Goal: Information Seeking & Learning: Learn about a topic

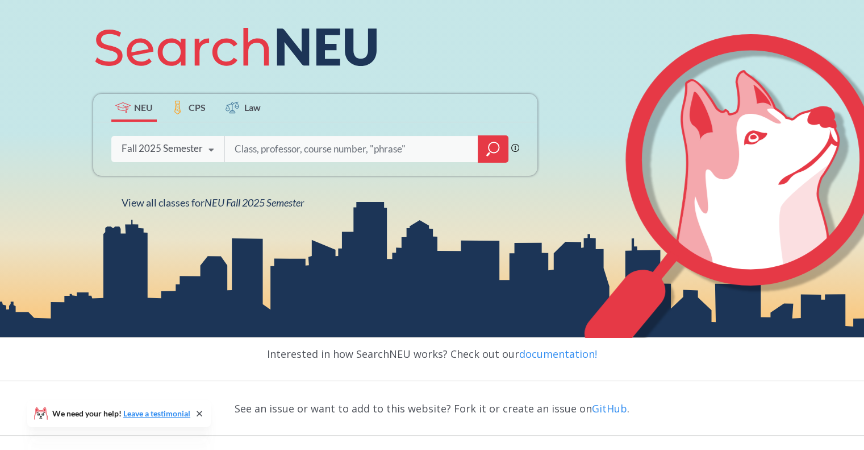
scroll to position [150, 0]
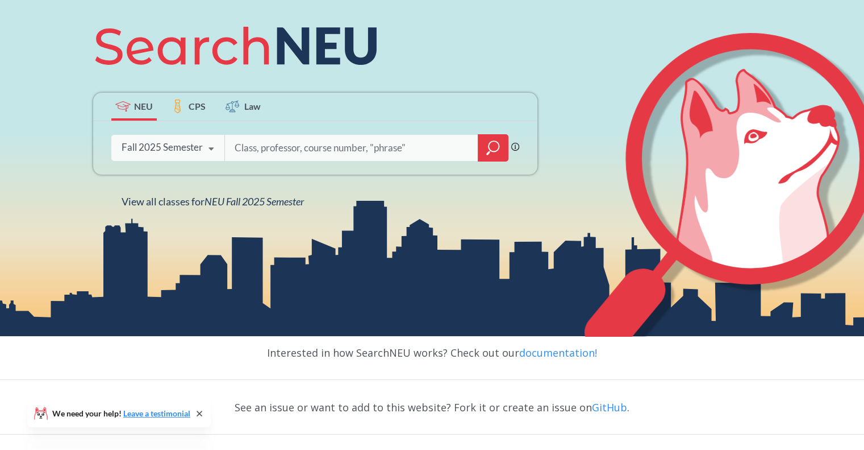
click at [207, 147] on icon at bounding box center [212, 149] width 22 height 32
click at [361, 102] on div "NEU CPS Law" at bounding box center [315, 107] width 444 height 28
click at [302, 152] on input "search" at bounding box center [352, 148] width 236 height 24
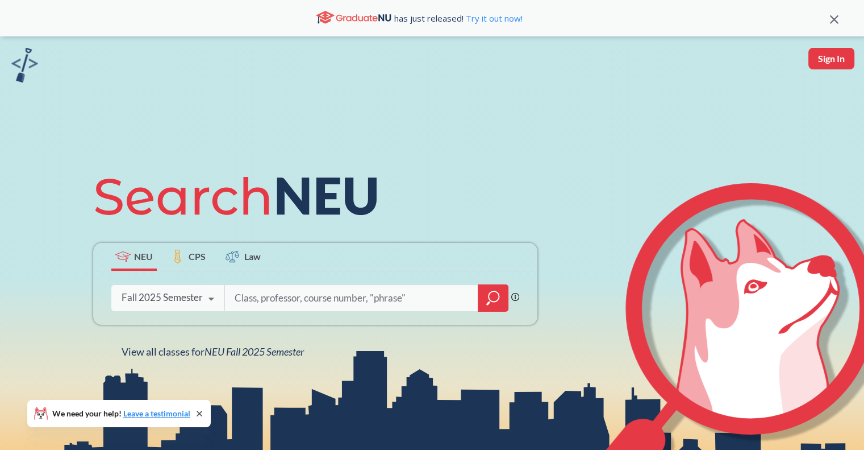
scroll to position [0, 0]
click at [485, 293] on div at bounding box center [493, 297] width 31 height 27
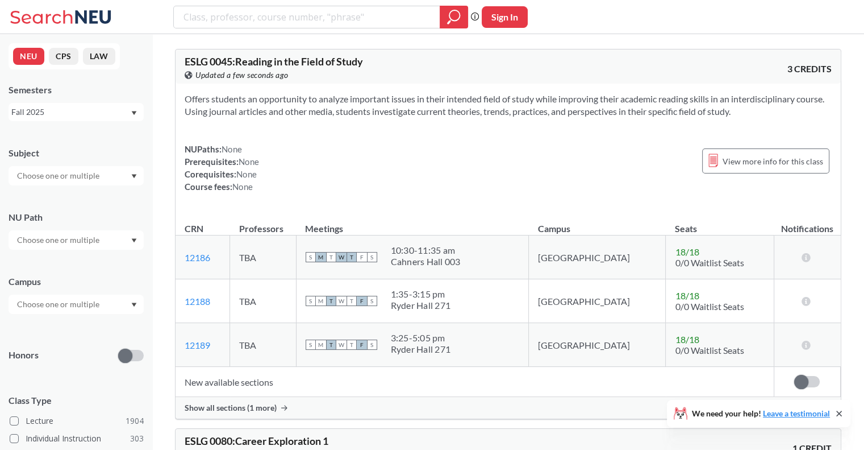
click at [106, 174] on div at bounding box center [76, 175] width 135 height 19
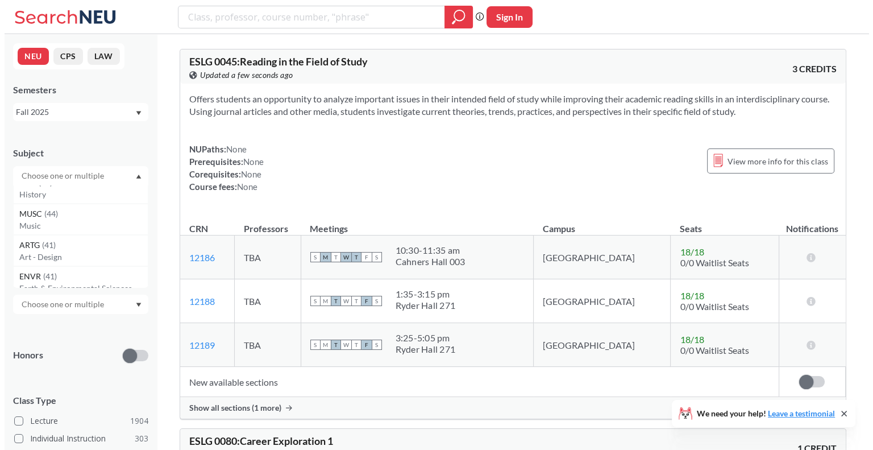
scroll to position [545, 0]
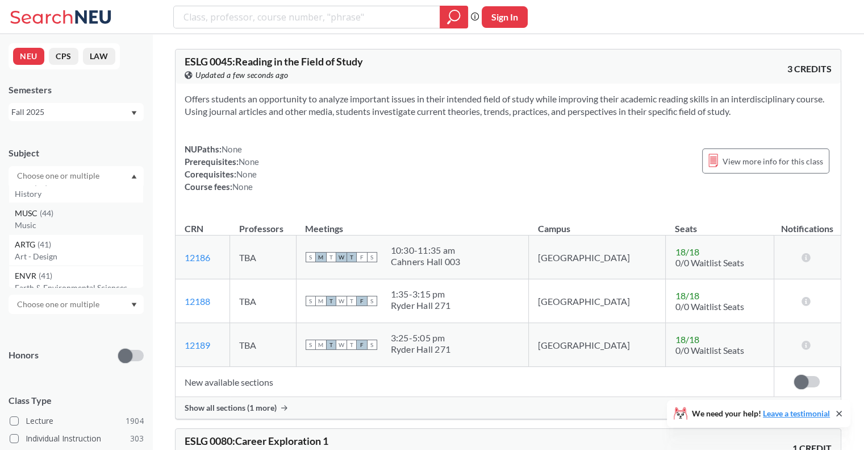
click at [78, 220] on p "Music" at bounding box center [79, 224] width 128 height 11
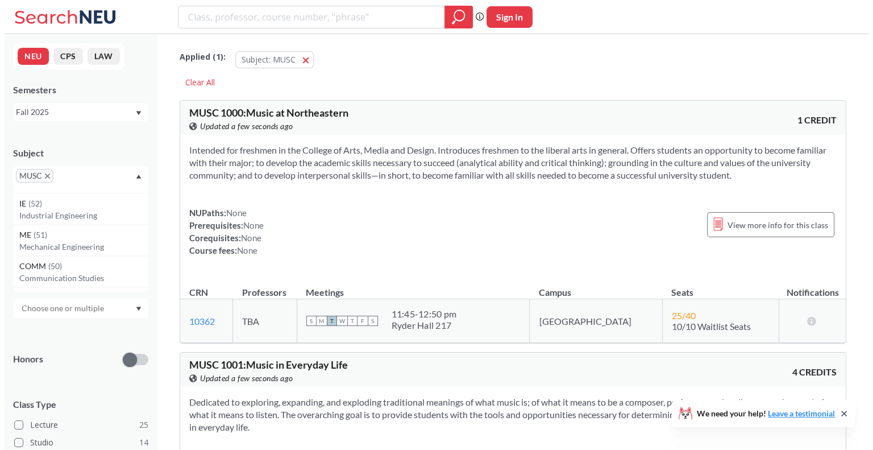
scroll to position [372, 0]
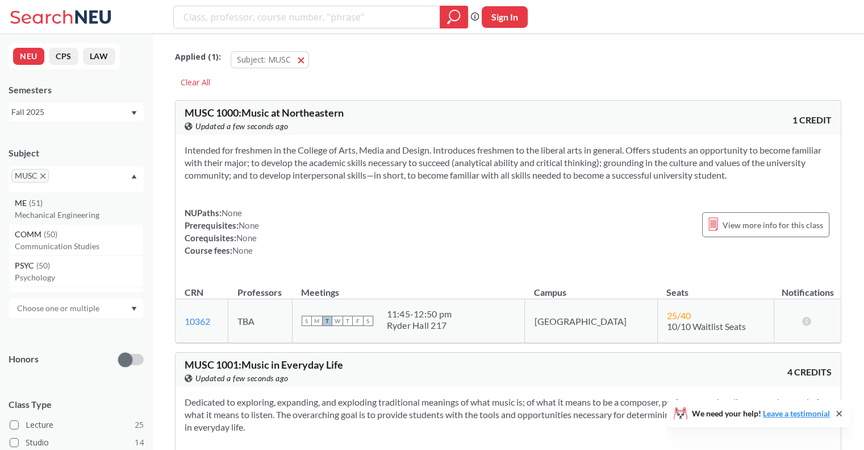
click at [65, 218] on p "Mechanical Engineering" at bounding box center [79, 214] width 128 height 11
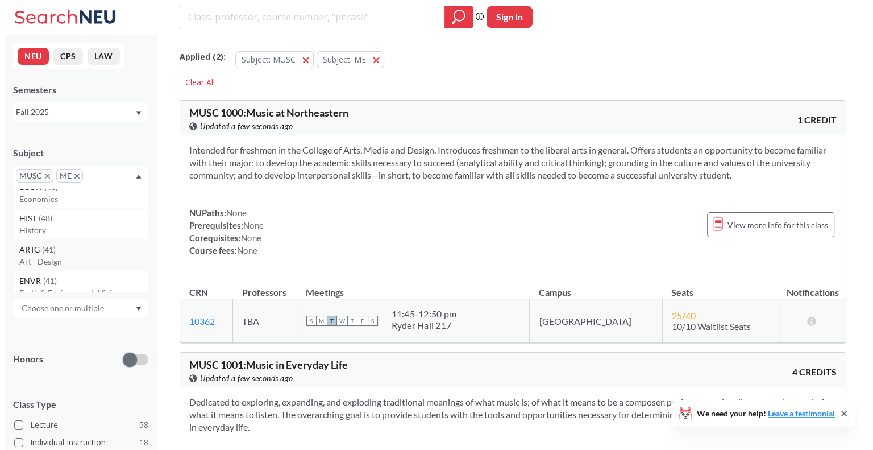
scroll to position [509, 0]
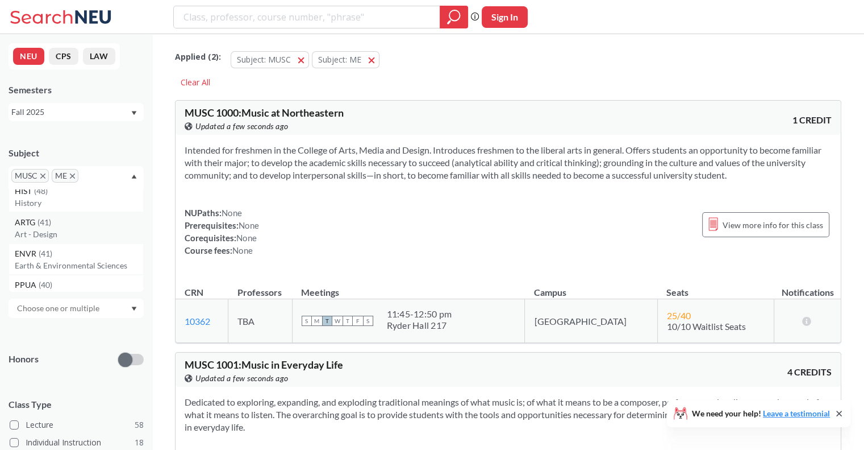
click at [64, 230] on p "Art - Design" at bounding box center [79, 233] width 128 height 11
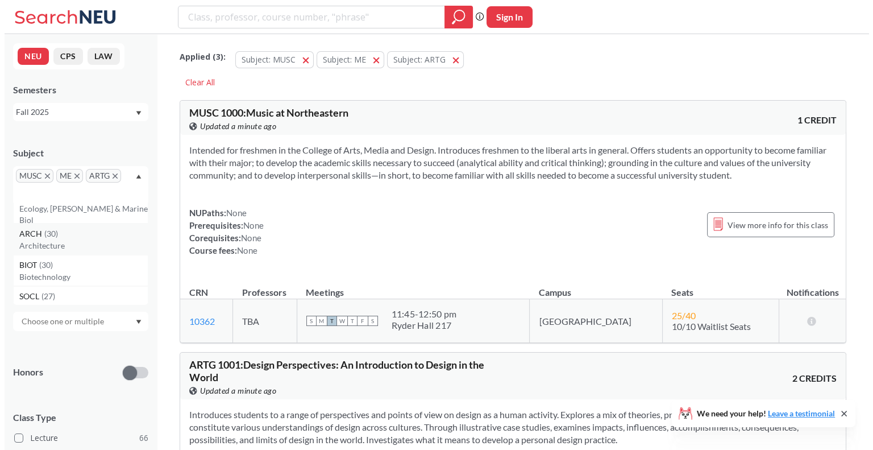
scroll to position [964, 0]
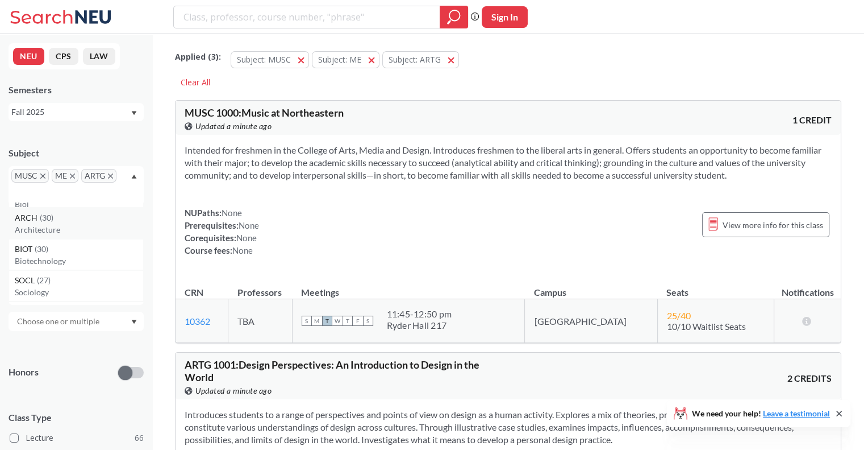
click at [78, 226] on p "Architecture" at bounding box center [79, 229] width 128 height 11
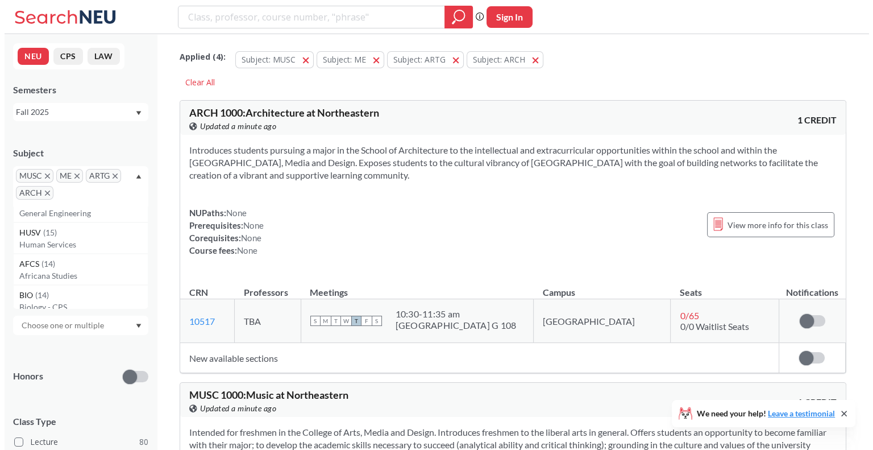
scroll to position [1585, 0]
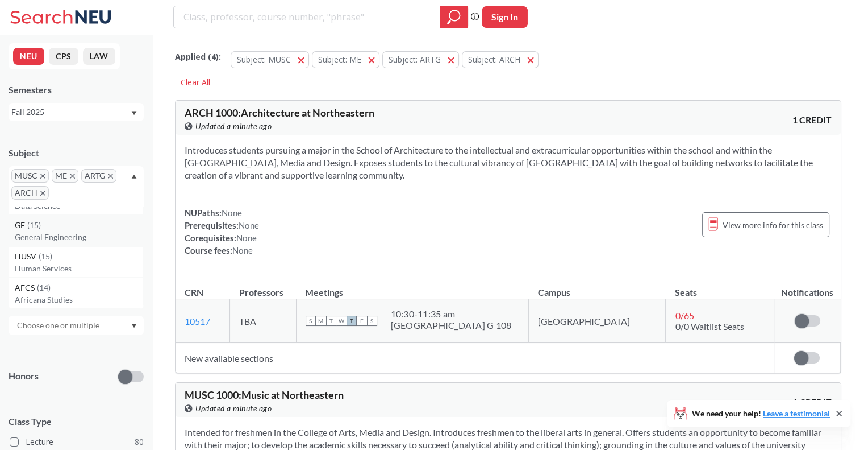
click at [58, 240] on p "General Engineering" at bounding box center [79, 236] width 128 height 11
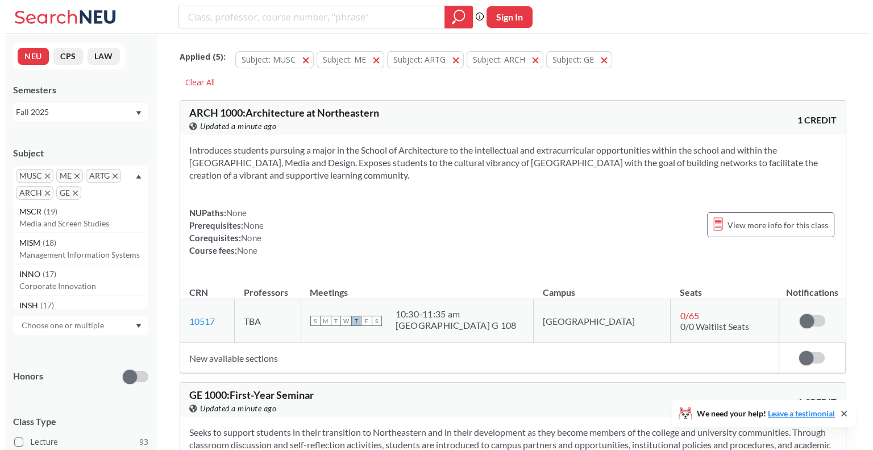
scroll to position [1284, 0]
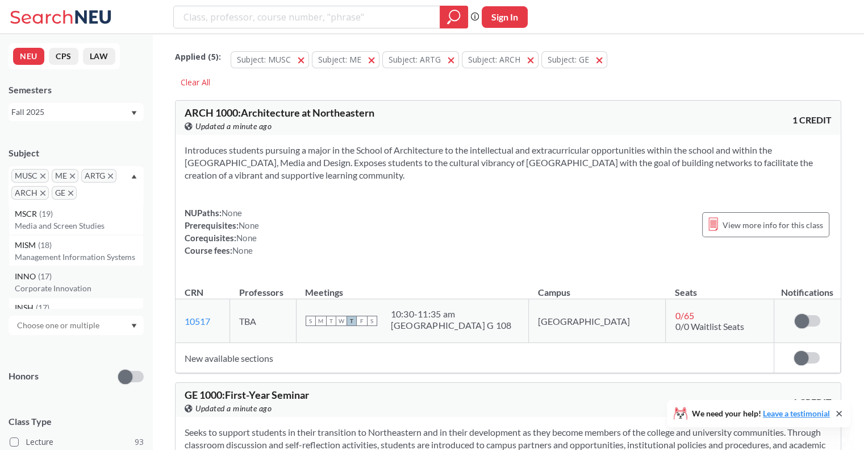
click at [79, 277] on div "INNO ( 17 )" at bounding box center [79, 276] width 128 height 13
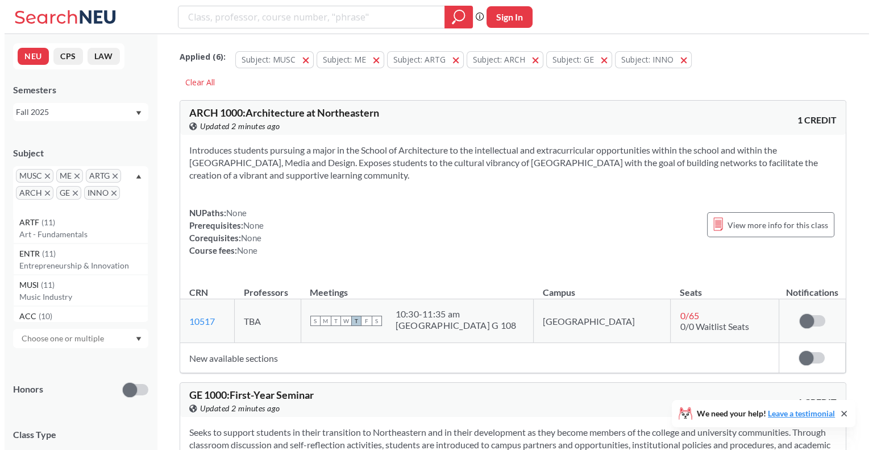
scroll to position [2040, 0]
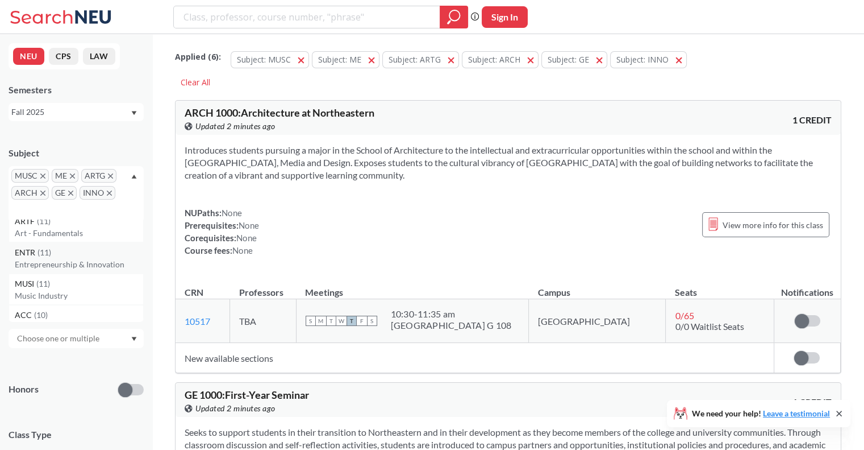
click at [70, 263] on p "Entrepreneurship & Innovation" at bounding box center [79, 264] width 128 height 11
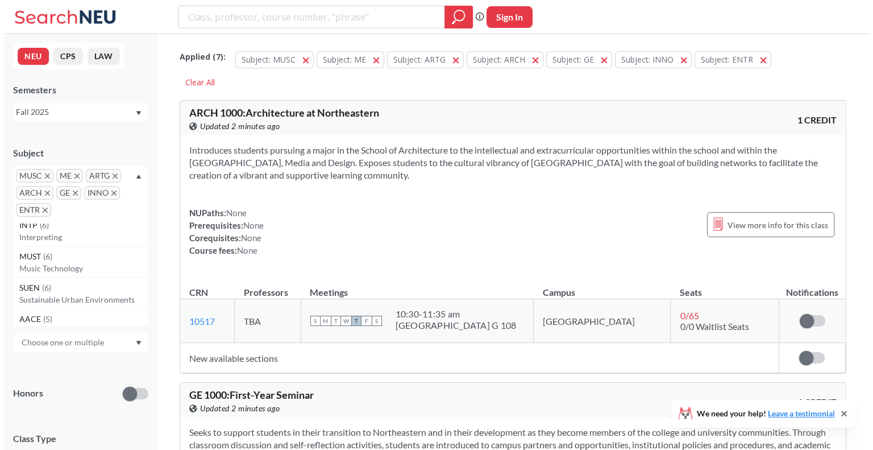
scroll to position [3227, 0]
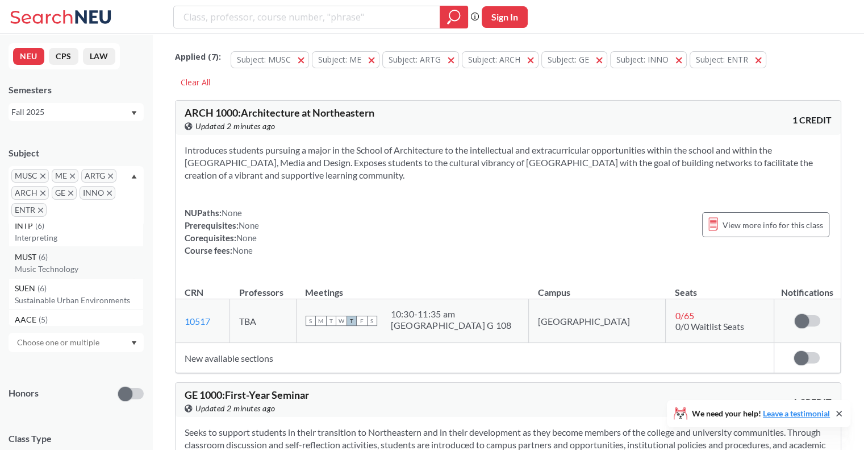
click at [75, 260] on div "MUST ( 6 )" at bounding box center [79, 257] width 128 height 13
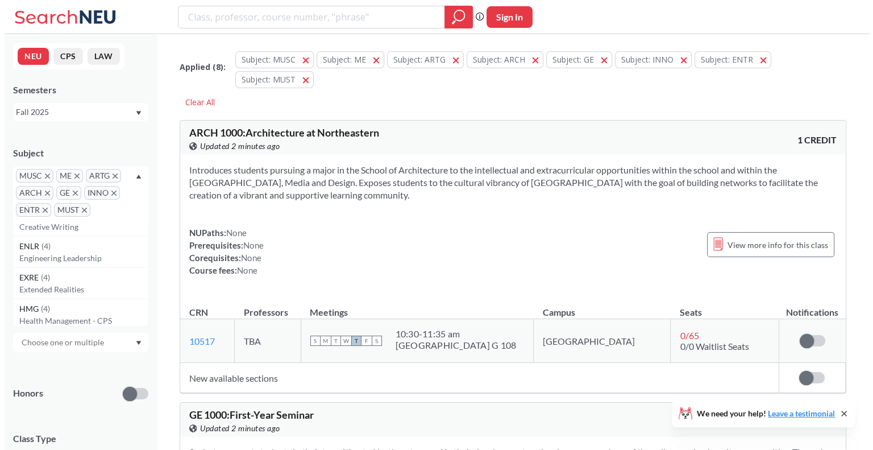
scroll to position [3676, 0]
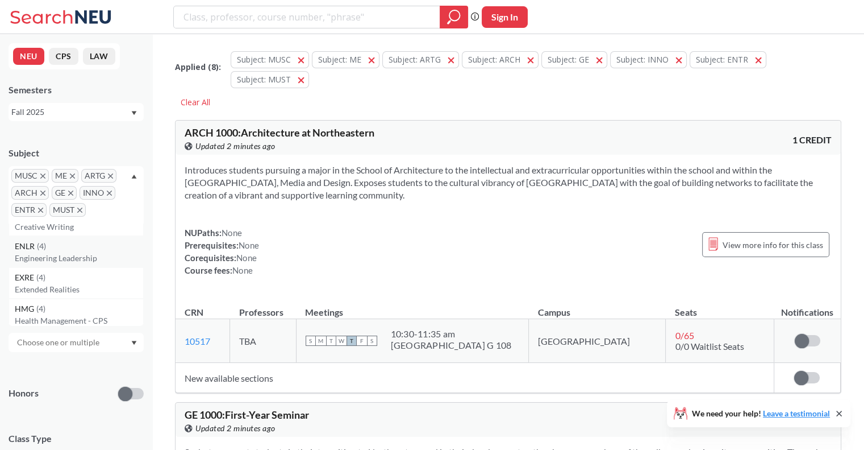
click at [66, 250] on div "ENLR ( 4 )" at bounding box center [79, 246] width 128 height 13
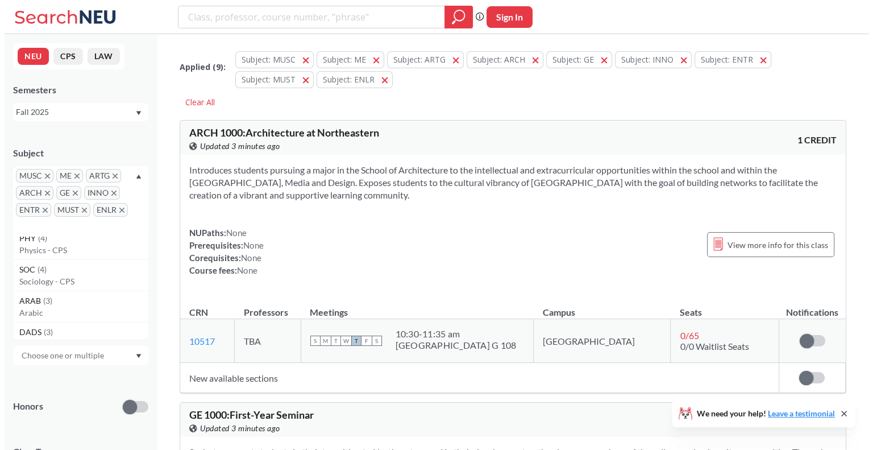
scroll to position [3878, 0]
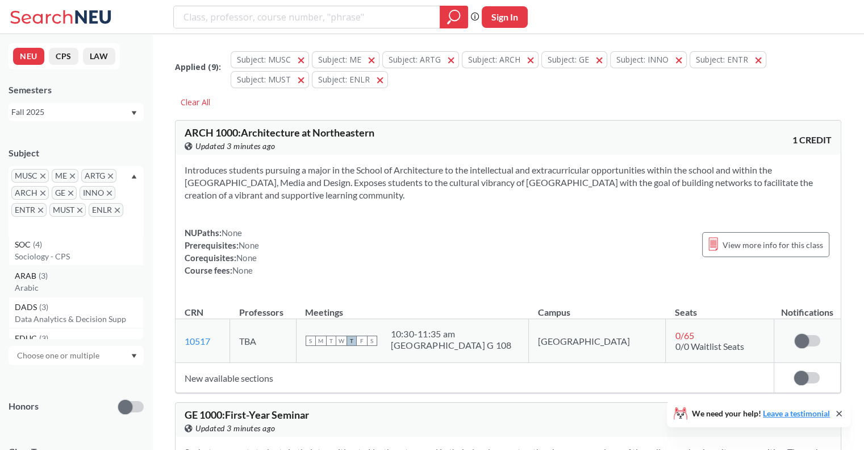
click at [61, 272] on div "ARAB ( 3 )" at bounding box center [79, 275] width 128 height 13
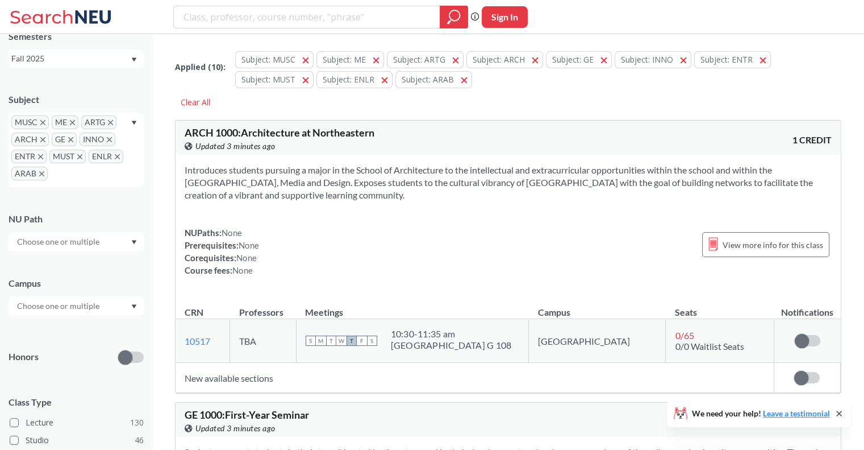
click at [198, 81] on div "Applied ( 10 ): Subject: MUSC MUSC Subject: ME ME Subject: ARTG ARTG Subject: A…" at bounding box center [508, 67] width 667 height 54
click at [110, 302] on div at bounding box center [76, 305] width 135 height 19
click at [85, 325] on div "Boston ( 189 )" at bounding box center [79, 331] width 128 height 13
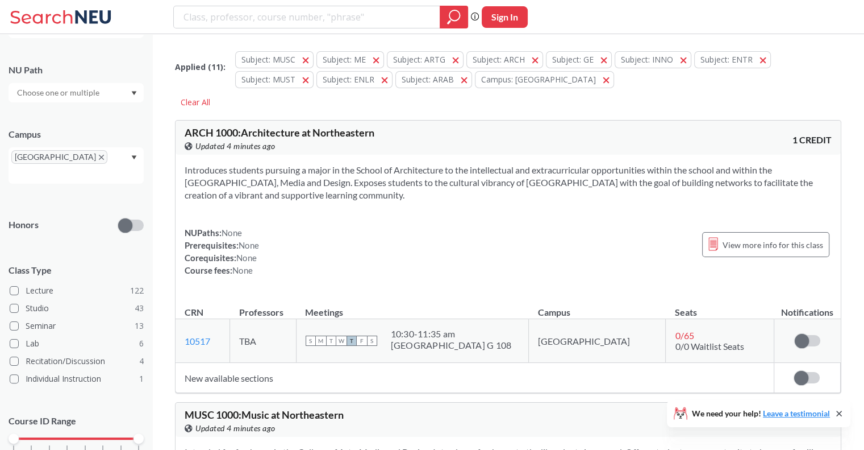
click at [127, 130] on div "Campus" at bounding box center [76, 134] width 135 height 13
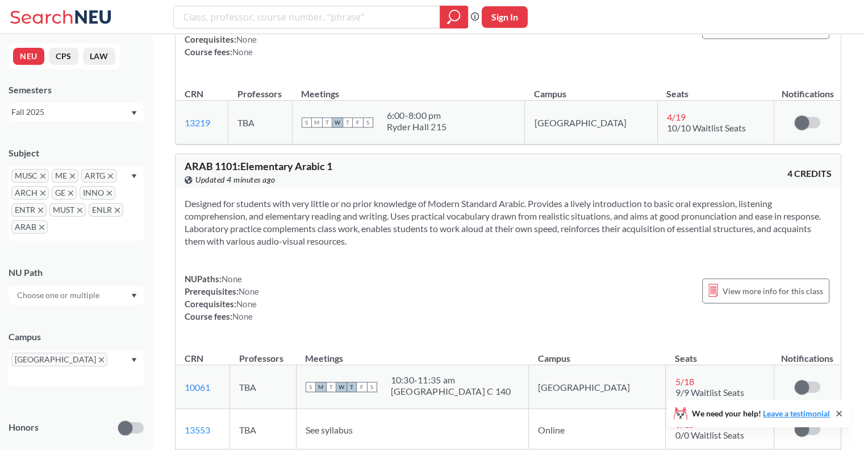
scroll to position [1755, 0]
click at [394, 196] on section "Designed for students with very little or no prior knowledge of Modern Standard…" at bounding box center [508, 221] width 647 height 50
drag, startPoint x: 394, startPoint y: 173, endPoint x: 439, endPoint y: 166, distance: 44.8
click at [439, 196] on section "Designed for students with very little or no prior knowledge of Modern Standard…" at bounding box center [508, 221] width 647 height 50
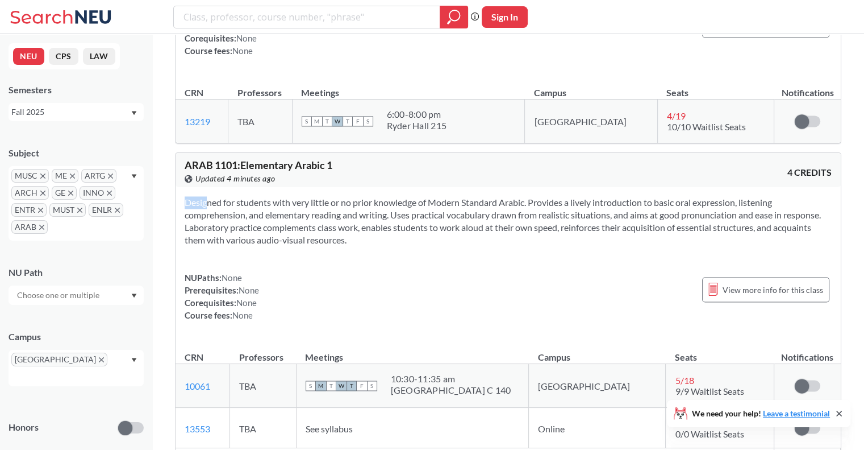
click at [439, 196] on section "Designed for students with very little or no prior knowledge of Modern Standard…" at bounding box center [508, 221] width 647 height 50
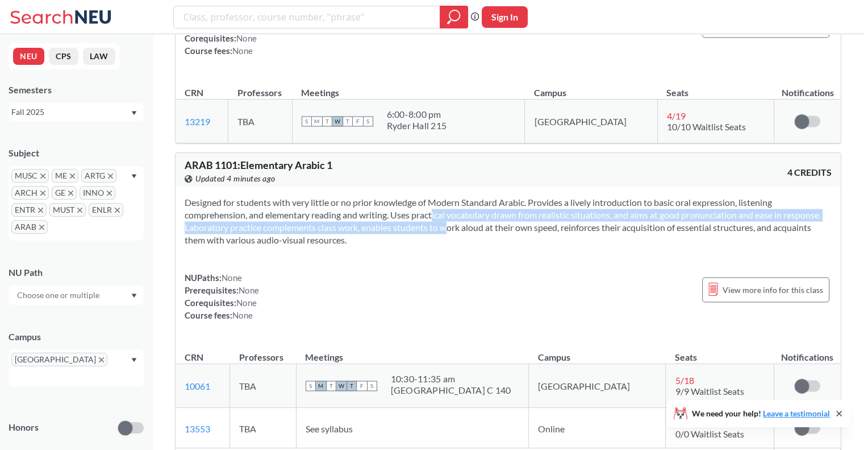
drag, startPoint x: 439, startPoint y: 166, endPoint x: 414, endPoint y: 177, distance: 27.5
click at [414, 196] on section "Designed for students with very little or no prior knowledge of Modern Standard…" at bounding box center [508, 221] width 647 height 50
drag, startPoint x: 414, startPoint y: 177, endPoint x: 445, endPoint y: 165, distance: 33.5
click at [445, 196] on section "Designed for students with very little or no prior knowledge of Modern Standard…" at bounding box center [508, 221] width 647 height 50
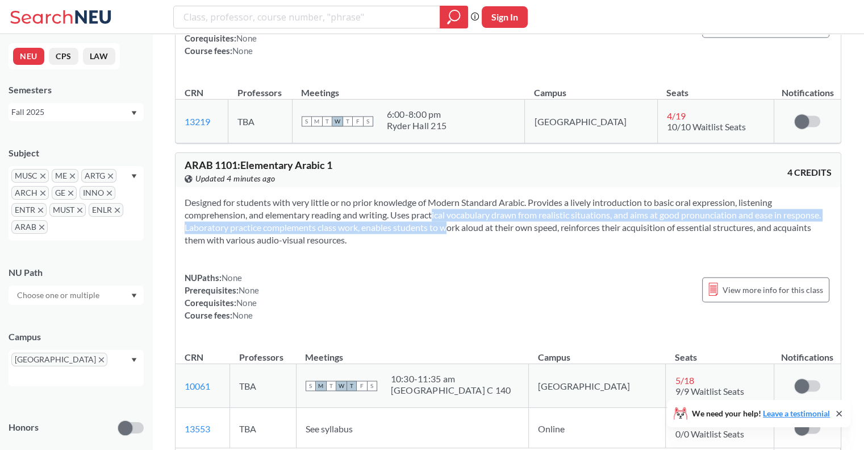
click at [445, 196] on section "Designed for students with very little or no prior knowledge of Modern Standard…" at bounding box center [508, 221] width 647 height 50
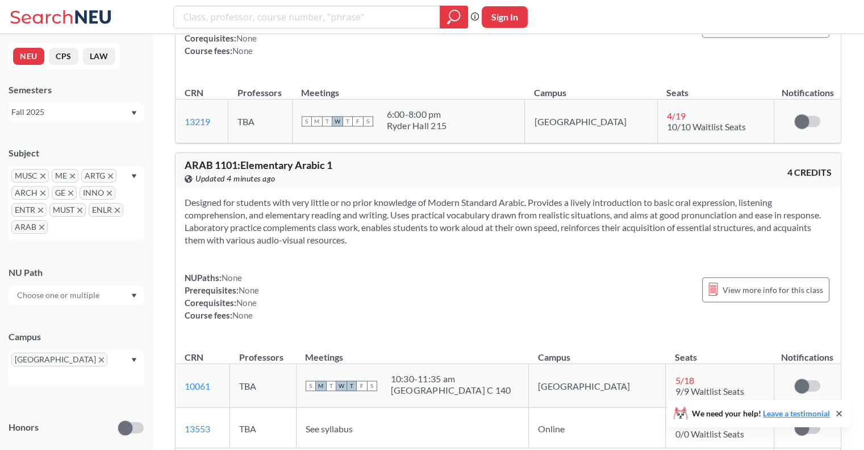
click at [435, 196] on section "Designed for students with very little or no prior knowledge of Modern Standard…" at bounding box center [508, 221] width 647 height 50
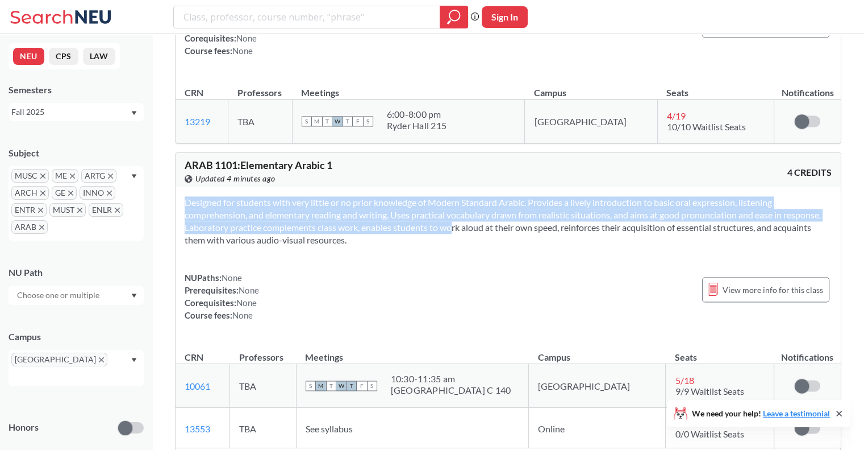
drag, startPoint x: 435, startPoint y: 174, endPoint x: 412, endPoint y: 192, distance: 29.2
click at [412, 196] on section "Designed for students with very little or no prior knowledge of Modern Standard…" at bounding box center [508, 221] width 647 height 50
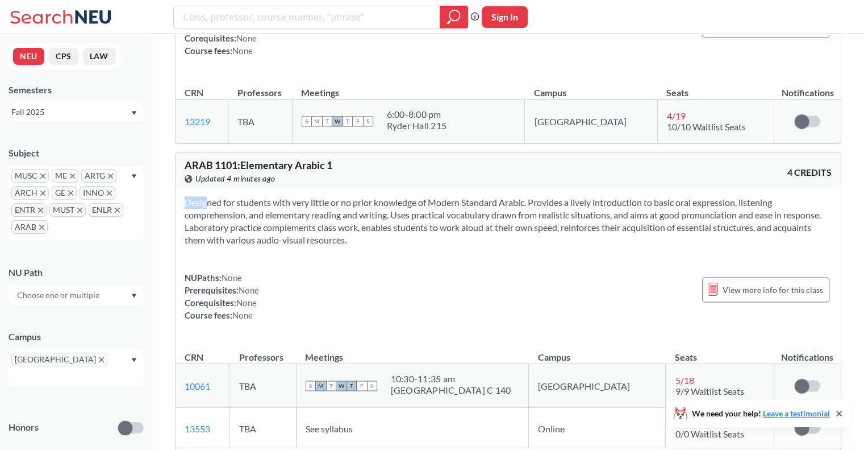
drag, startPoint x: 412, startPoint y: 192, endPoint x: 420, endPoint y: 181, distance: 13.4
click at [420, 196] on section "Designed for students with very little or no prior knowledge of Modern Standard…" at bounding box center [508, 221] width 647 height 50
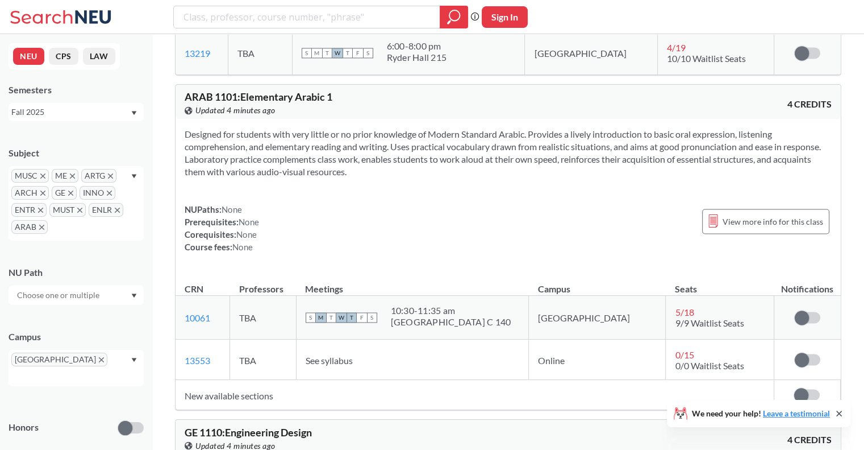
scroll to position [1867, 0]
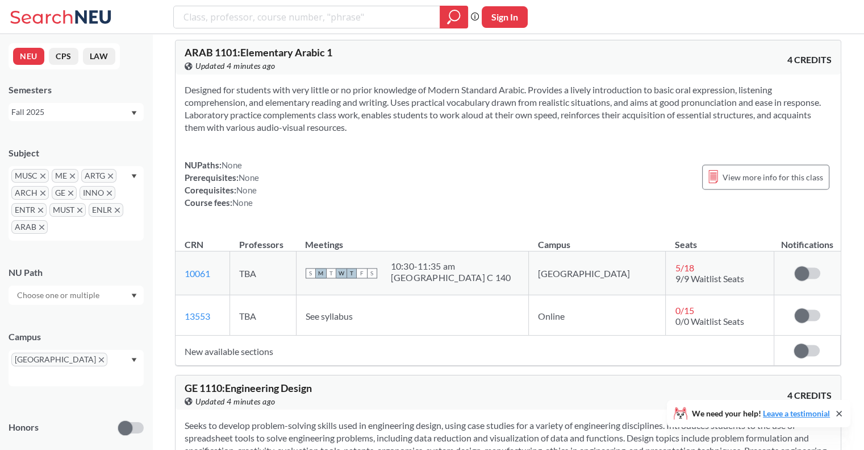
click at [485, 260] on div "10:30 - 11:35 am" at bounding box center [451, 265] width 120 height 11
drag, startPoint x: 485, startPoint y: 222, endPoint x: 476, endPoint y: 230, distance: 12.5
click at [476, 260] on span "10:30 - 11:35 am West Village C 140" at bounding box center [451, 271] width 120 height 23
click at [386, 295] on td "See syllabus" at bounding box center [412, 315] width 233 height 40
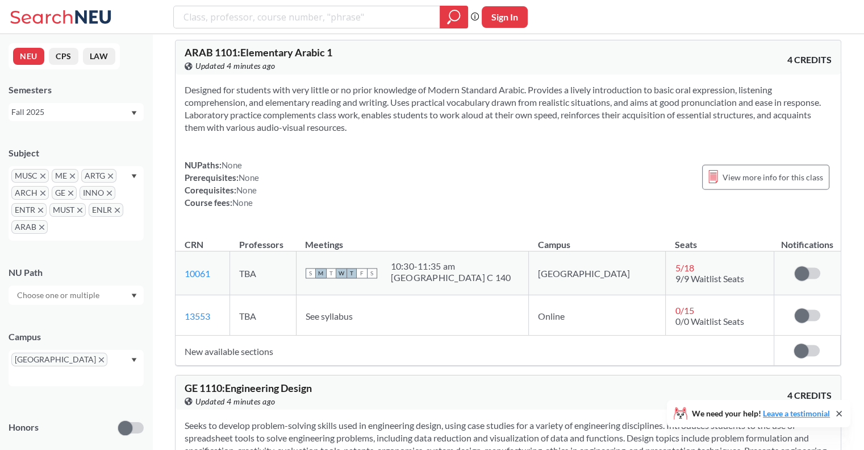
click at [386, 295] on td "See syllabus" at bounding box center [412, 315] width 233 height 40
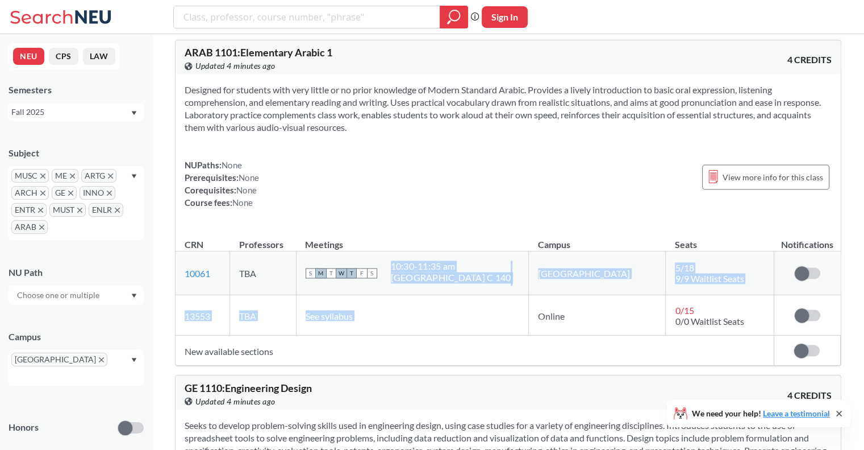
drag, startPoint x: 386, startPoint y: 273, endPoint x: 443, endPoint y: 217, distance: 80.0
click at [443, 251] on tbody "10061 View this section on Banner. TBA S M T W T F S 10:30 - 11:35 am West Vill…" at bounding box center [508, 293] width 665 height 84
click at [443, 260] on div "10:30 - 11:35 am" at bounding box center [451, 265] width 120 height 11
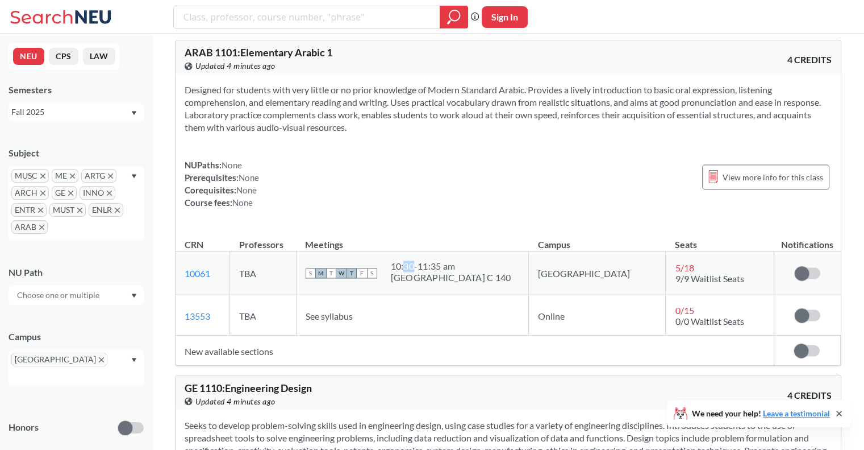
click at [443, 260] on div "10:30 - 11:35 am" at bounding box center [451, 265] width 120 height 11
drag, startPoint x: 443, startPoint y: 217, endPoint x: 497, endPoint y: 220, distance: 54.1
click at [497, 260] on div "10:30 - 11:35 am" at bounding box center [451, 265] width 120 height 11
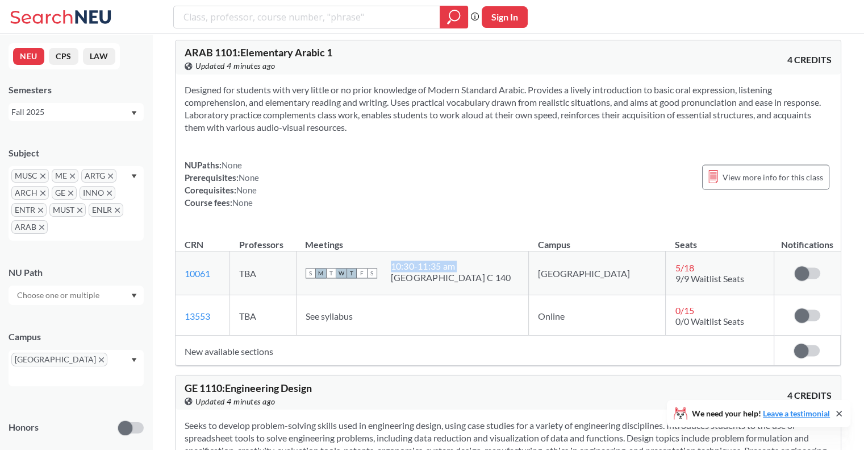
click at [497, 260] on div "10:30 - 11:35 am" at bounding box center [451, 265] width 120 height 11
click at [489, 272] on div "West Village C 140" at bounding box center [451, 277] width 120 height 11
drag, startPoint x: 489, startPoint y: 229, endPoint x: 482, endPoint y: 215, distance: 16.0
click at [482, 260] on span "10:30 - 11:35 am West Village C 140" at bounding box center [451, 271] width 120 height 23
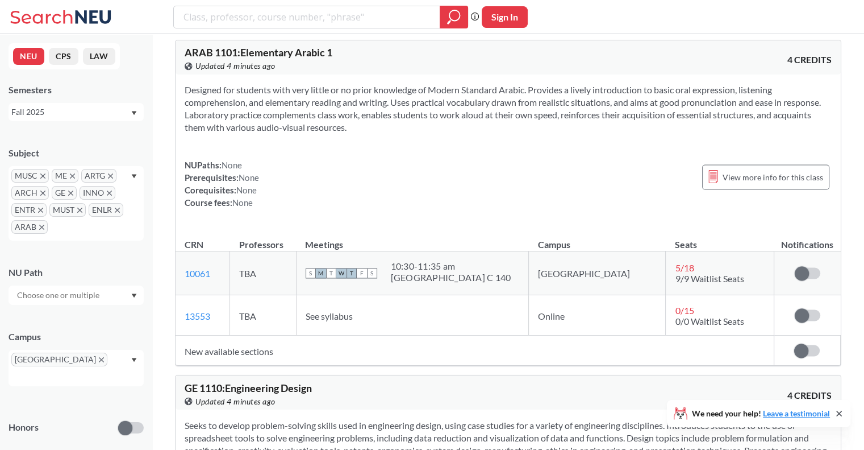
click at [482, 260] on div "10:30 - 11:35 am" at bounding box center [451, 265] width 120 height 11
click at [505, 260] on div "S M T W T F S 10:30 - 11:35 am West Village C 140" at bounding box center [413, 272] width 214 height 25
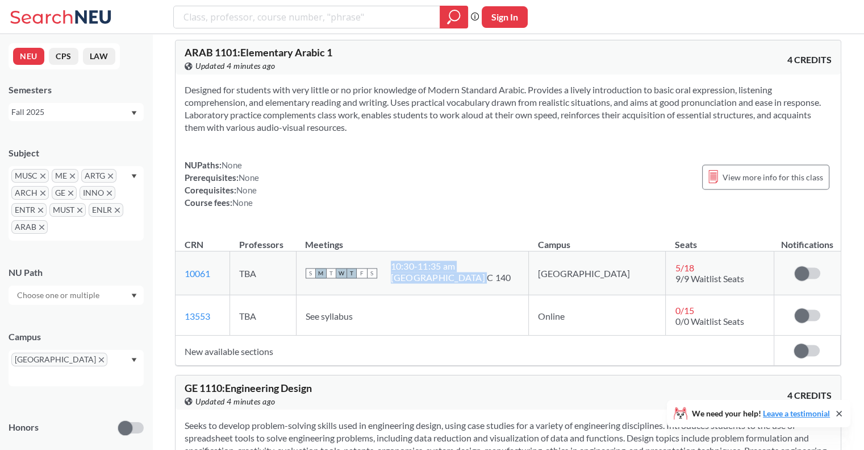
click at [505, 260] on div "S M T W T F S 10:30 - 11:35 am West Village C 140" at bounding box center [413, 272] width 214 height 25
drag, startPoint x: 505, startPoint y: 236, endPoint x: 465, endPoint y: 210, distance: 47.1
click at [465, 251] on td "S M T W T F S 10:30 - 11:35 am West Village C 140" at bounding box center [412, 273] width 233 height 44
click at [475, 295] on td "See syllabus" at bounding box center [412, 315] width 233 height 40
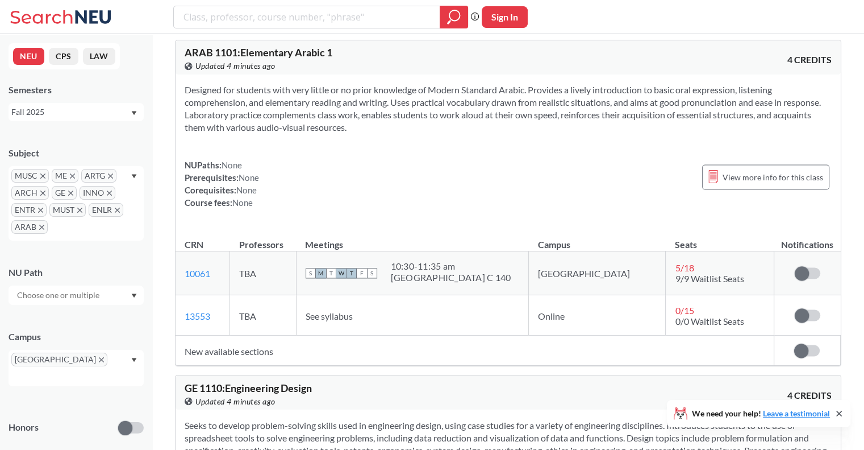
click at [475, 295] on td "See syllabus" at bounding box center [412, 315] width 233 height 40
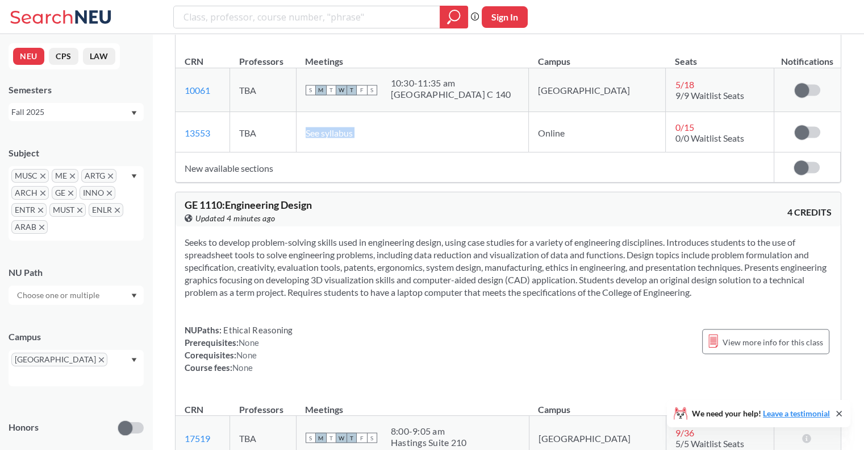
scroll to position [2099, 0]
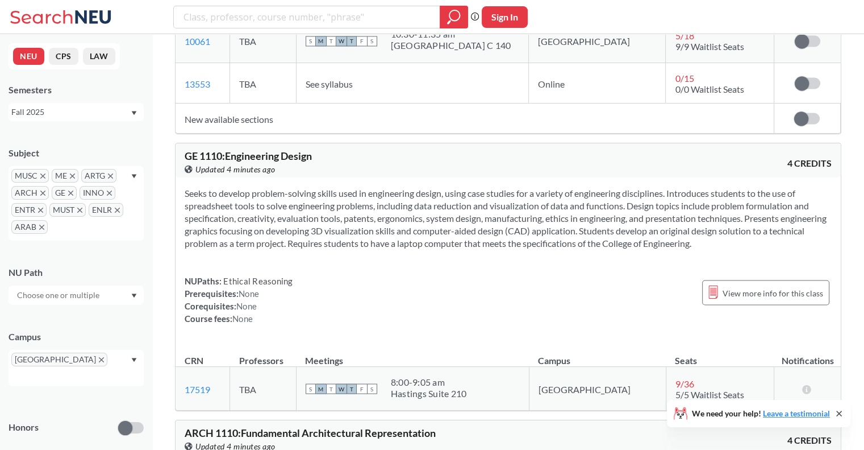
click at [464, 186] on section "Seeks to develop problem-solving skills used in engineering design, using case …" at bounding box center [508, 217] width 647 height 63
click at [321, 186] on section "Seeks to develop problem-solving skills used in engineering design, using case …" at bounding box center [508, 217] width 647 height 63
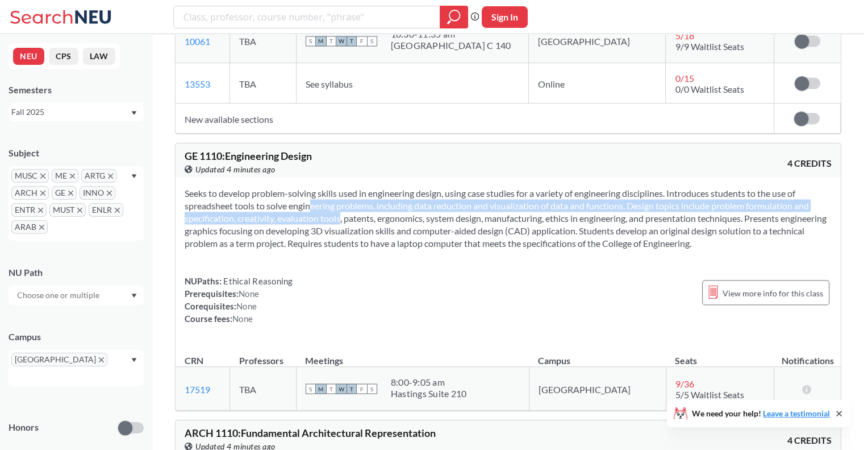
drag, startPoint x: 321, startPoint y: 174, endPoint x: 314, endPoint y: 162, distance: 14.2
click at [314, 186] on section "Seeks to develop problem-solving skills used in engineering design, using case …" at bounding box center [508, 217] width 647 height 63
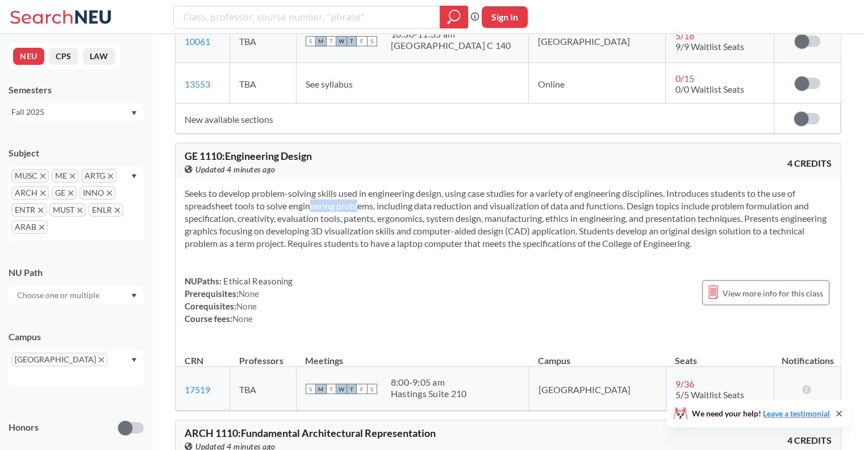
click at [314, 186] on section "Seeks to develop problem-solving skills used in engineering design, using case …" at bounding box center [508, 217] width 647 height 63
click at [284, 186] on section "Seeks to develop problem-solving skills used in engineering design, using case …" at bounding box center [508, 217] width 647 height 63
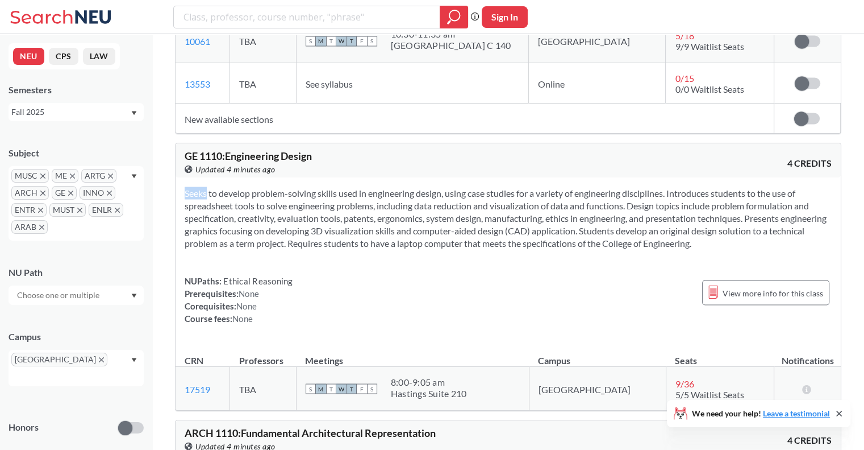
click at [284, 186] on section "Seeks to develop problem-solving skills used in engineering design, using case …" at bounding box center [508, 217] width 647 height 63
click at [314, 186] on section "Seeks to develop problem-solving skills used in engineering design, using case …" at bounding box center [508, 217] width 647 height 63
drag, startPoint x: 314, startPoint y: 143, endPoint x: 357, endPoint y: 141, distance: 42.6
click at [357, 186] on section "Seeks to develop problem-solving skills used in engineering design, using case …" at bounding box center [508, 217] width 647 height 63
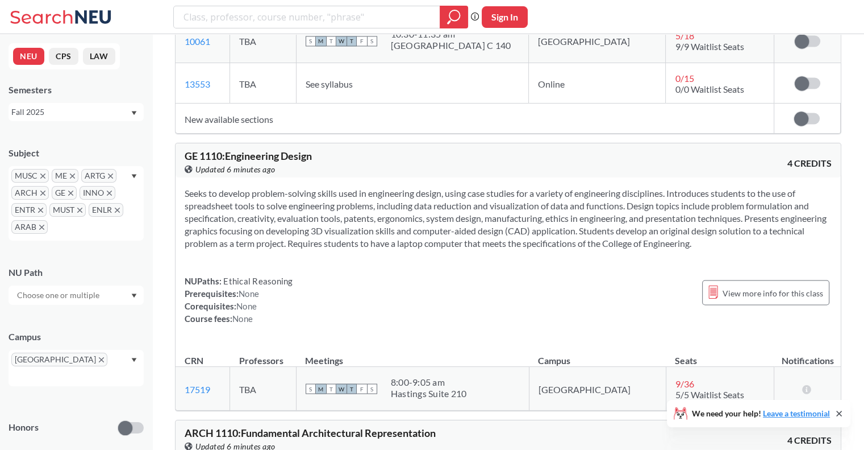
click at [368, 189] on section "Seeks to develop problem-solving skills used in engineering design, using case …" at bounding box center [508, 217] width 647 height 63
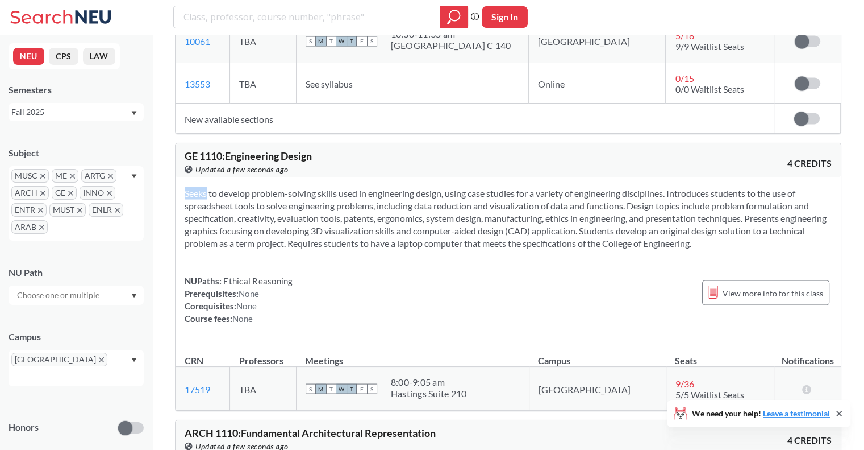
click at [378, 186] on section "Seeks to develop problem-solving skills used in engineering design, using case …" at bounding box center [508, 217] width 647 height 63
drag, startPoint x: 378, startPoint y: 183, endPoint x: 321, endPoint y: 179, distance: 57.5
click at [321, 186] on section "Seeks to develop problem-solving skills used in engineering design, using case …" at bounding box center [508, 217] width 647 height 63
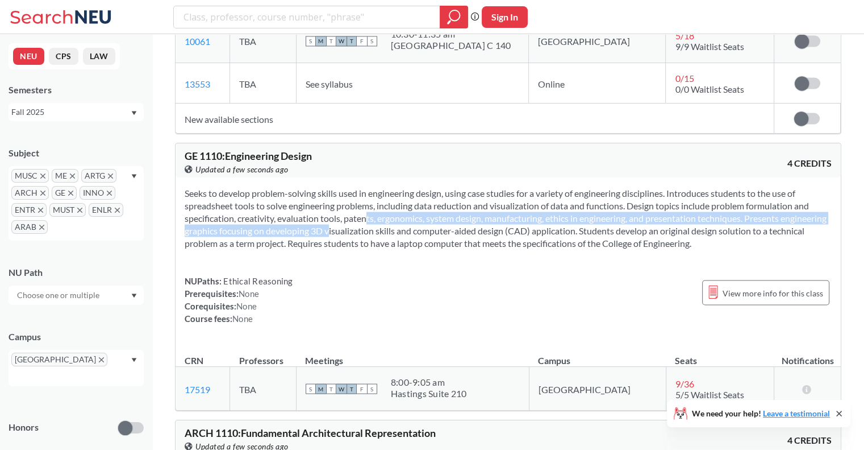
drag, startPoint x: 321, startPoint y: 179, endPoint x: 361, endPoint y: 164, distance: 43.5
click at [361, 186] on section "Seeks to develop problem-solving skills used in engineering design, using case …" at bounding box center [508, 217] width 647 height 63
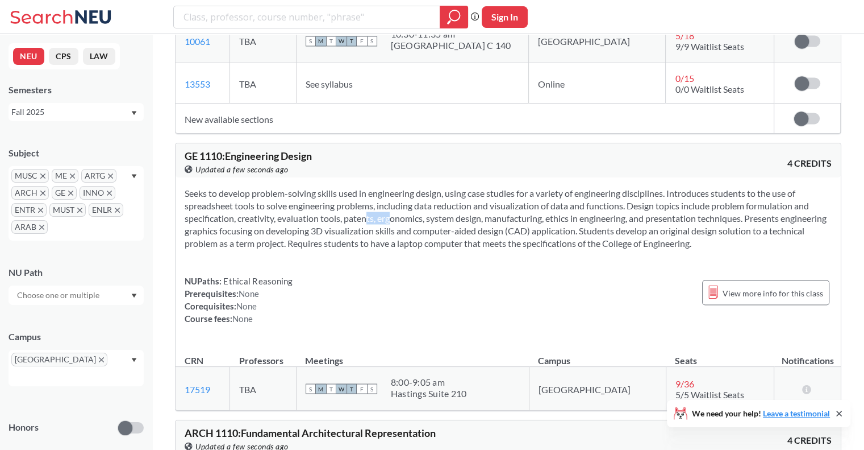
click at [361, 186] on section "Seeks to develop problem-solving skills used in engineering design, using case …" at bounding box center [508, 217] width 647 height 63
drag, startPoint x: 361, startPoint y: 164, endPoint x: 351, endPoint y: 179, distance: 18.0
click at [351, 186] on section "Seeks to develop problem-solving skills used in engineering design, using case …" at bounding box center [508, 217] width 647 height 63
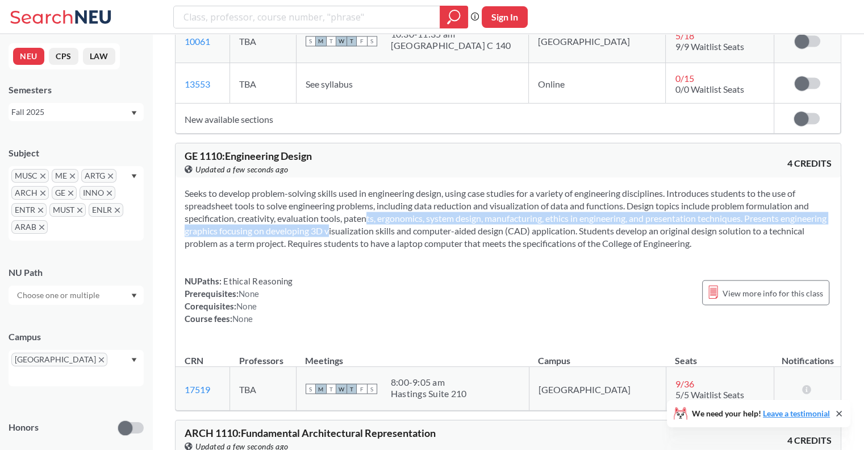
drag, startPoint x: 351, startPoint y: 179, endPoint x: 368, endPoint y: 166, distance: 21.5
click at [368, 186] on section "Seeks to develop problem-solving skills used in engineering design, using case …" at bounding box center [508, 217] width 647 height 63
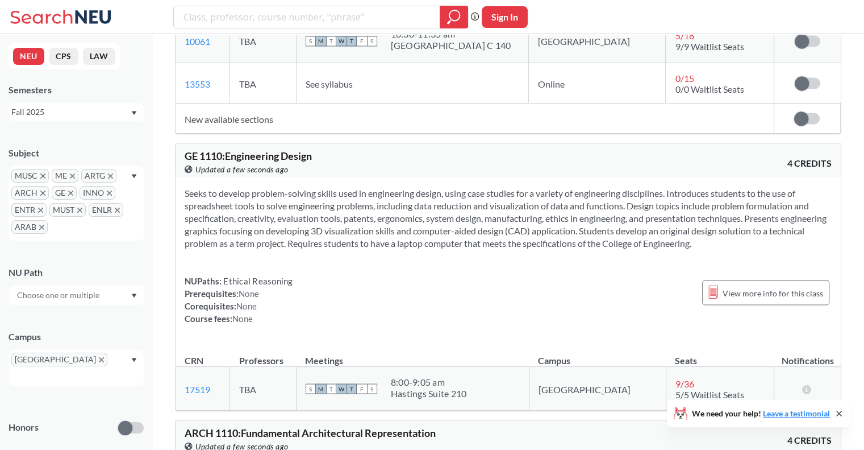
click at [311, 195] on section "Seeks to develop problem-solving skills used in engineering design, using case …" at bounding box center [508, 217] width 647 height 63
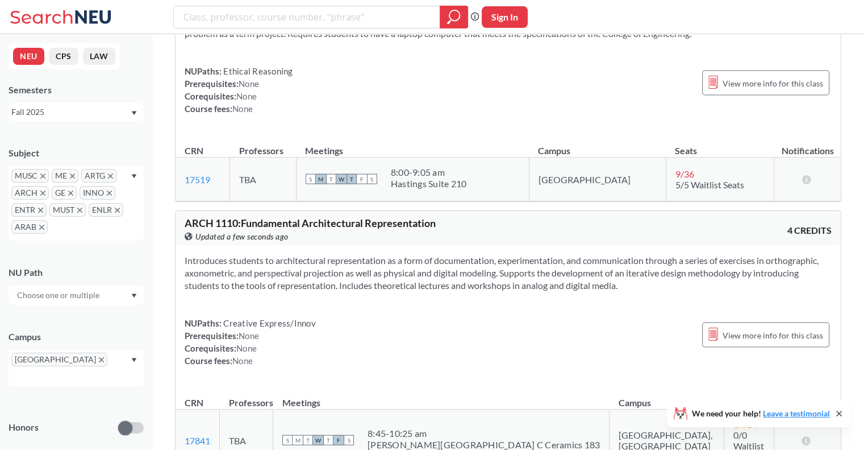
scroll to position [2348, 0]
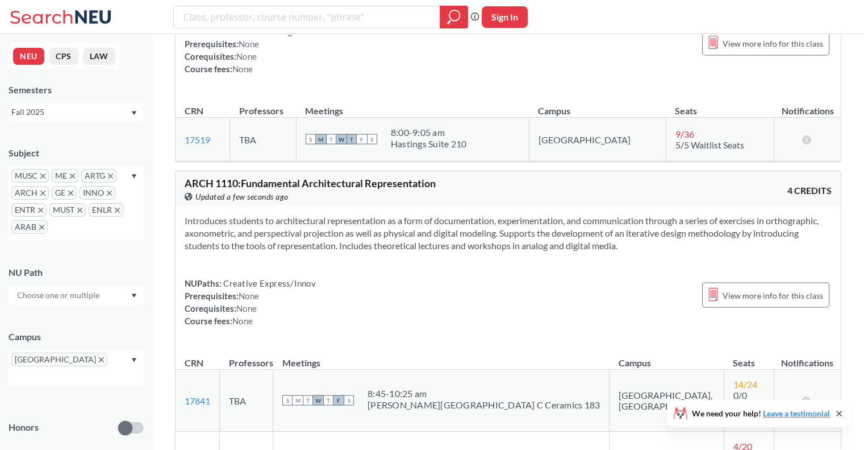
click at [311, 214] on section "Introduces students to architectural representation as a form of documentation,…" at bounding box center [508, 233] width 647 height 38
click at [386, 177] on span "ARCH 1110 : Fundamental Architectural Representation" at bounding box center [310, 183] width 251 height 13
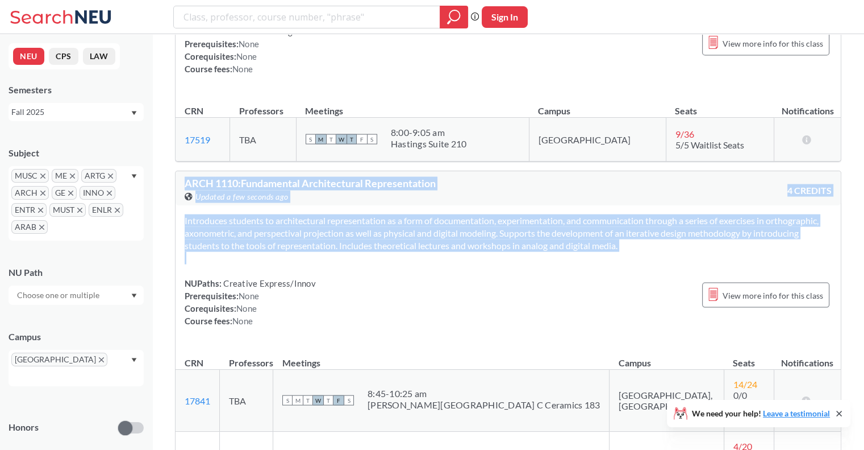
drag, startPoint x: 386, startPoint y: 136, endPoint x: 371, endPoint y: 207, distance: 72.7
click at [371, 207] on div "ARCH 1110 : Fundamental Architectural Representation View this course on Banner…" at bounding box center [508, 388] width 667 height 437
click at [371, 207] on div "Introduces students to architectural representation as a form of documentation,…" at bounding box center [508, 275] width 665 height 140
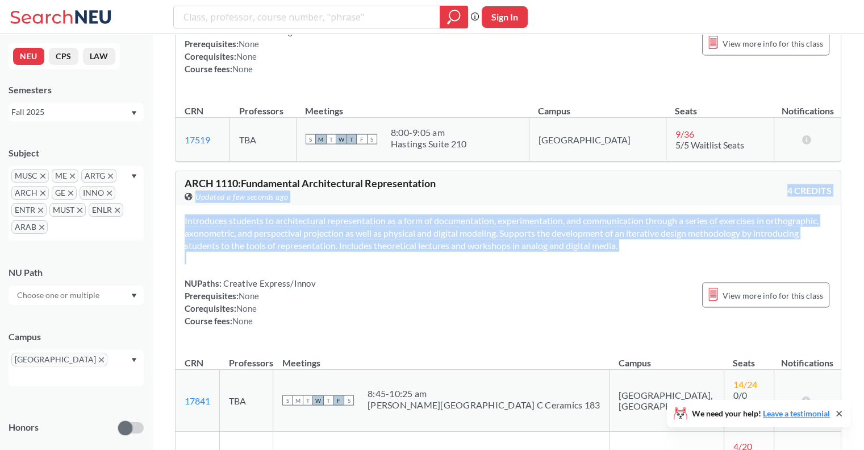
drag, startPoint x: 371, startPoint y: 207, endPoint x: 384, endPoint y: 147, distance: 62.3
click at [384, 170] on div "ARCH 1110 : Fundamental Architectural Representation View this course on Banner…" at bounding box center [508, 388] width 667 height 437
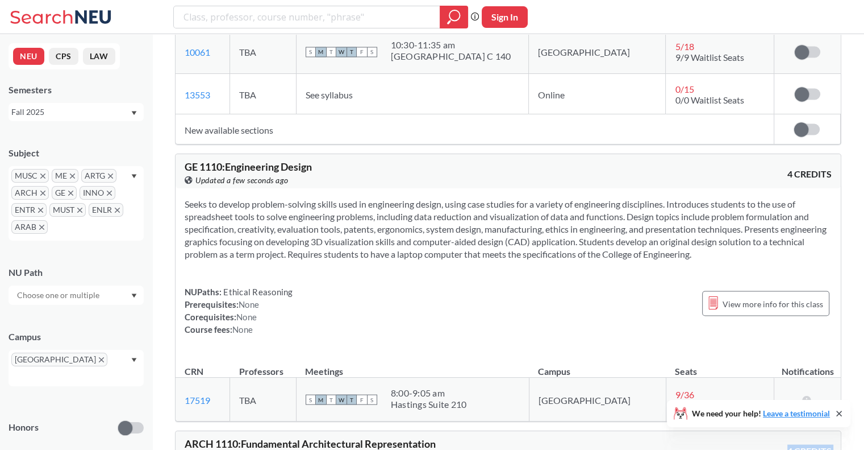
scroll to position [2088, 0]
click at [423, 198] on section "Seeks to develop problem-solving skills used in engineering design, using case …" at bounding box center [508, 229] width 647 height 63
drag, startPoint x: 781, startPoint y: 255, endPoint x: 496, endPoint y: 227, distance: 286.0
click at [496, 227] on div "Seeks to develop problem-solving skills used in engineering design, using case …" at bounding box center [508, 271] width 665 height 165
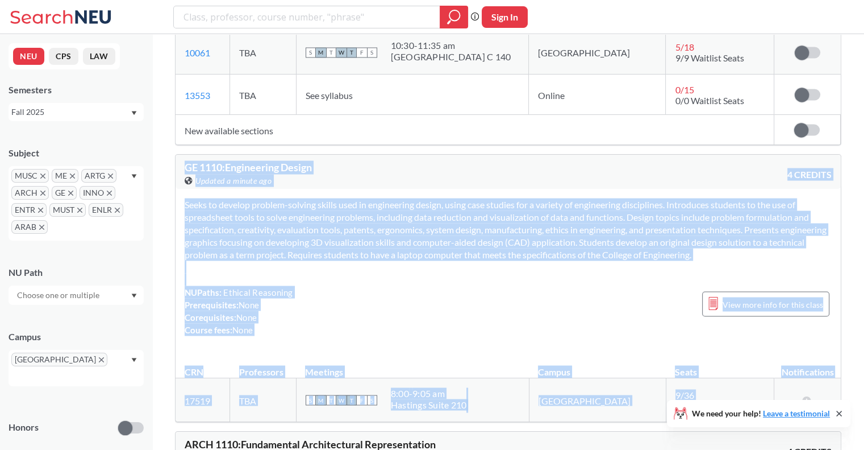
drag, startPoint x: 181, startPoint y: 113, endPoint x: 732, endPoint y: 370, distance: 608.4
click at [732, 370] on div "GE 1110 : Engineering Design View this course on Banner. Updated a minute ago 4…" at bounding box center [508, 288] width 667 height 268
copy div "GE 1110 : Engineering Design View this course on Banner. Updated a minute ago 4…"
click at [311, 198] on section "Seeks to develop problem-solving skills used in engineering design, using case …" at bounding box center [508, 229] width 647 height 63
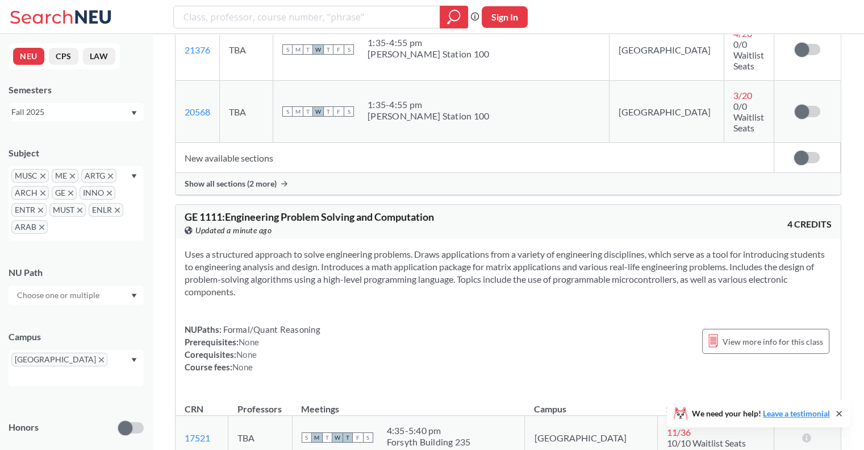
scroll to position [2761, 0]
click at [352, 247] on section "Uses a structured approach to solve engineering problems. Draws applications fr…" at bounding box center [508, 272] width 647 height 50
drag, startPoint x: 352, startPoint y: 152, endPoint x: 390, endPoint y: 160, distance: 38.9
click at [390, 247] on section "Uses a structured approach to solve engineering problems. Draws applications fr…" at bounding box center [508, 272] width 647 height 50
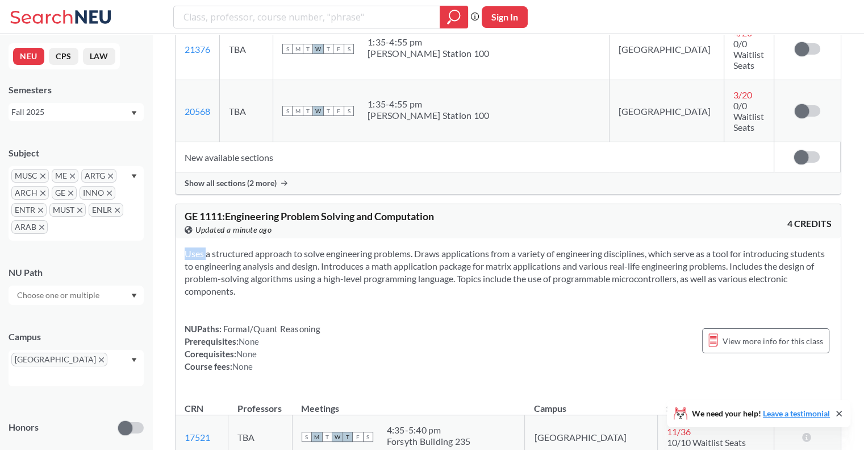
click at [390, 247] on section "Uses a structured approach to solve engineering problems. Draws applications fr…" at bounding box center [508, 272] width 647 height 50
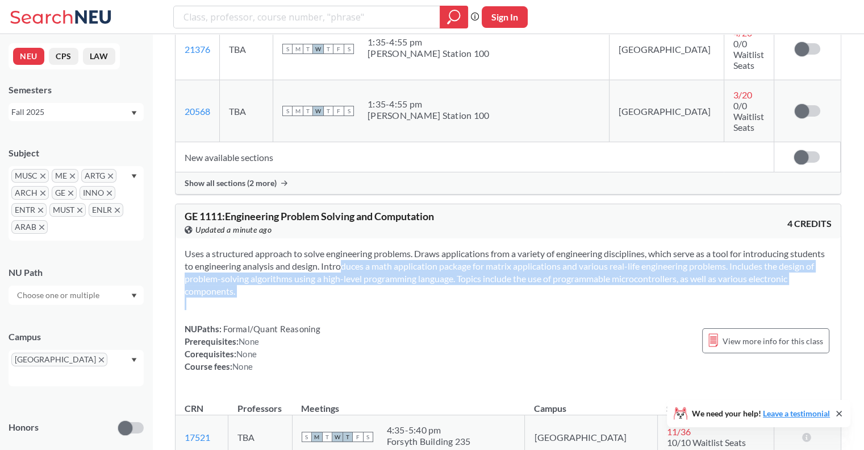
drag, startPoint x: 390, startPoint y: 160, endPoint x: 399, endPoint y: 202, distance: 43.7
click at [399, 238] on div "Uses a structured approach to solve engineering problems. Draws applications fr…" at bounding box center [508, 314] width 665 height 152
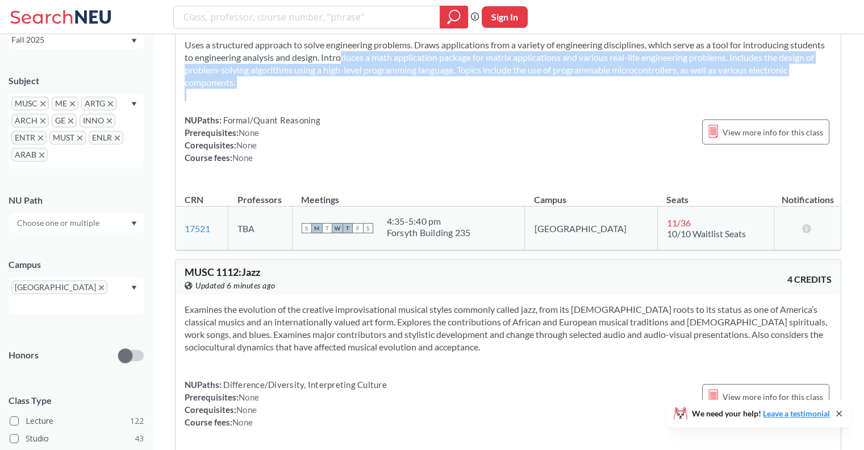
scroll to position [11, 0]
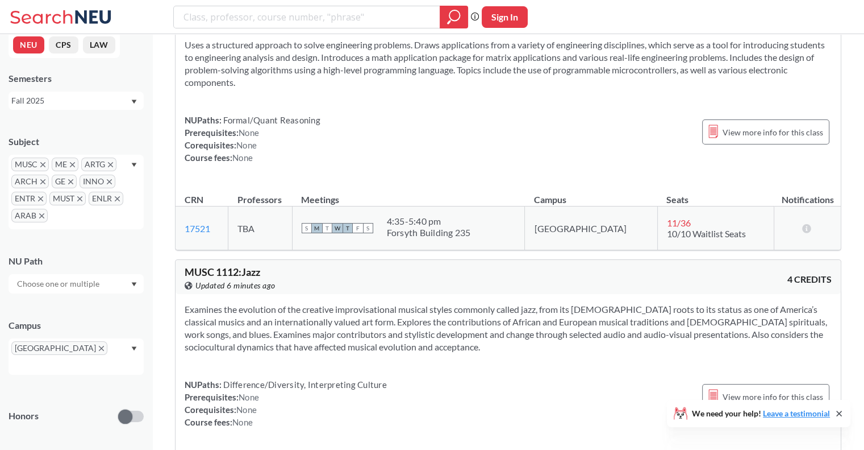
click at [269, 294] on div "Examines the evolution of the creative improvisational musical styles commonly …" at bounding box center [508, 370] width 665 height 152
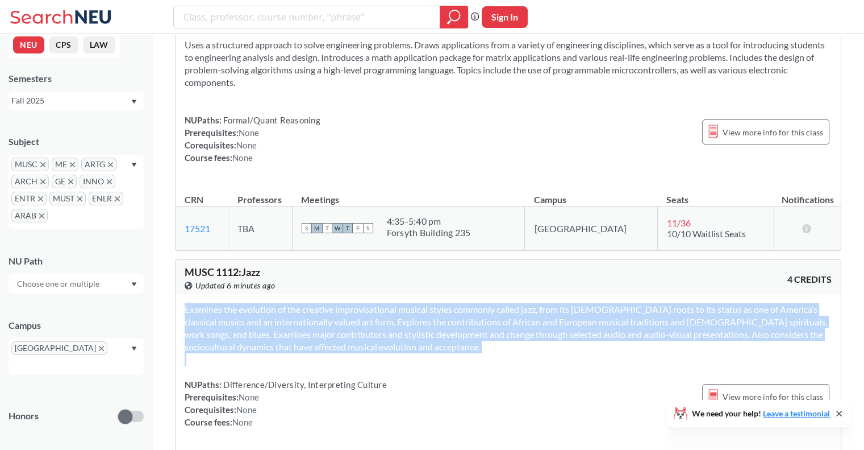
click at [269, 294] on div "Examines the evolution of the creative improvisational musical styles commonly …" at bounding box center [508, 370] width 665 height 152
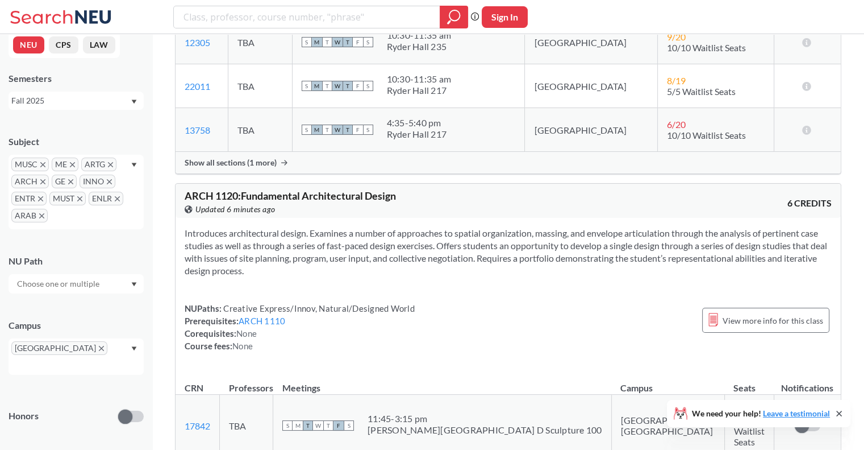
scroll to position [4206, 0]
click at [341, 226] on section "Introduces architectural design. Examines a number of approaches to spatial org…" at bounding box center [508, 251] width 647 height 50
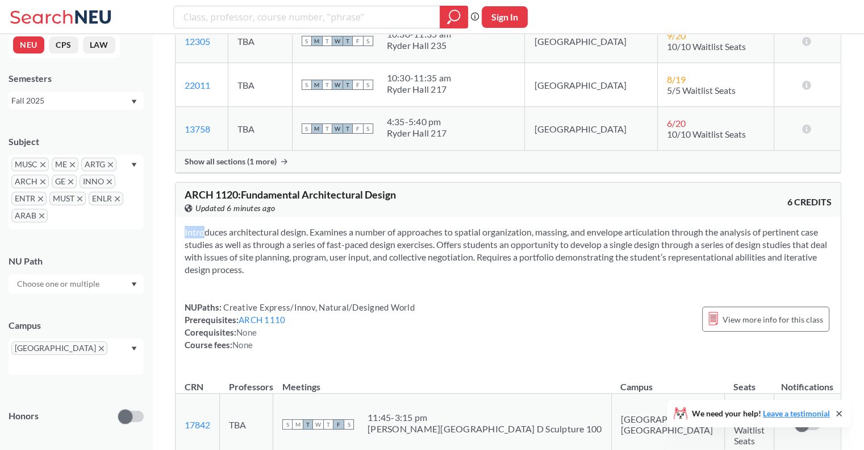
click at [341, 226] on section "Introduces architectural design. Examines a number of approaches to spatial org…" at bounding box center [508, 251] width 647 height 50
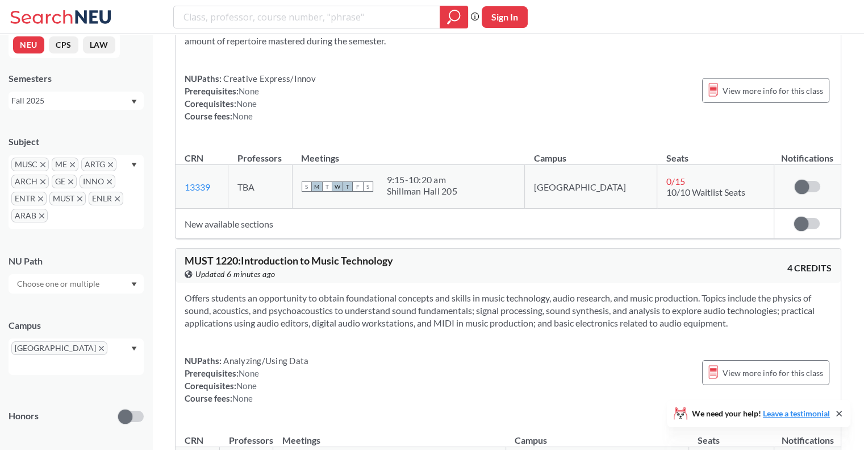
scroll to position [6490, 0]
click at [341, 291] on section "Offers students an opportunity to obtain foundational concepts and skills in mu…" at bounding box center [508, 310] width 647 height 38
click at [337, 291] on section "Offers students an opportunity to obtain foundational concepts and skills in mu…" at bounding box center [508, 310] width 647 height 38
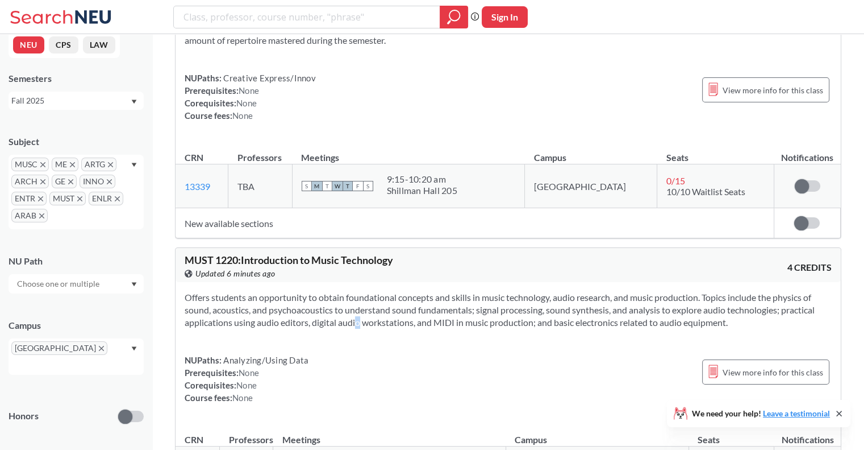
click at [337, 291] on section "Offers students an opportunity to obtain foundational concepts and skills in mu…" at bounding box center [508, 310] width 647 height 38
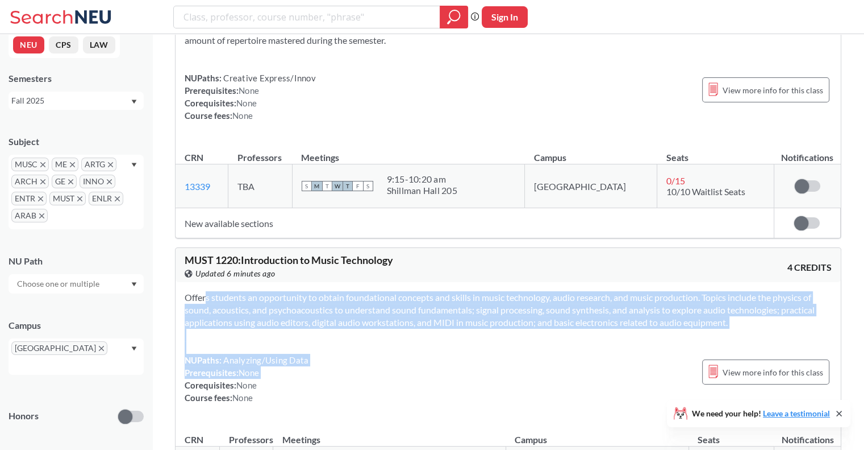
drag, startPoint x: 337, startPoint y: 165, endPoint x: 355, endPoint y: 215, distance: 52.5
click at [355, 282] on div "Offers students an opportunity to obtain foundational concepts and skills in mu…" at bounding box center [508, 352] width 665 height 140
click at [355, 353] on div "NUPaths: Analyzing/Using Data Prerequisites: None Corequisites: None Course fee…" at bounding box center [508, 378] width 647 height 50
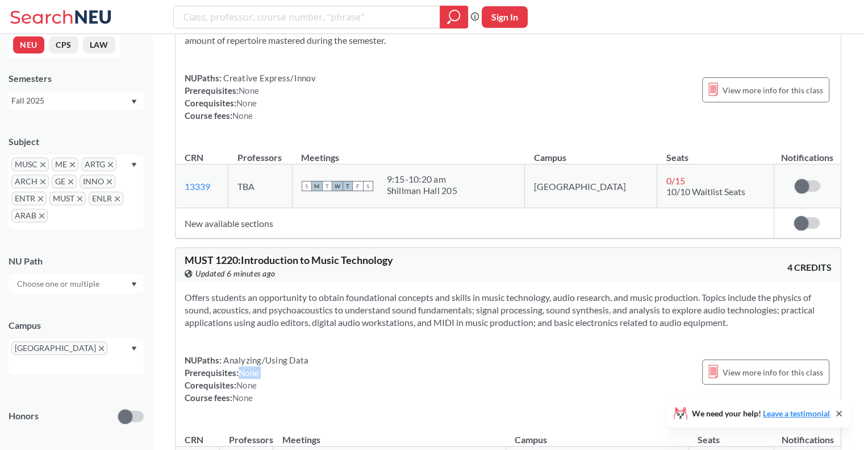
click at [355, 353] on div "NUPaths: Analyzing/Using Data Prerequisites: None Corequisites: None Course fee…" at bounding box center [508, 378] width 647 height 50
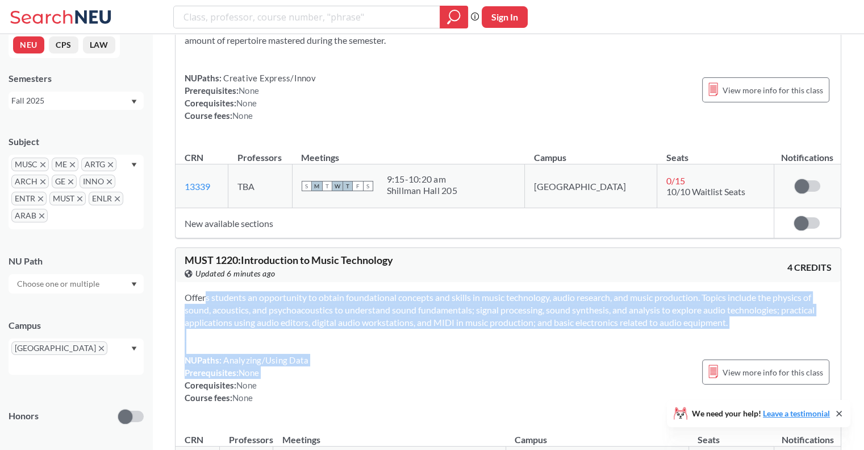
drag, startPoint x: 355, startPoint y: 215, endPoint x: 390, endPoint y: 159, distance: 66.7
click at [390, 282] on div "Offers students an opportunity to obtain foundational concepts and skills in mu…" at bounding box center [508, 352] width 665 height 140
click at [390, 291] on section "Offers students an opportunity to obtain foundational concepts and skills in mu…" at bounding box center [508, 310] width 647 height 38
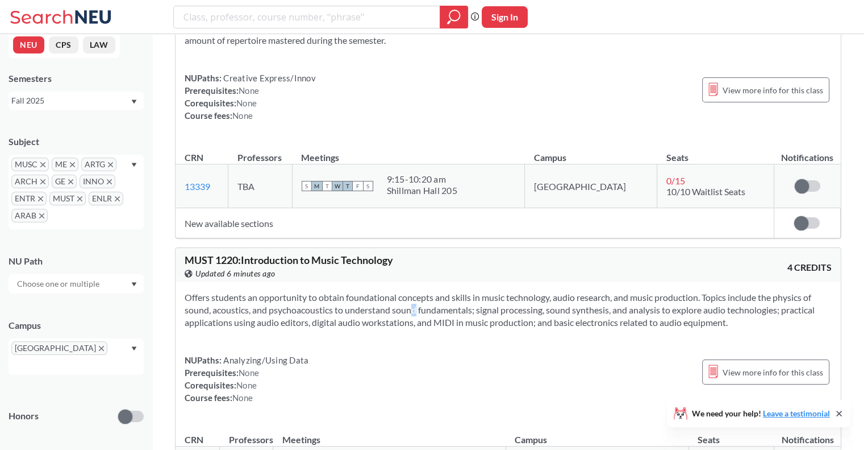
click at [390, 291] on section "Offers students an opportunity to obtain foundational concepts and skills in mu…" at bounding box center [508, 310] width 647 height 38
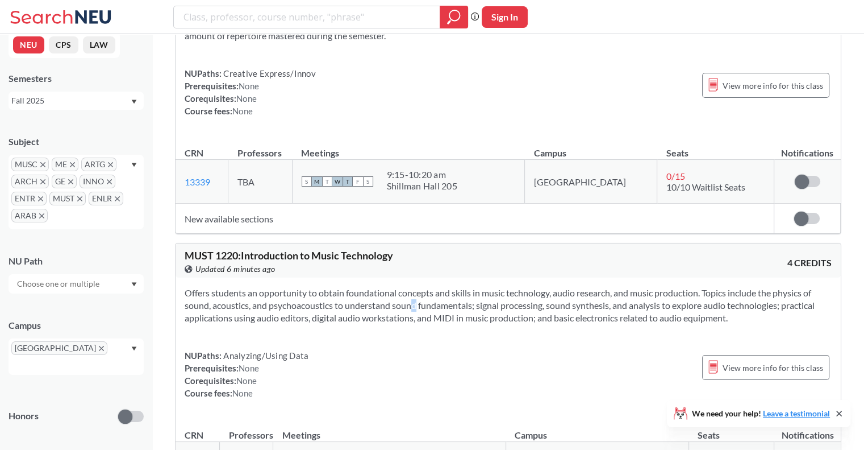
click at [390, 286] on section "Offers students an opportunity to obtain foundational concepts and skills in mu…" at bounding box center [508, 305] width 647 height 38
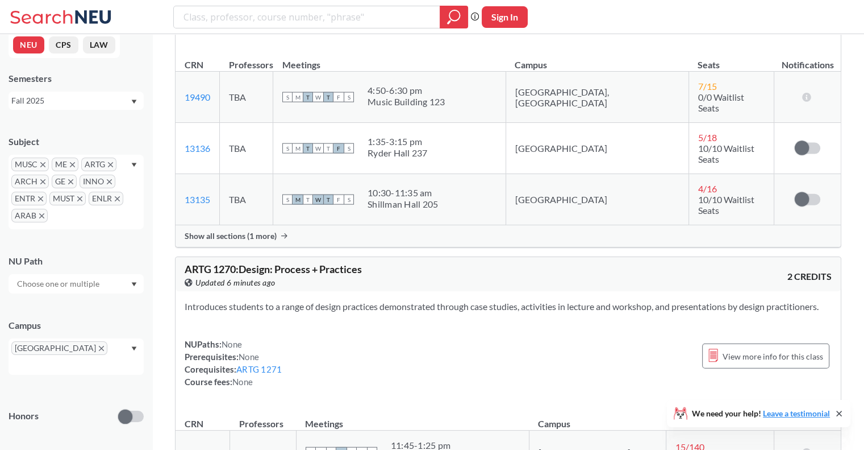
scroll to position [6865, 0]
click at [335, 290] on div "Introduces students to a range of design practices demonstrated through case st…" at bounding box center [508, 347] width 665 height 115
drag, startPoint x: 335, startPoint y: 122, endPoint x: 448, endPoint y: 129, distance: 113.3
click at [448, 290] on div "Introduces students to a range of design practices demonstrated through case st…" at bounding box center [508, 347] width 665 height 115
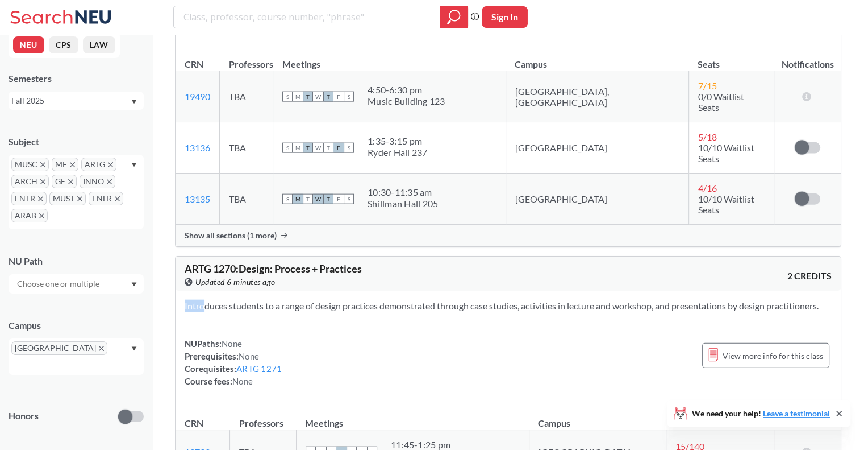
click at [448, 299] on section "Introduces students to a range of design practices demonstrated through case st…" at bounding box center [508, 305] width 647 height 13
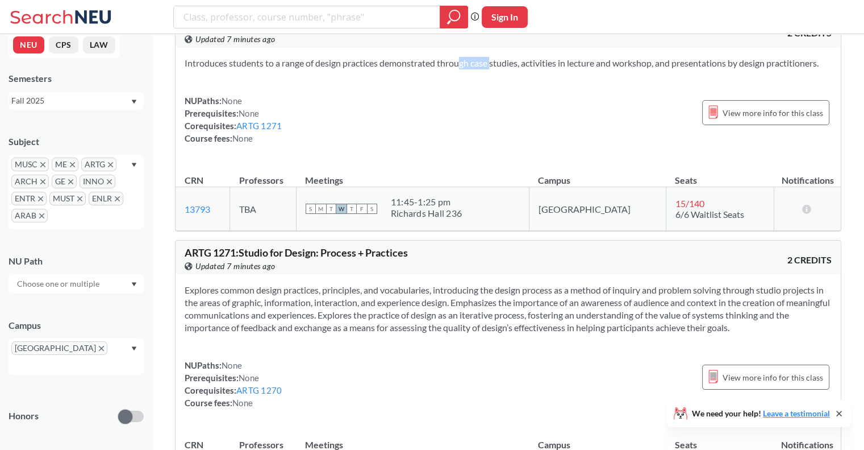
scroll to position [7108, 0]
click at [344, 283] on section "Explores common design practices, principles, and vocabularies, introducing the…" at bounding box center [508, 308] width 647 height 50
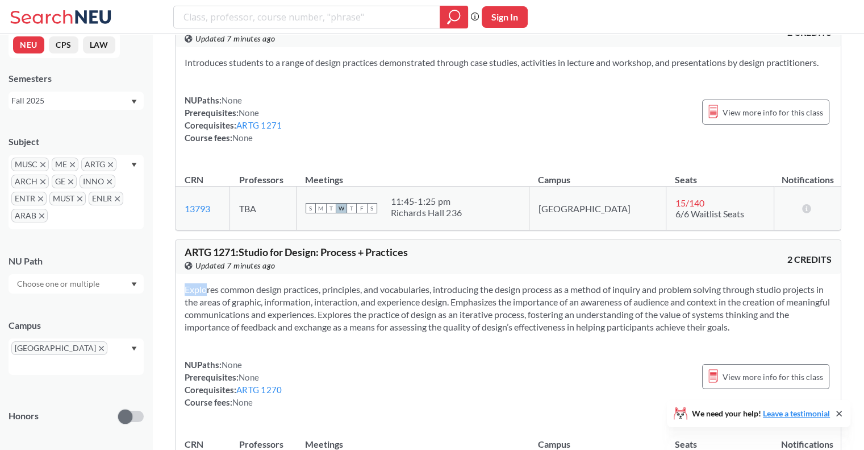
click at [344, 283] on section "Explores common design practices, principles, and vocabularies, introducing the…" at bounding box center [508, 308] width 647 height 50
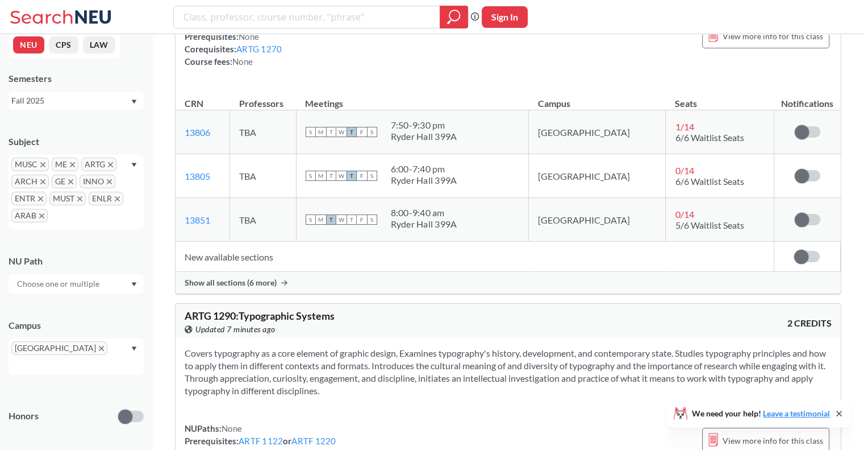
scroll to position [7449, 0]
click at [297, 346] on section "Covers typography as a core element of graphic design. Examines typography's hi…" at bounding box center [508, 371] width 647 height 50
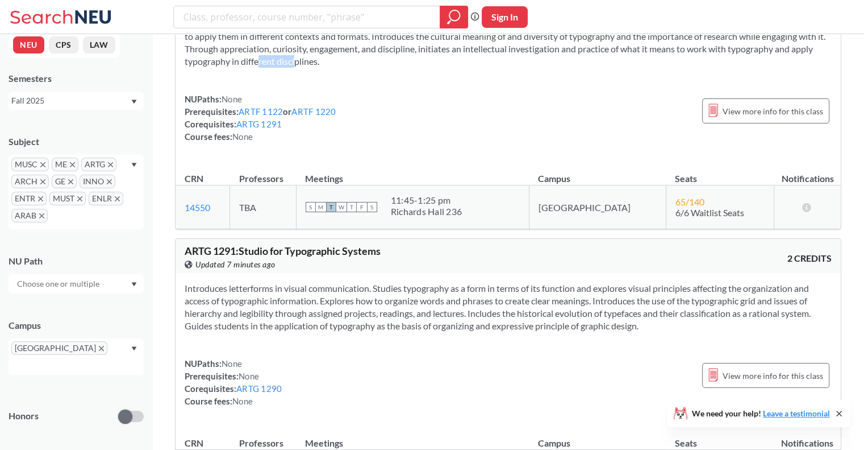
scroll to position [7778, 0]
click at [331, 281] on section "Introduces letterforms in visual communication. Studies typography as a form in…" at bounding box center [508, 306] width 647 height 50
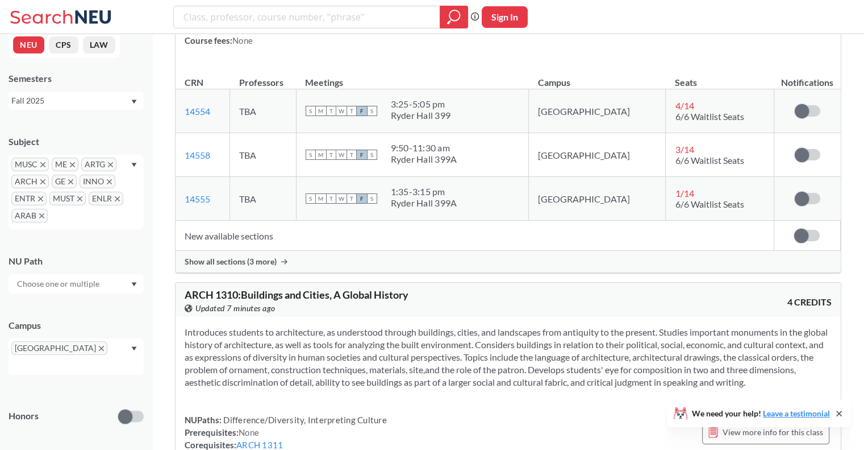
scroll to position [8142, 0]
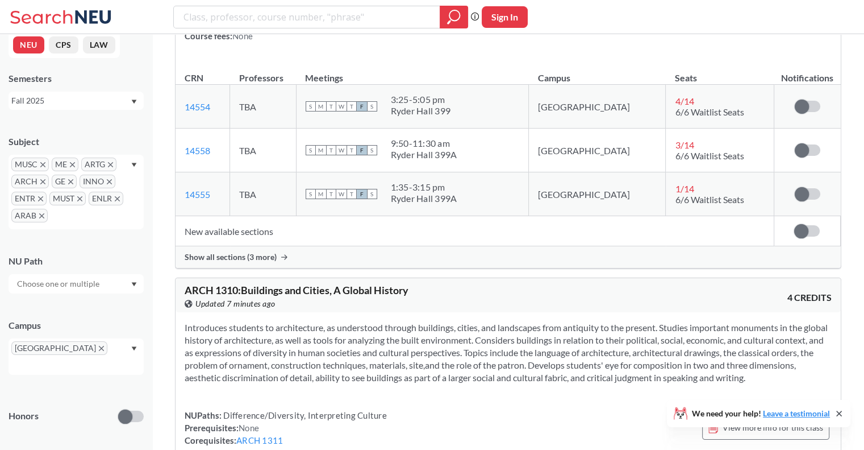
click at [338, 321] on section "Introduces students to architecture, as understood through buildings, cities, a…" at bounding box center [508, 352] width 647 height 63
drag, startPoint x: 338, startPoint y: 184, endPoint x: 366, endPoint y: 147, distance: 46.6
click at [366, 321] on section "Introduces students to architecture, as understood through buildings, cities, a…" at bounding box center [508, 352] width 647 height 63
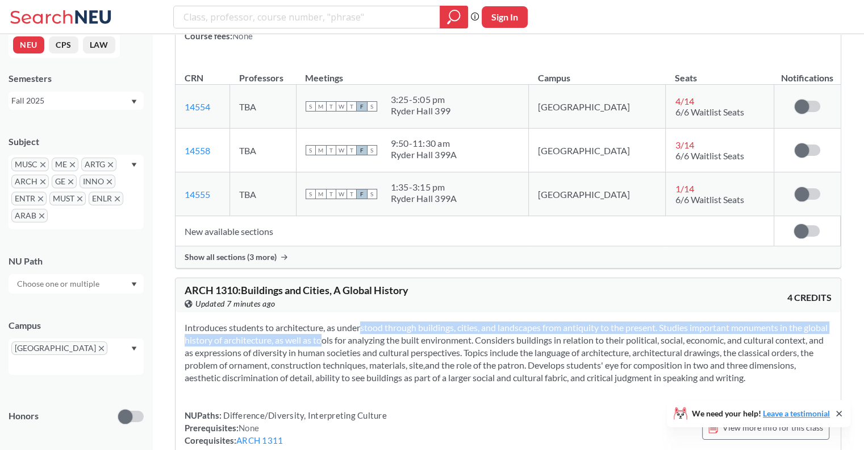
drag, startPoint x: 366, startPoint y: 147, endPoint x: 329, endPoint y: 163, distance: 40.2
click at [329, 321] on section "Introduces students to architecture, as understood through buildings, cities, a…" at bounding box center [508, 352] width 647 height 63
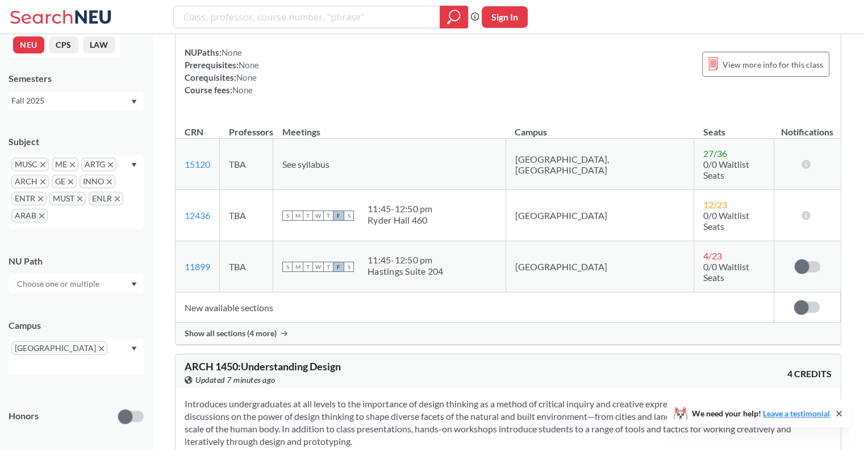
scroll to position [8853, 0]
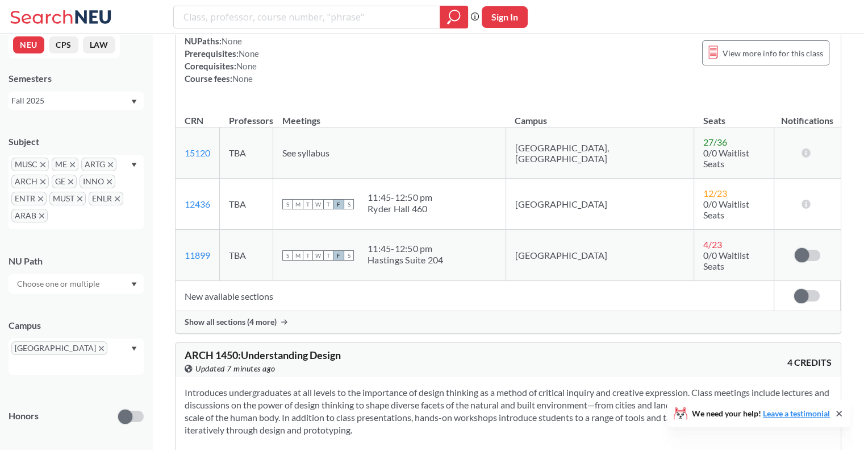
click at [316, 386] on section "Introduces undergraduates at all levels to the importance of design thinking as…" at bounding box center [508, 411] width 647 height 50
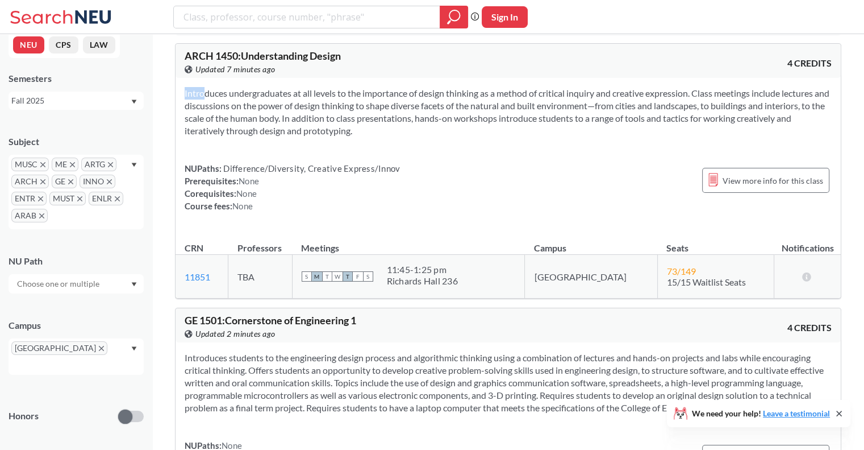
scroll to position [9151, 0]
click at [316, 342] on div "Introduces students to the engineering design process and algorithmic thinking …" at bounding box center [508, 424] width 665 height 165
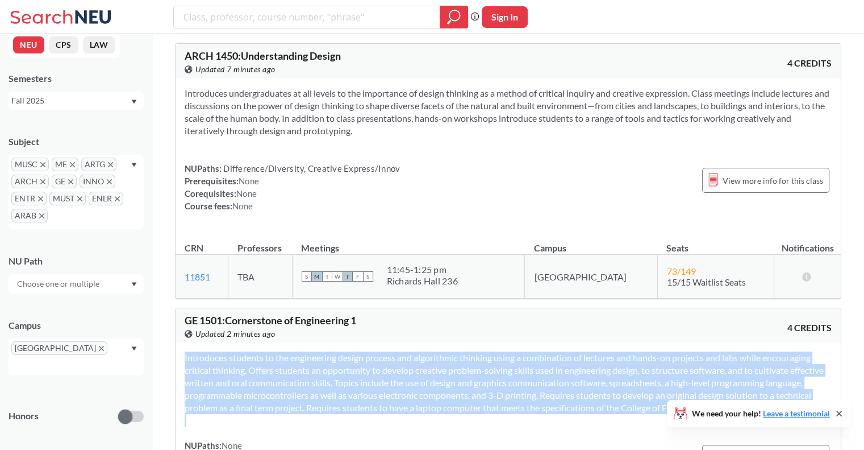
click at [316, 342] on div "Introduces students to the engineering design process and algorithmic thinking …" at bounding box center [508, 424] width 665 height 165
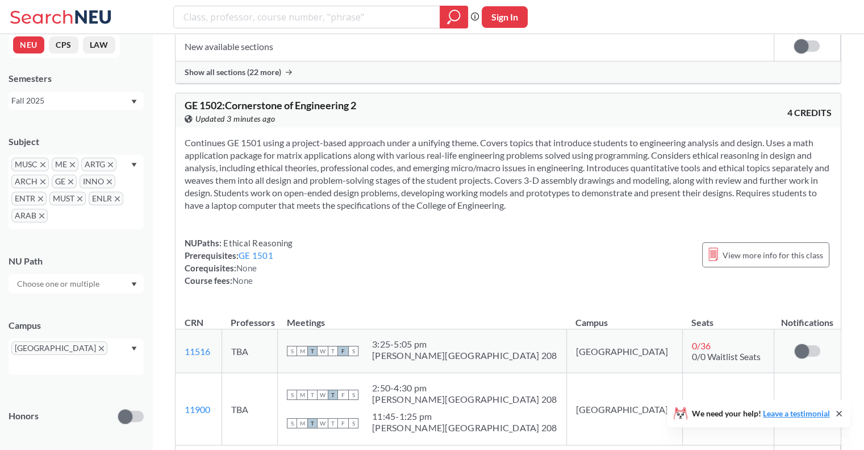
scroll to position [9928, 0]
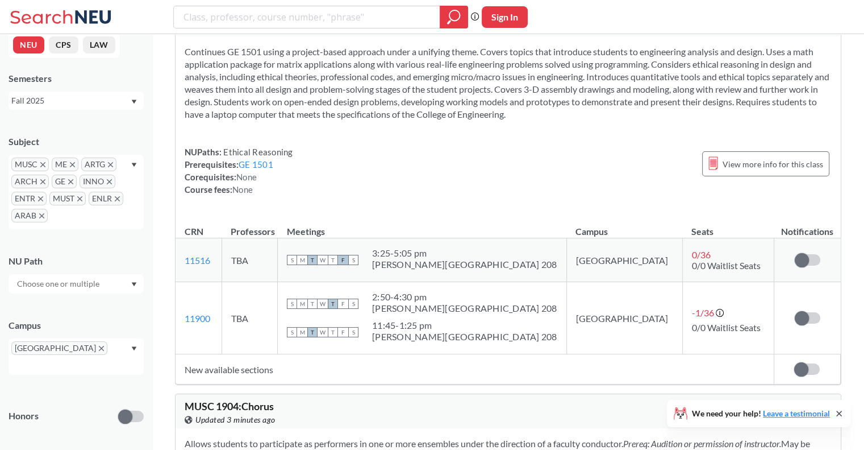
click at [292, 437] on section "Allows students to participate as performers in one or more ensembles under the…" at bounding box center [508, 449] width 647 height 25
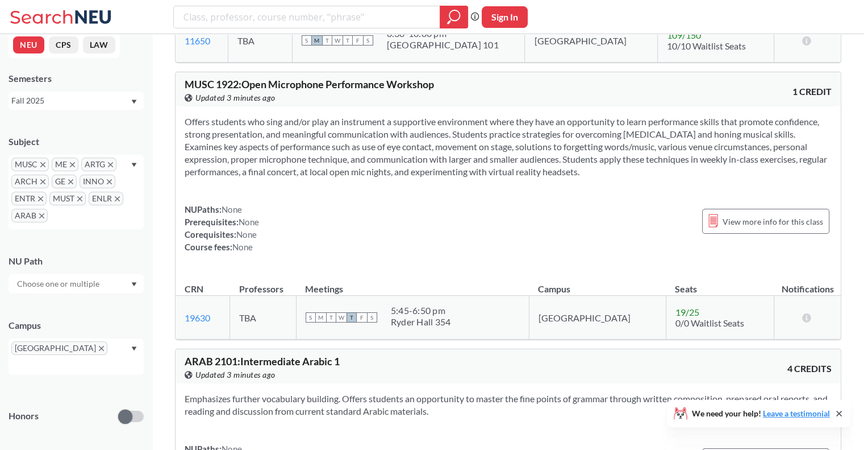
scroll to position [13550, 0]
click at [369, 393] on section "Emphasizes further vocabulary building. Offers students an opportunity to maste…" at bounding box center [508, 405] width 647 height 25
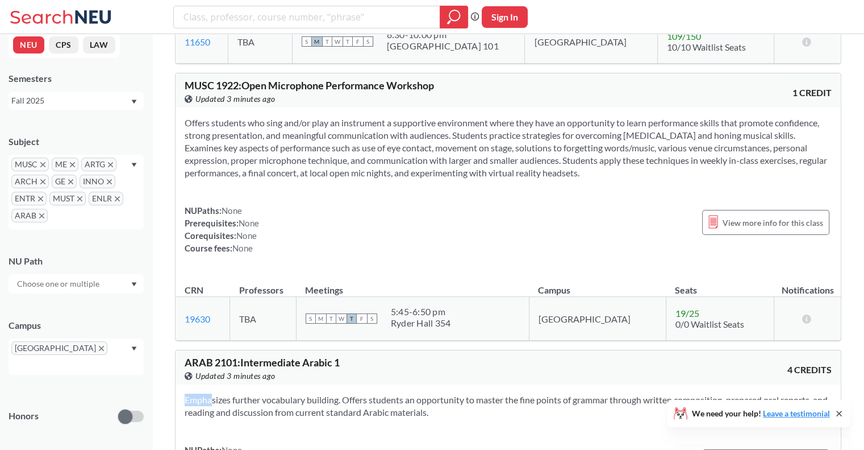
click at [289, 393] on section "Emphasizes further vocabulary building. Offers students an opportunity to maste…" at bounding box center [508, 405] width 647 height 25
click at [317, 393] on section "Emphasizes further vocabulary building. Offers students an opportunity to maste…" at bounding box center [508, 405] width 647 height 25
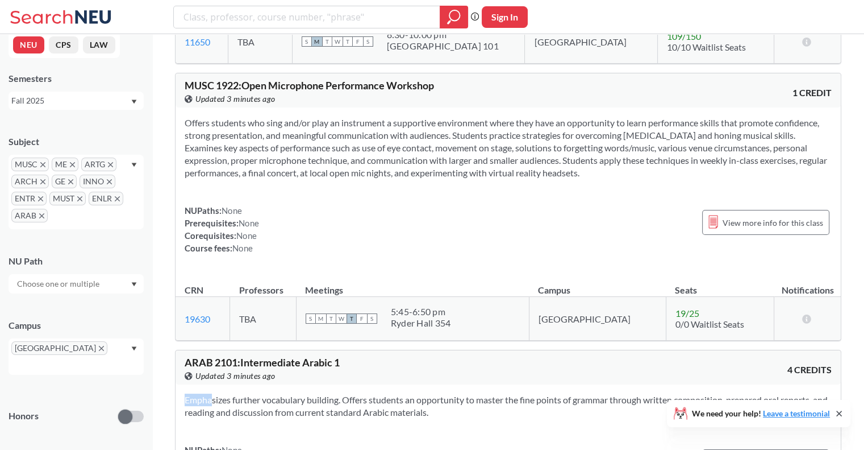
click at [317, 393] on section "Emphasizes further vocabulary building. Offers students an opportunity to maste…" at bounding box center [508, 405] width 647 height 25
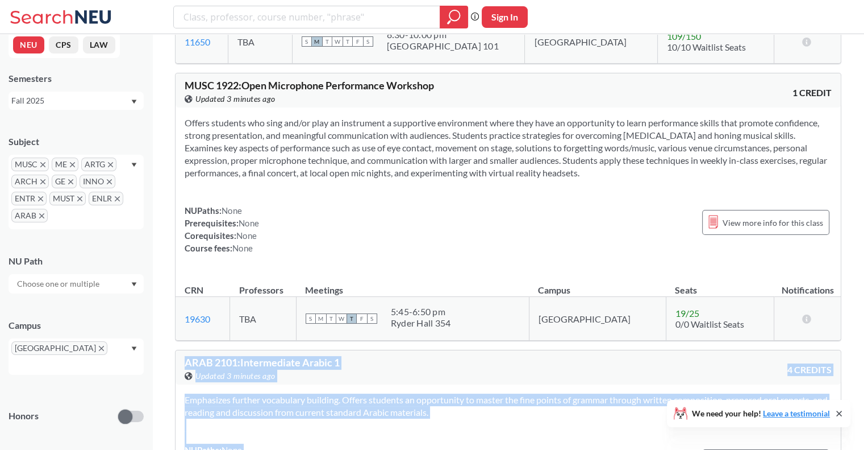
drag, startPoint x: 184, startPoint y: 74, endPoint x: 763, endPoint y: 274, distance: 612.1
copy div "ARAB 2101 : Intermediate Arabic 1 View this course on Banner. Updated 3 minutes…"
click at [322, 393] on section "Emphasizes further vocabulary building. Offers students an opportunity to maste…" at bounding box center [508, 405] width 647 height 25
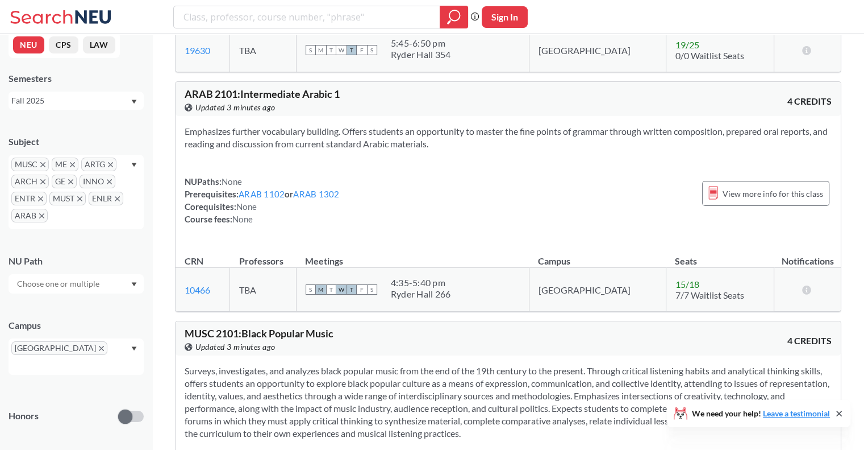
scroll to position [13819, 0]
click at [322, 363] on section "Surveys, investigates, and analyzes black popular music from the end of the 19t…" at bounding box center [508, 400] width 647 height 75
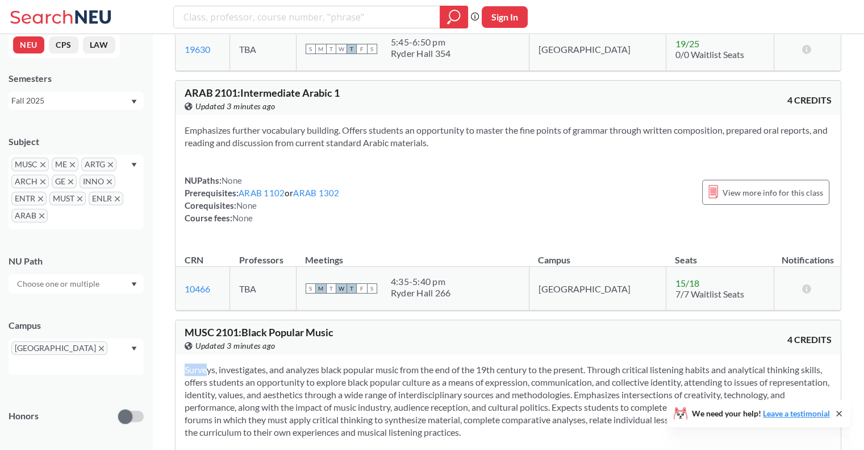
click at [322, 363] on section "Surveys, investigates, and analyzes black popular music from the end of the 19t…" at bounding box center [508, 400] width 647 height 75
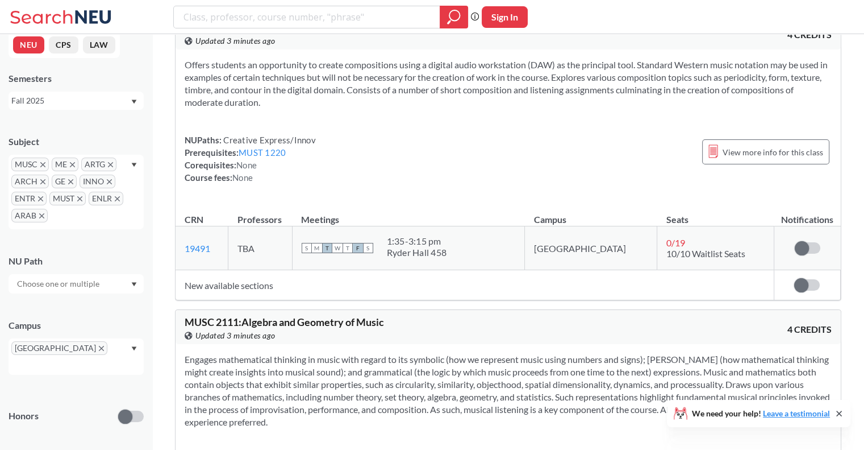
scroll to position [14415, 0]
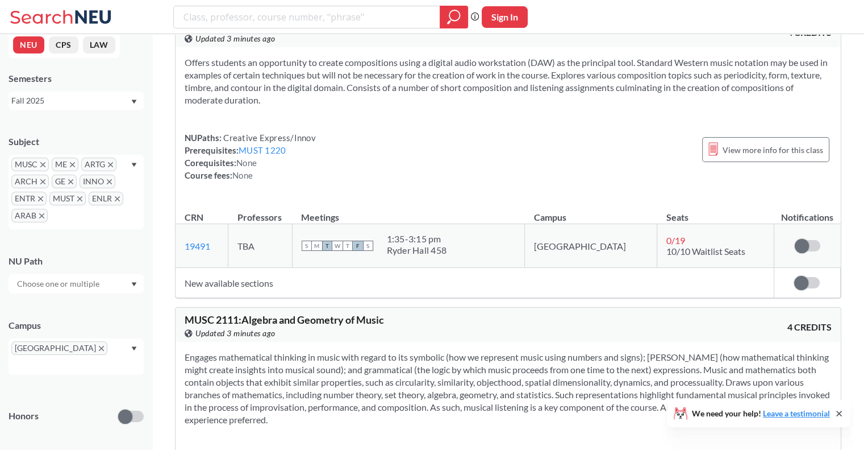
click at [322, 351] on section "Engages mathematical thinking in music with regard to its symbolic (how we repr…" at bounding box center [508, 388] width 647 height 75
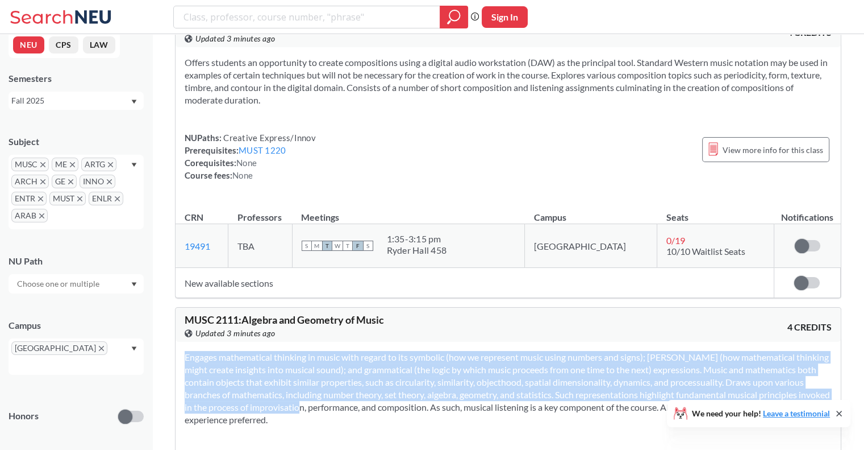
drag, startPoint x: 322, startPoint y: 127, endPoint x: 290, endPoint y: 115, distance: 33.8
click at [290, 351] on section "Engages mathematical thinking in music with regard to its symbolic (how we repr…" at bounding box center [508, 388] width 647 height 75
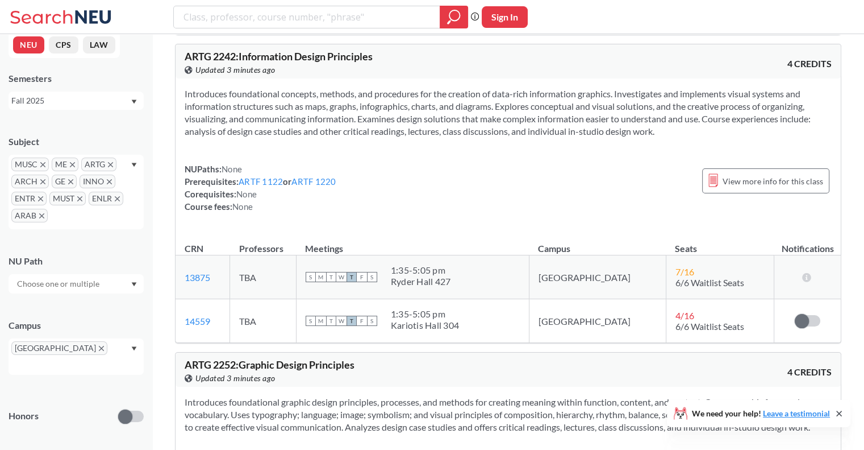
scroll to position [16437, 0]
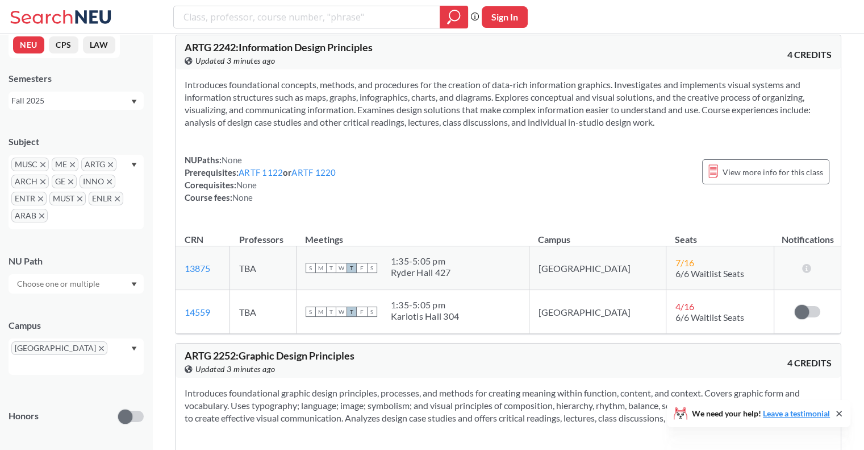
click at [290, 386] on section "Introduces foundational graphic design principles, processes, and methods for c…" at bounding box center [508, 405] width 647 height 38
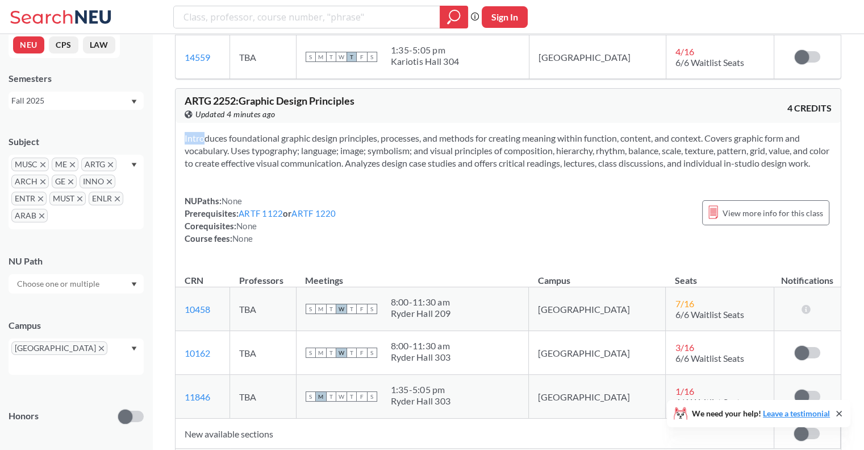
scroll to position [16744, 0]
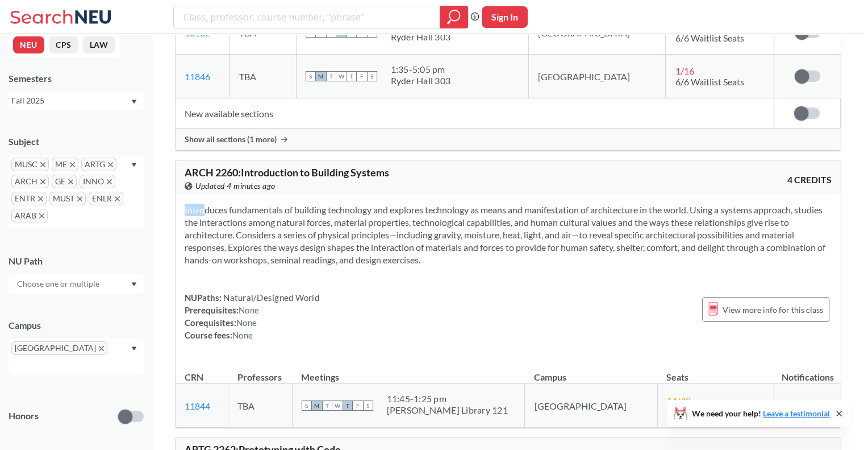
scroll to position [17034, 0]
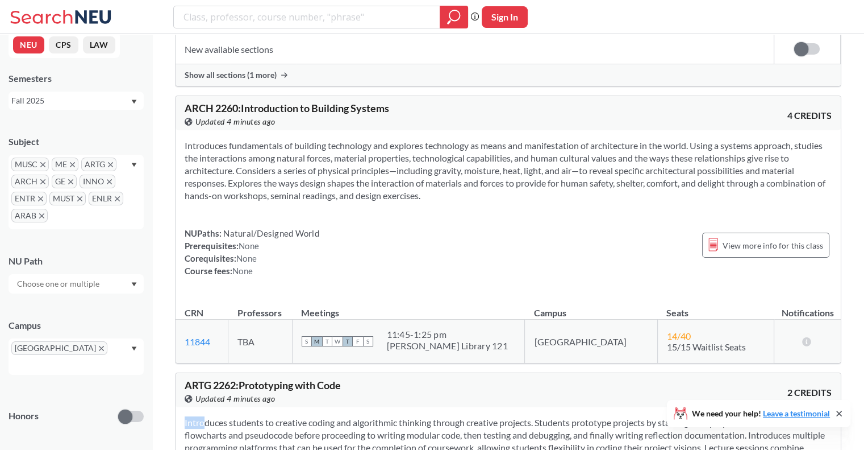
scroll to position [17044, 0]
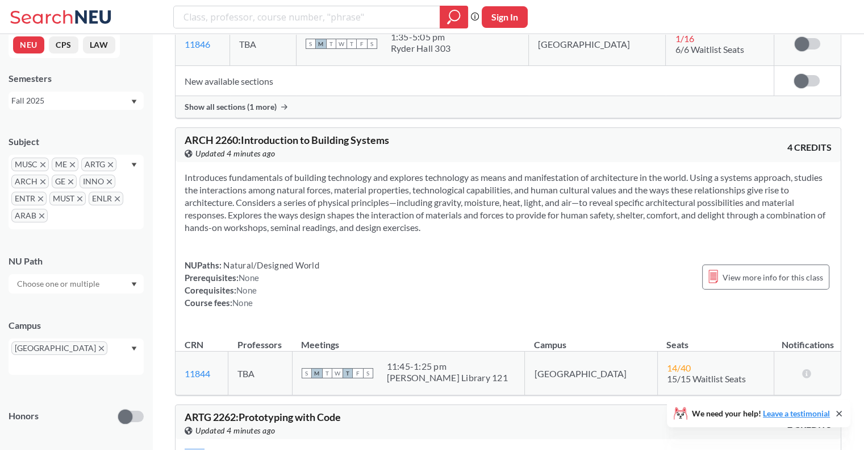
drag, startPoint x: 423, startPoint y: 172, endPoint x: 407, endPoint y: 179, distance: 16.8
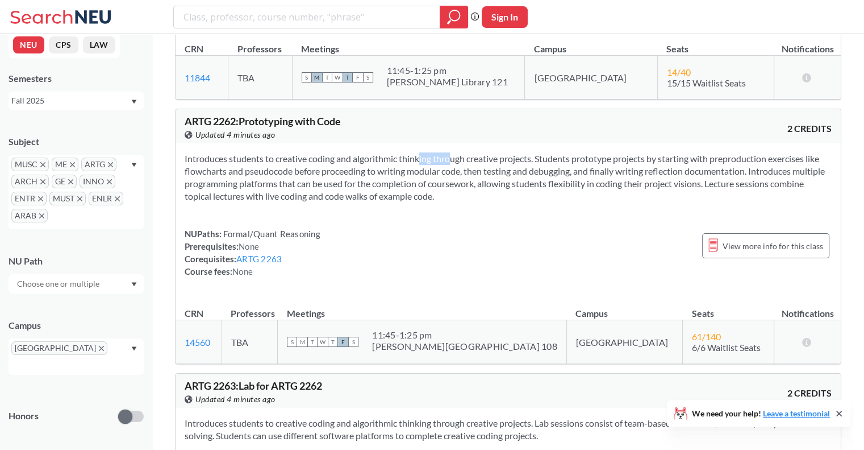
scroll to position [17349, 0]
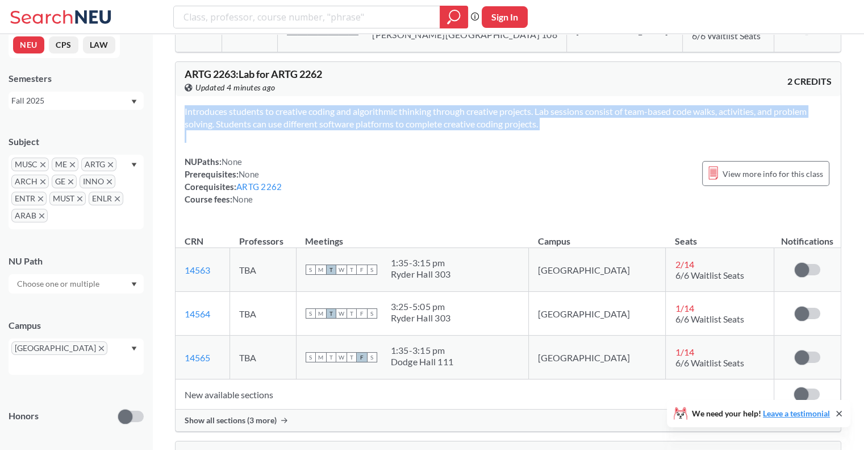
scroll to position [17727, 0]
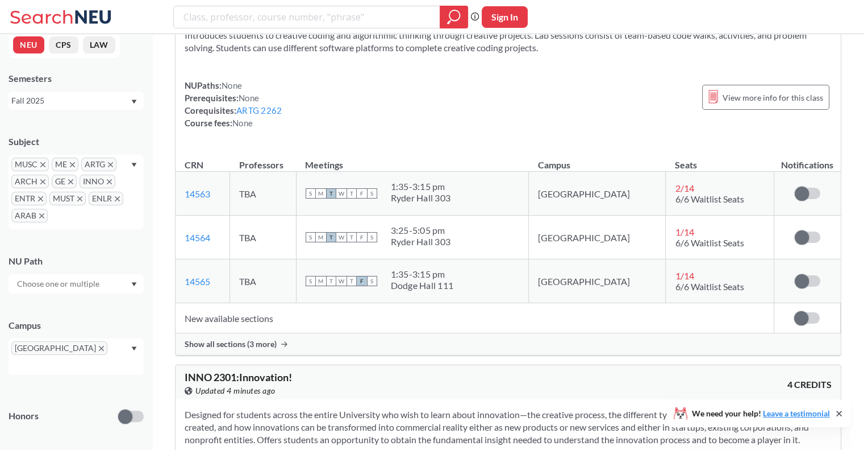
click at [365, 408] on section "Designed for students across the entire University who wish to learn about inno…" at bounding box center [508, 427] width 647 height 38
click at [269, 408] on section "Designed for students across the entire University who wish to learn about inno…" at bounding box center [508, 427] width 647 height 38
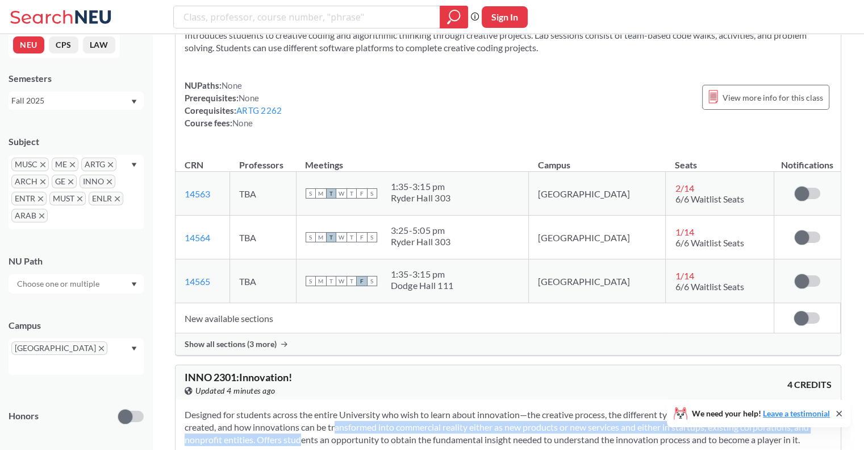
drag, startPoint x: 269, startPoint y: 157, endPoint x: 322, endPoint y: 143, distance: 54.7
click at [322, 408] on section "Designed for students across the entire University who wish to learn about inno…" at bounding box center [508, 427] width 647 height 38
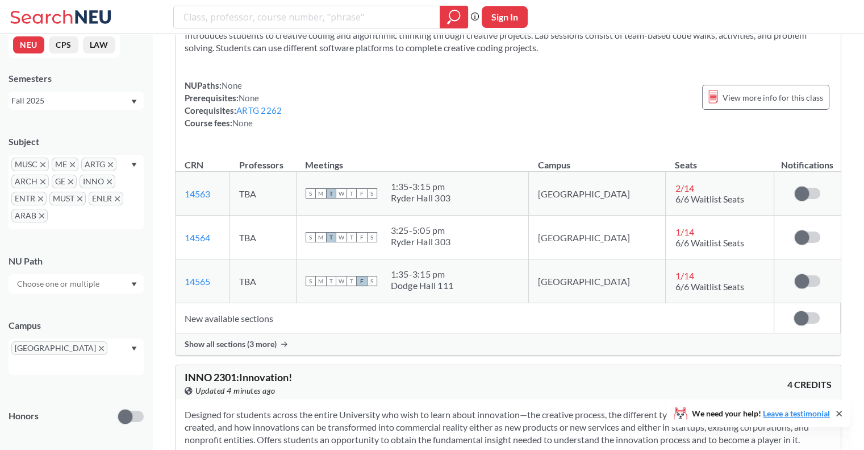
drag, startPoint x: 576, startPoint y: 123, endPoint x: 557, endPoint y: 110, distance: 23.2
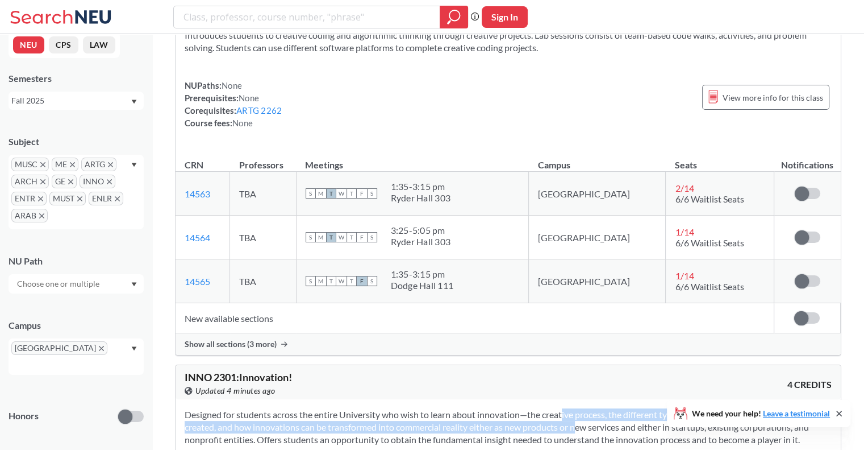
drag, startPoint x: 572, startPoint y: 125, endPoint x: 543, endPoint y: 148, distance: 36.4
click at [543, 408] on section "Designed for students across the entire University who wish to learn about inno…" at bounding box center [508, 427] width 647 height 38
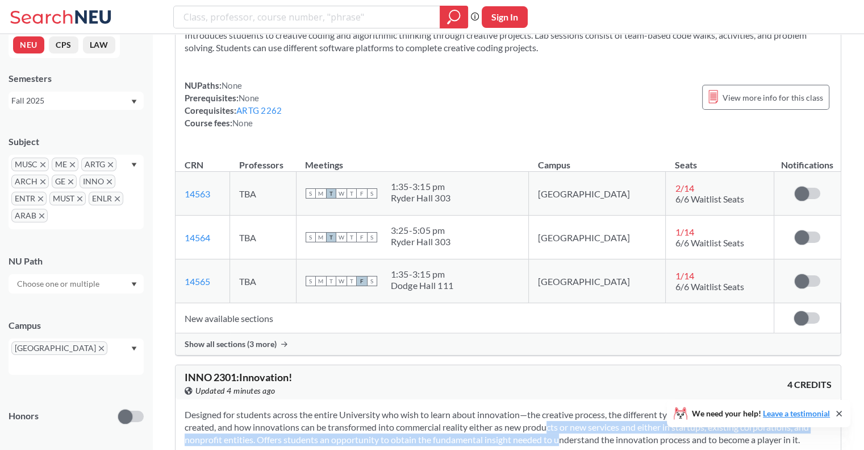
drag, startPoint x: 543, startPoint y: 148, endPoint x: 518, endPoint y: 152, distance: 25.3
click at [518, 408] on section "Designed for students across the entire University who wish to learn about inno…" at bounding box center [508, 427] width 647 height 38
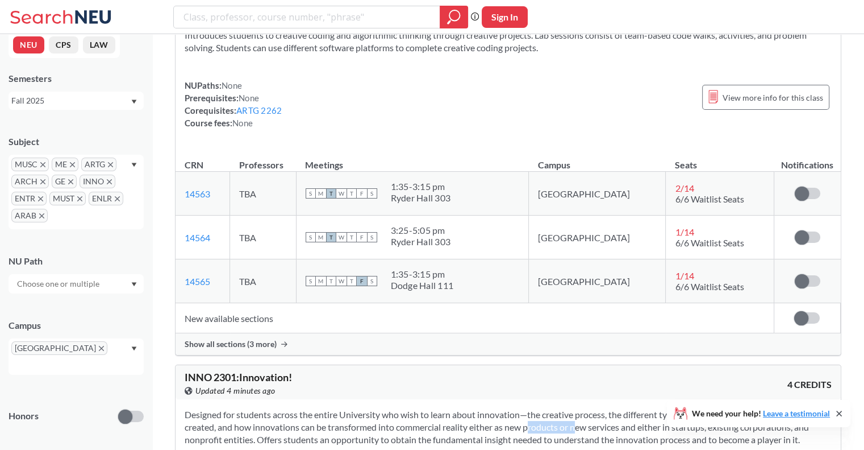
click at [523, 408] on section "Designed for students across the entire University who wish to learn about inno…" at bounding box center [508, 427] width 647 height 38
click at [525, 408] on section "Designed for students across the entire University who wish to learn about inno…" at bounding box center [508, 427] width 647 height 38
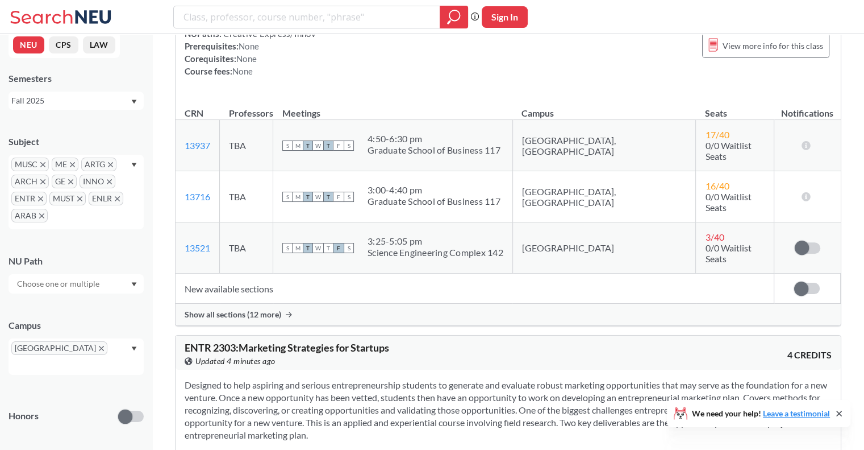
scroll to position [18169, 0]
click at [390, 380] on section "Designed to help aspiring and serious entrepreneurship students to generate and…" at bounding box center [508, 411] width 647 height 63
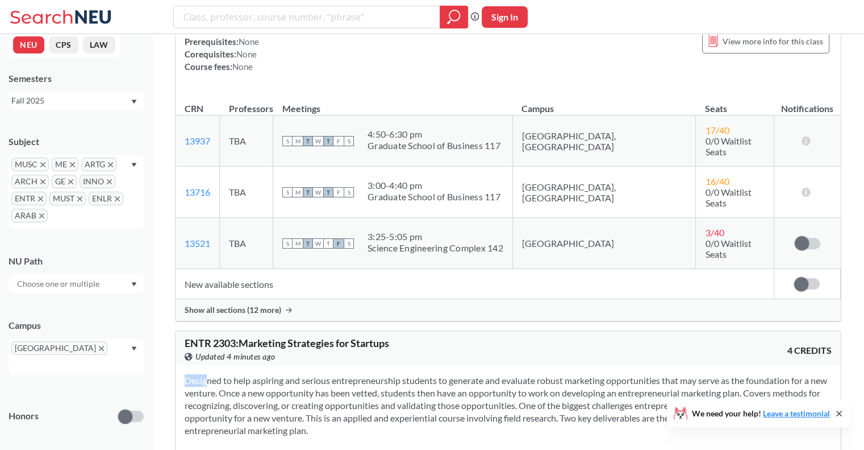
scroll to position [18176, 0]
click at [364, 373] on section "Designed to help aspiring and serious entrepreneurship students to generate and…" at bounding box center [508, 404] width 647 height 63
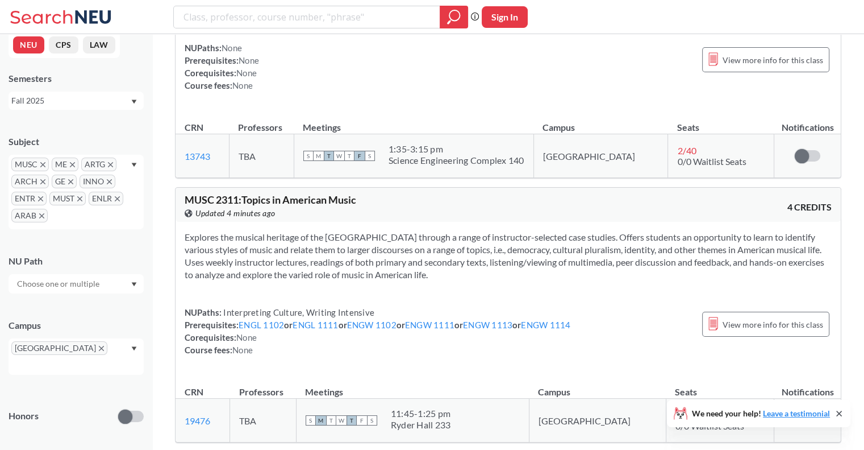
scroll to position [18967, 0]
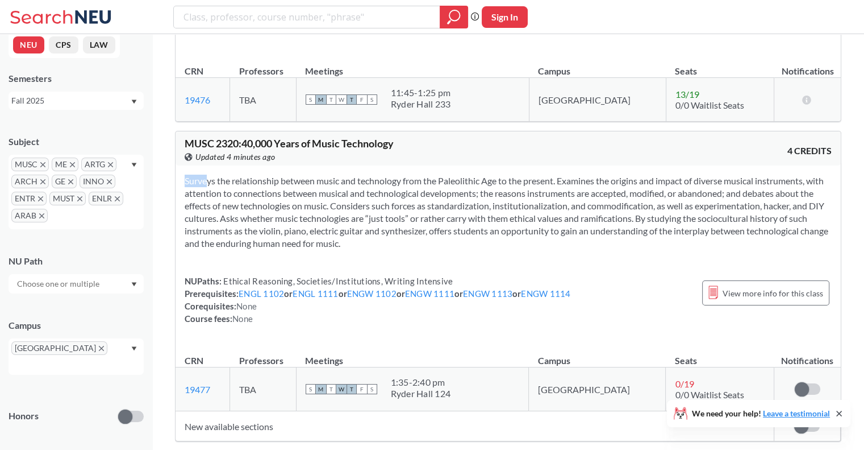
scroll to position [19255, 0]
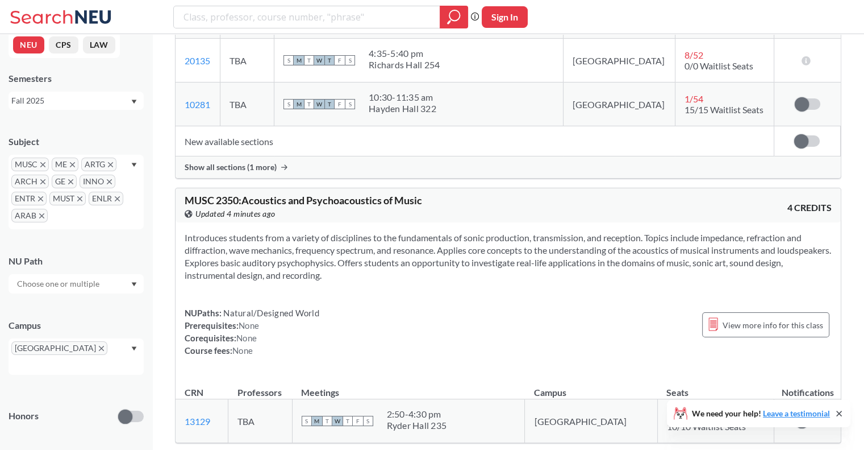
scroll to position [21308, 0]
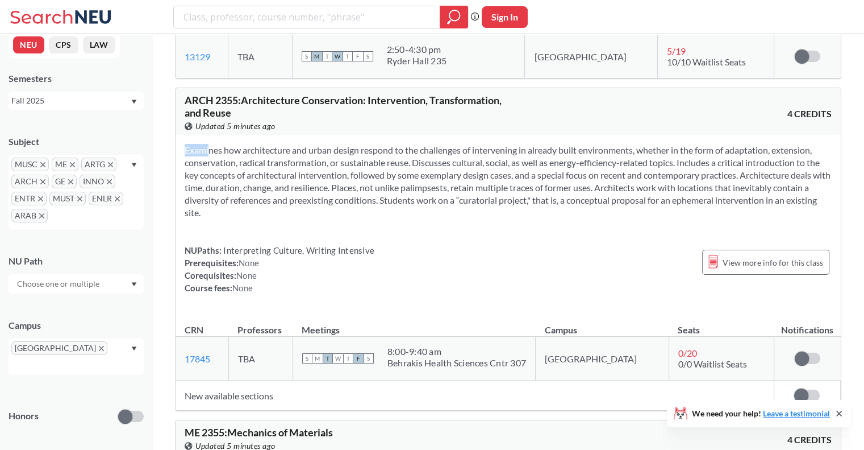
scroll to position [21660, 0]
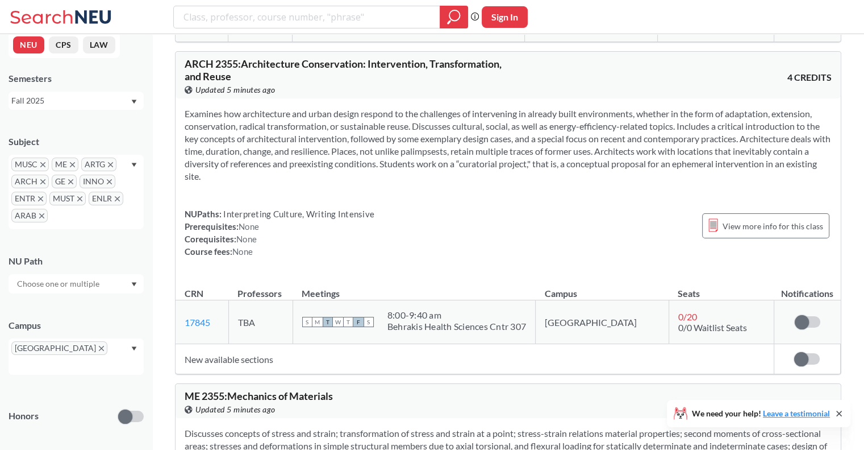
click at [292, 427] on section "Discusses concepts of stress and strain; transformation of stress and strain at…" at bounding box center [508, 446] width 647 height 38
click at [310, 427] on section "Discusses concepts of stress and strain; transformation of stress and strain at…" at bounding box center [508, 446] width 647 height 38
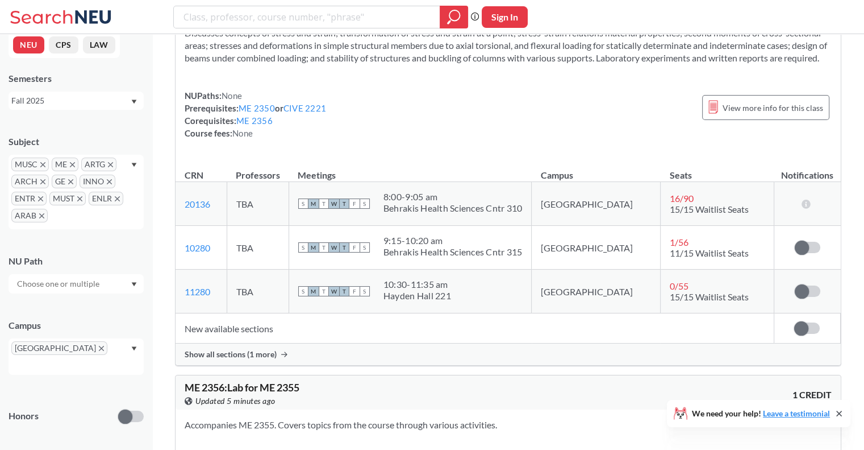
scroll to position [22061, 0]
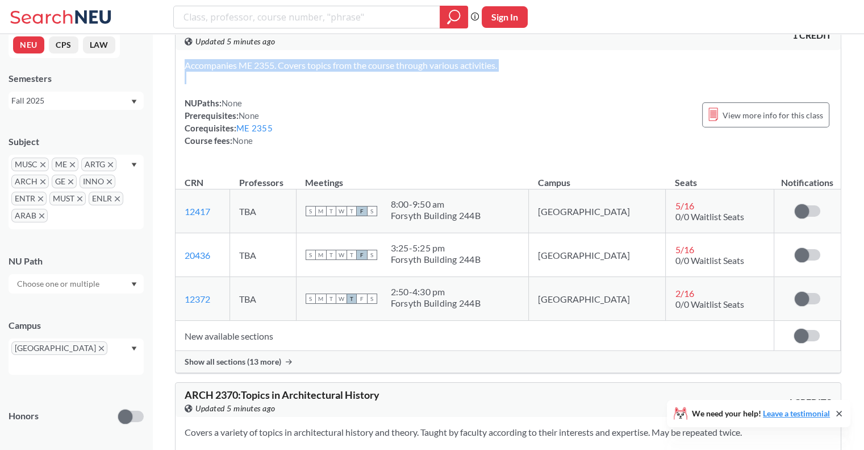
scroll to position [22419, 0]
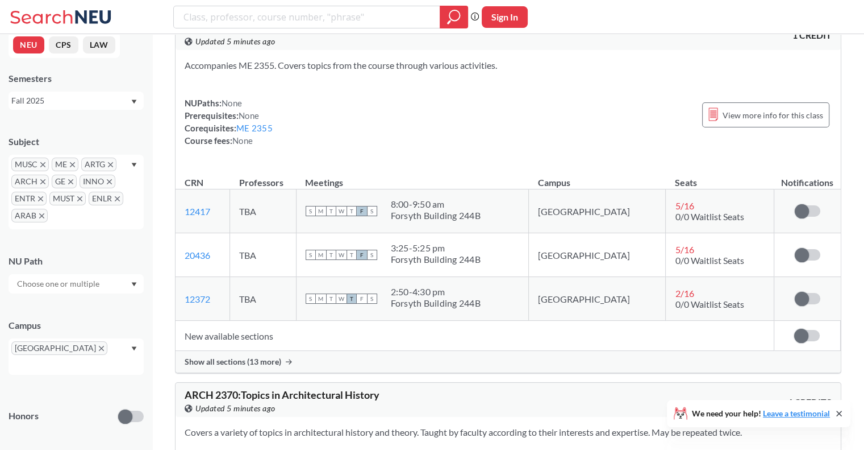
click at [267, 426] on section "Covers a variety of topics in architectural history and theory. Taught by facul…" at bounding box center [508, 432] width 647 height 13
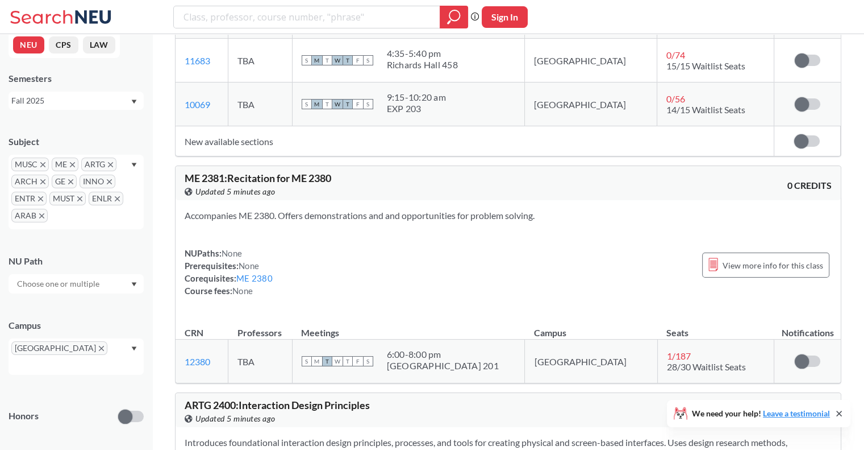
scroll to position [23389, 0]
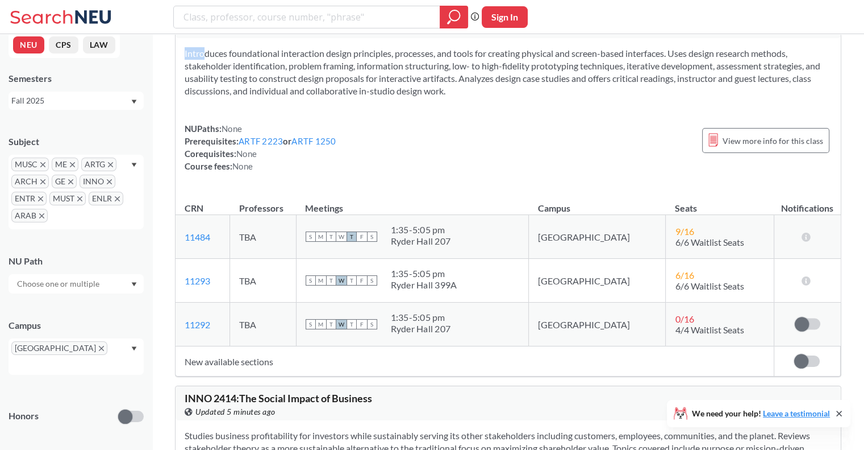
scroll to position [23780, 0]
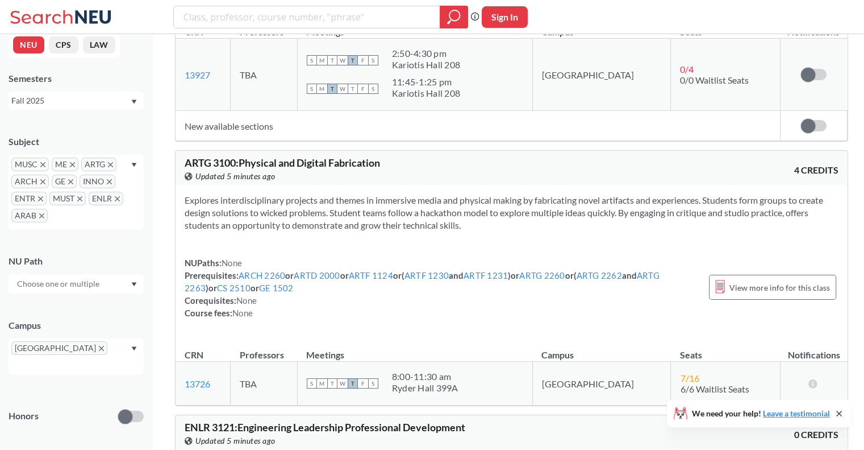
scroll to position [25504, 0]
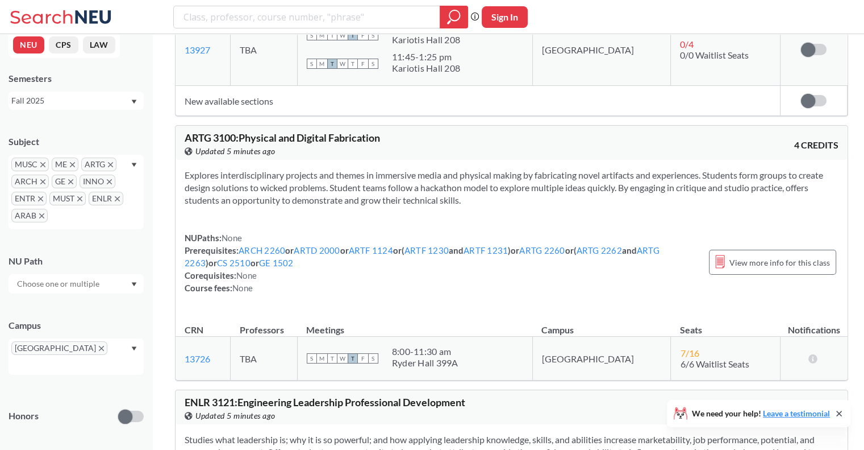
drag, startPoint x: 331, startPoint y: 175, endPoint x: 344, endPoint y: 148, distance: 30.2
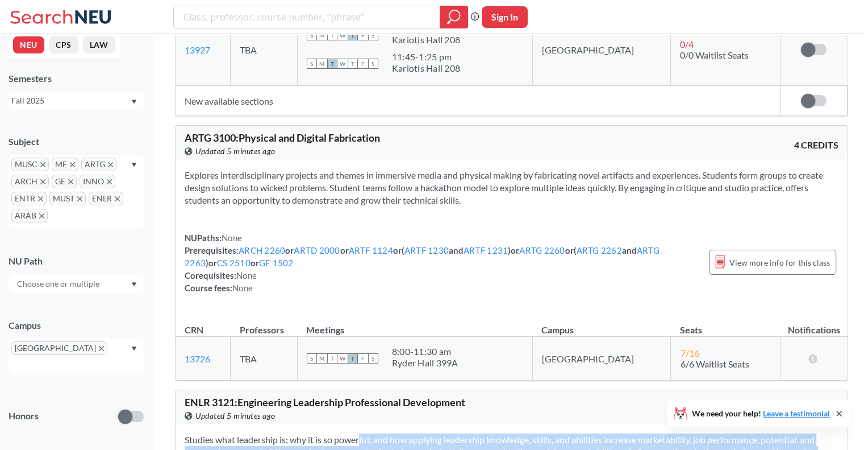
drag, startPoint x: 344, startPoint y: 148, endPoint x: 346, endPoint y: 184, distance: 35.8
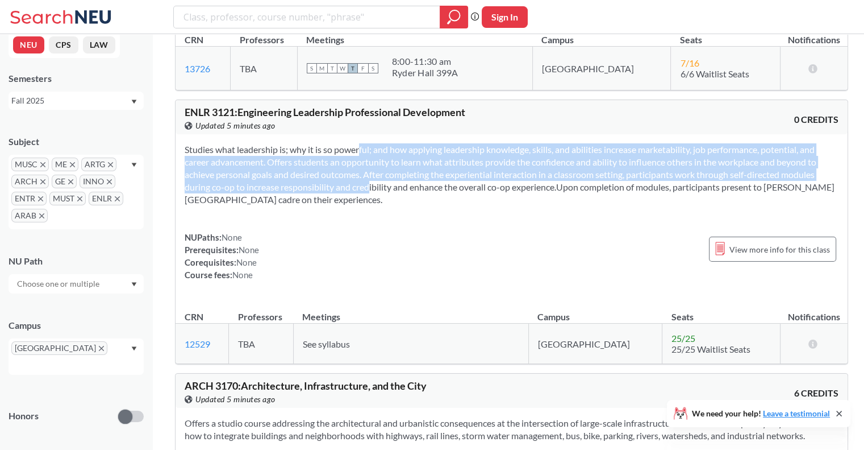
scroll to position [25793, 0]
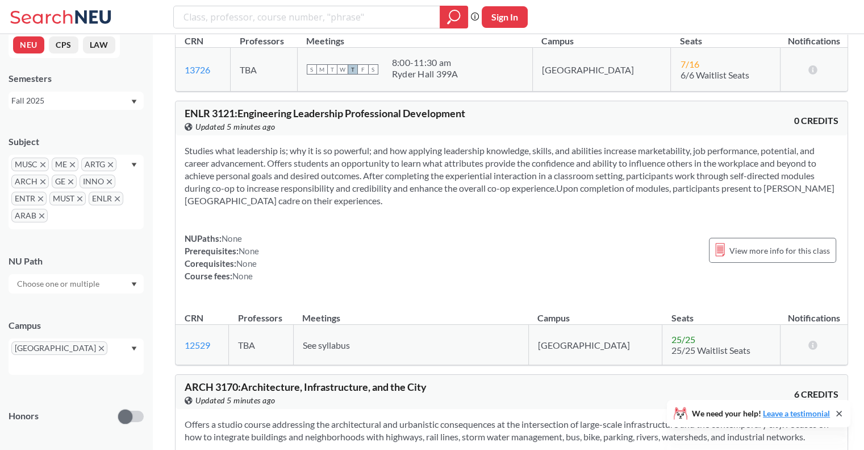
click at [342, 418] on section "Offers a studio course addressing the architectural and urbanistic consequences…" at bounding box center [512, 430] width 654 height 25
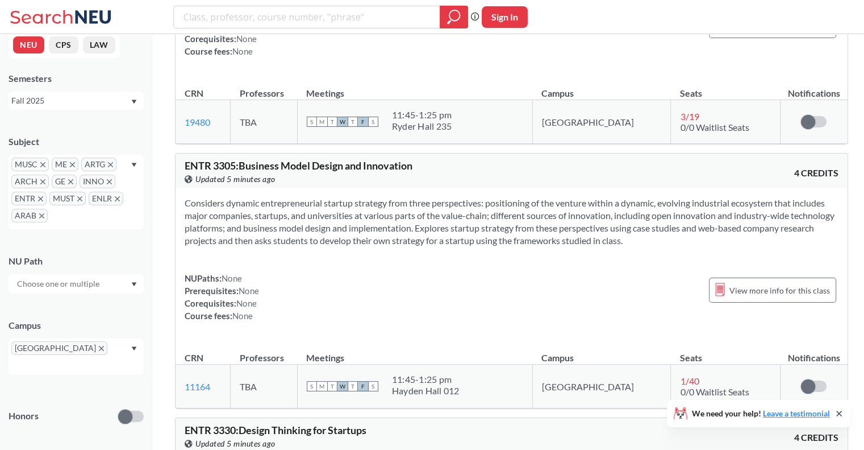
scroll to position [26876, 0]
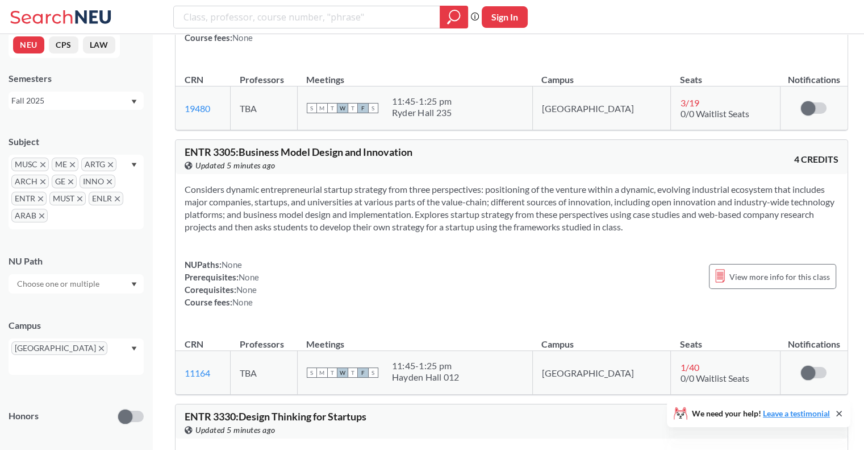
drag, startPoint x: 435, startPoint y: 156, endPoint x: 469, endPoint y: 166, distance: 35.6
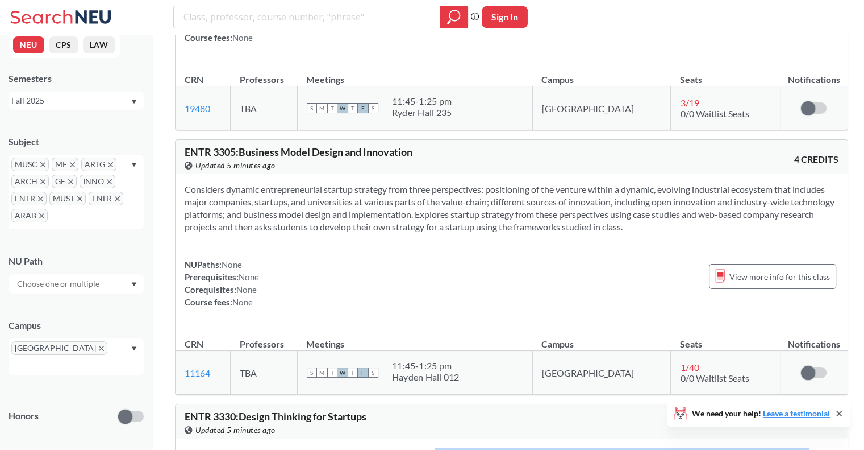
drag, startPoint x: 514, startPoint y: 166, endPoint x: 554, endPoint y: 162, distance: 40.0
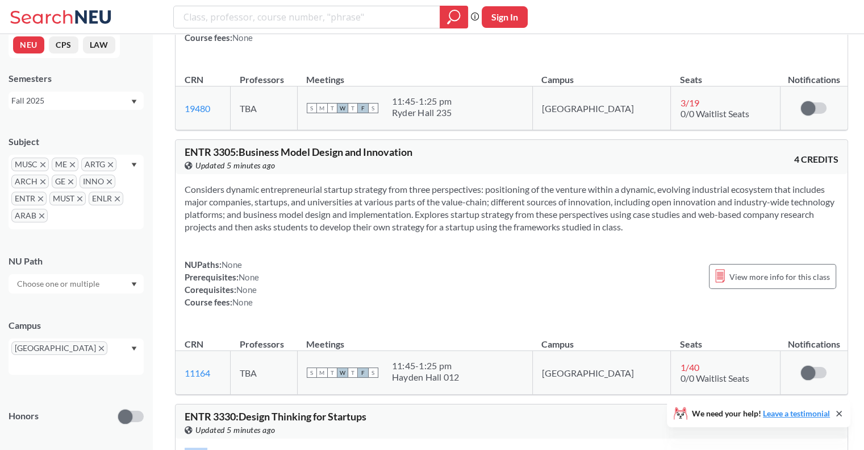
drag, startPoint x: 554, startPoint y: 162, endPoint x: 567, endPoint y: 161, distance: 13.1
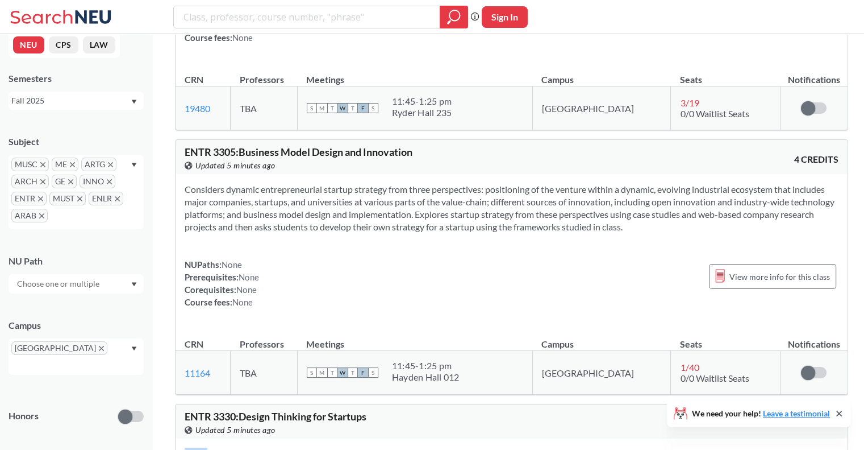
drag, startPoint x: 544, startPoint y: 195, endPoint x: 555, endPoint y: 198, distance: 10.6
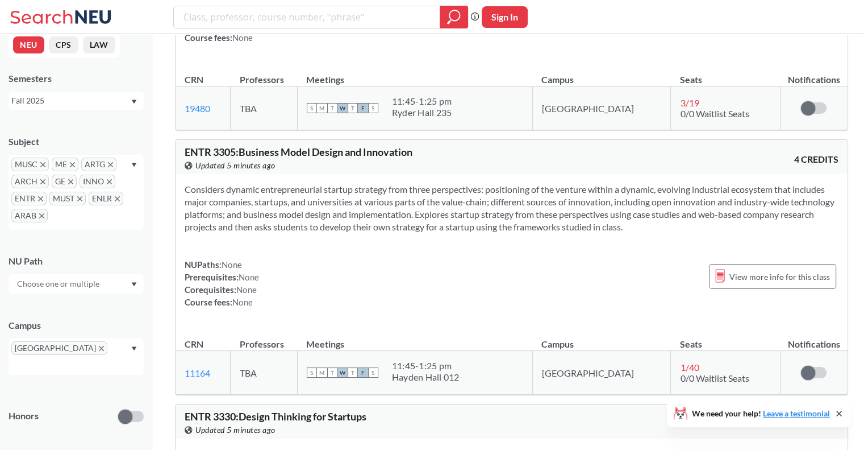
drag, startPoint x: 505, startPoint y: 186, endPoint x: 576, endPoint y: 199, distance: 72.9
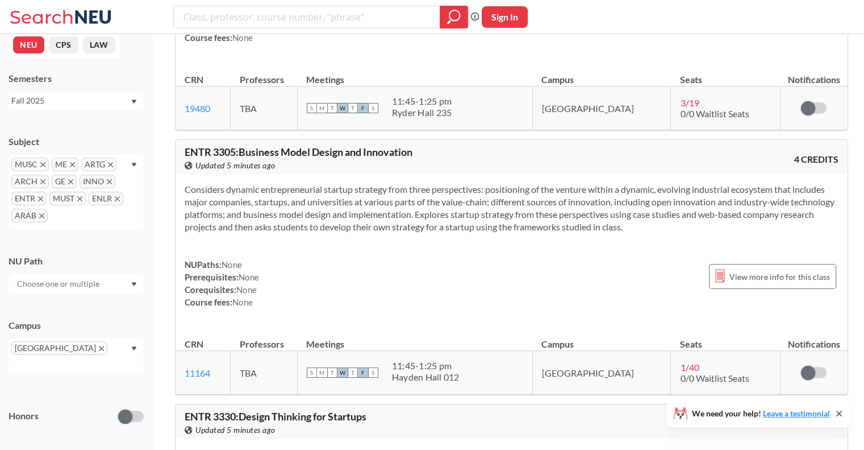
drag, startPoint x: 576, startPoint y: 199, endPoint x: 505, endPoint y: 204, distance: 71.7
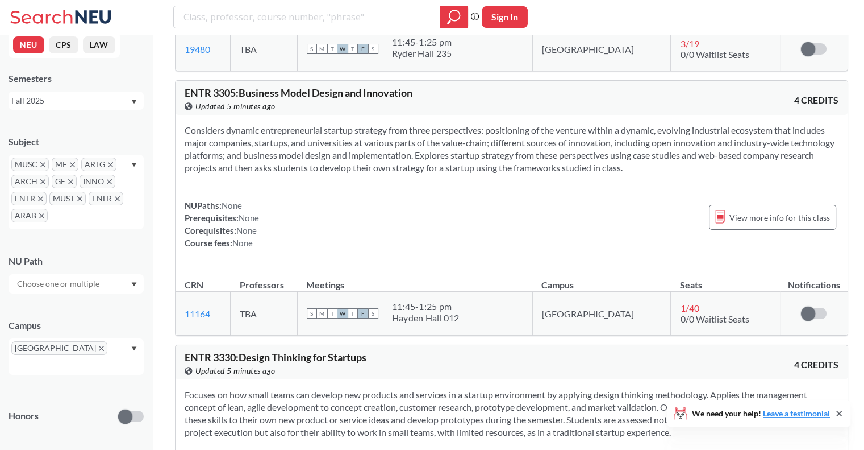
scroll to position [26936, 0]
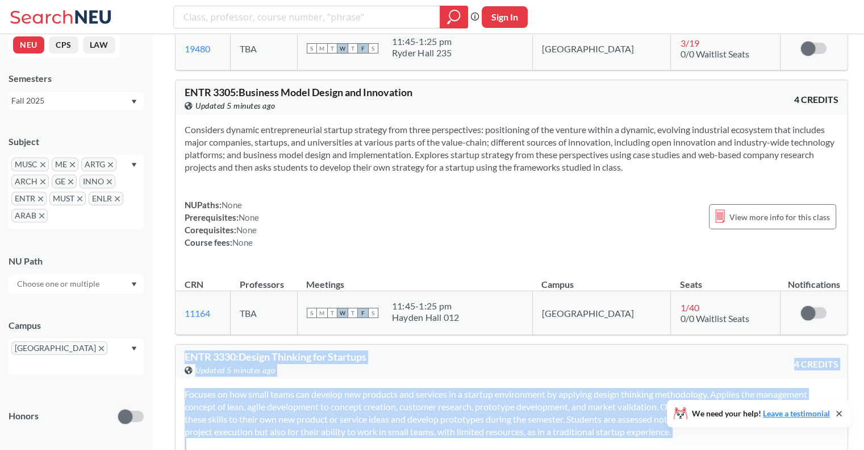
drag, startPoint x: 181, startPoint y: 58, endPoint x: 765, endPoint y: 372, distance: 663.1
copy div "ENTR 3330 : Design Thinking for Startups View this course on Banner. Updated 5 …"
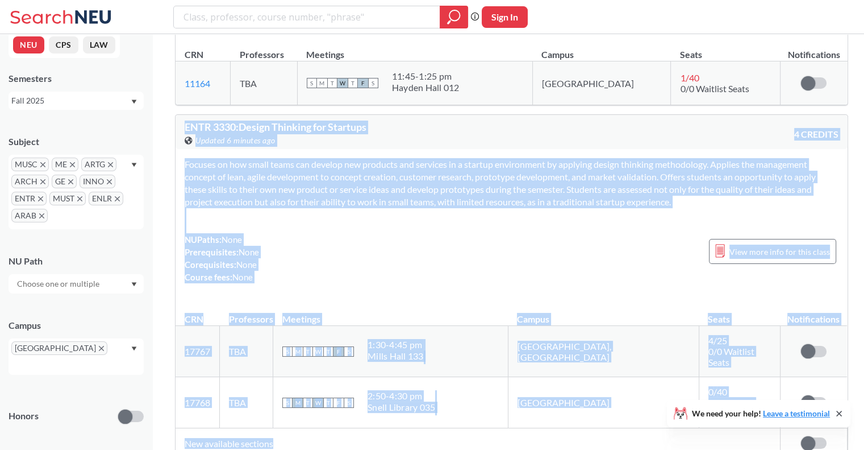
scroll to position [27237, 0]
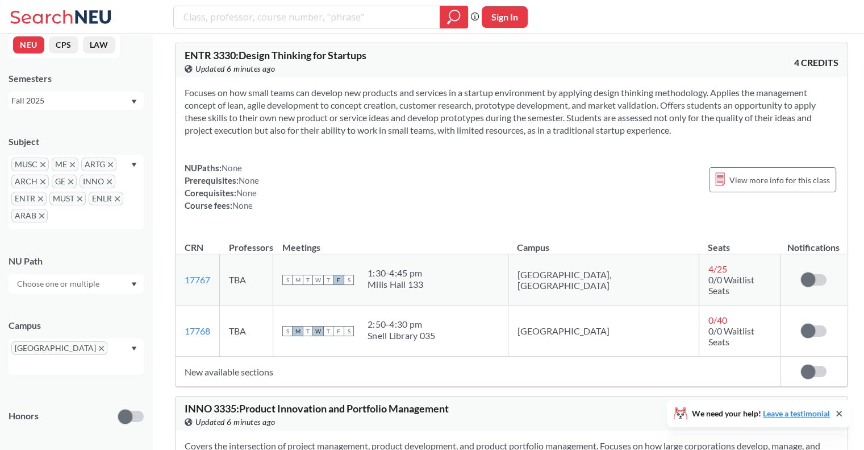
click at [382, 439] on section "Covers the intersection of project management, product development, and product…" at bounding box center [512, 458] width 654 height 38
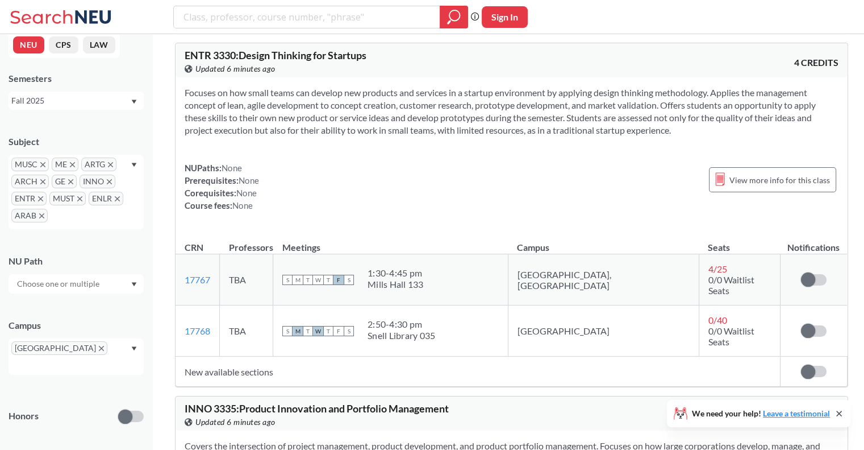
click at [382, 439] on section "Covers the intersection of project management, product development, and product…" at bounding box center [512, 458] width 654 height 38
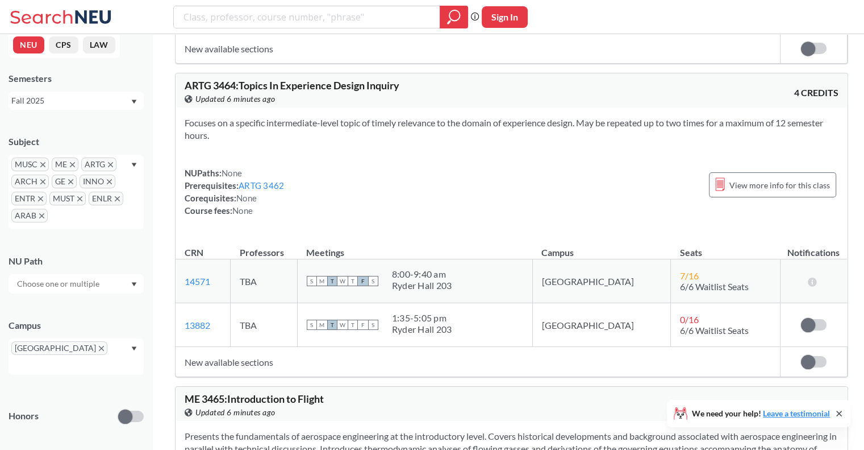
scroll to position [32311, 0]
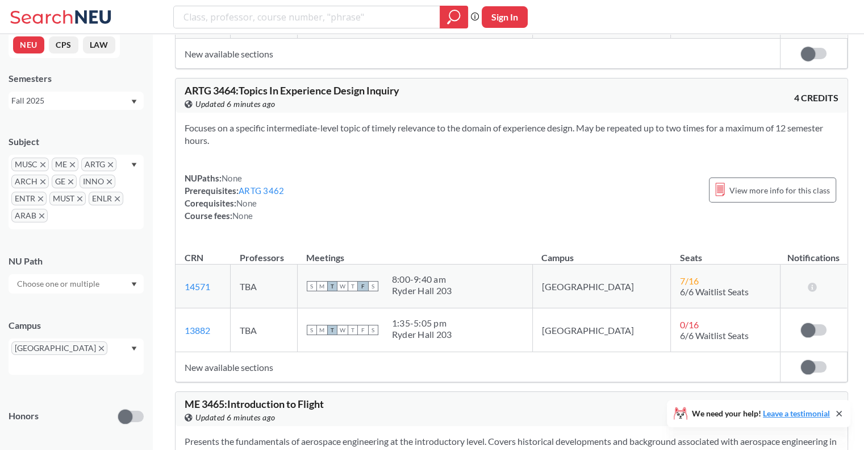
drag, startPoint x: 289, startPoint y: 198, endPoint x: 278, endPoint y: 166, distance: 33.6
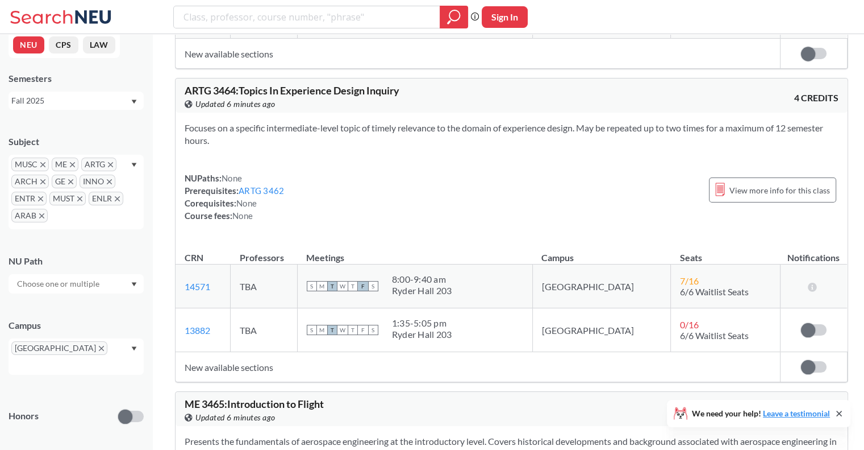
click at [195, 397] on span "ME 3465 : Introduction to Flight" at bounding box center [254, 403] width 139 height 13
drag, startPoint x: 195, startPoint y: 101, endPoint x: 322, endPoint y: 207, distance: 165.8
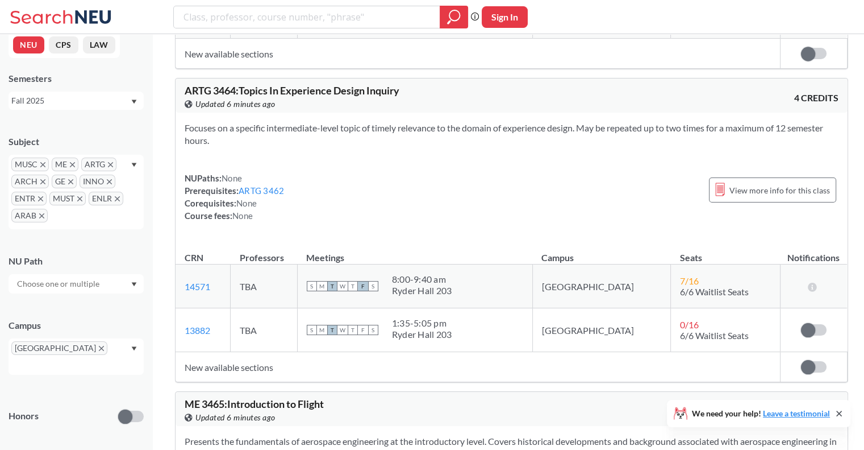
drag, startPoint x: 270, startPoint y: 261, endPoint x: 296, endPoint y: 182, distance: 83.4
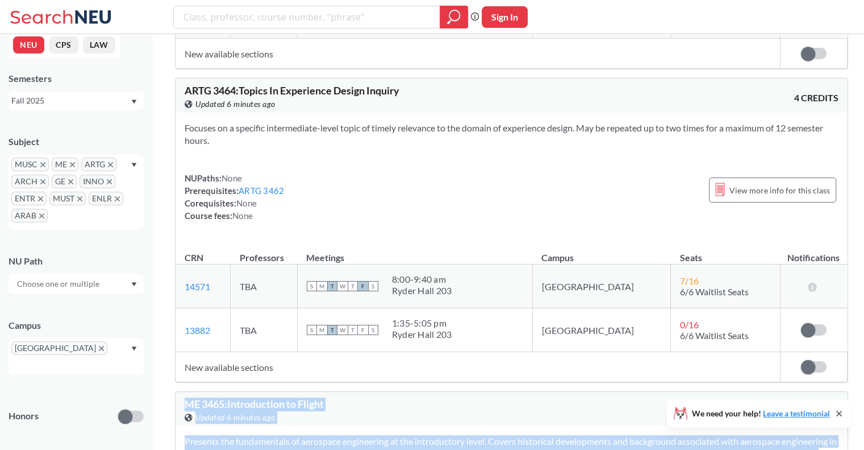
drag, startPoint x: 273, startPoint y: 260, endPoint x: 284, endPoint y: 68, distance: 192.4
drag, startPoint x: 178, startPoint y: 95, endPoint x: 800, endPoint y: 374, distance: 682.0
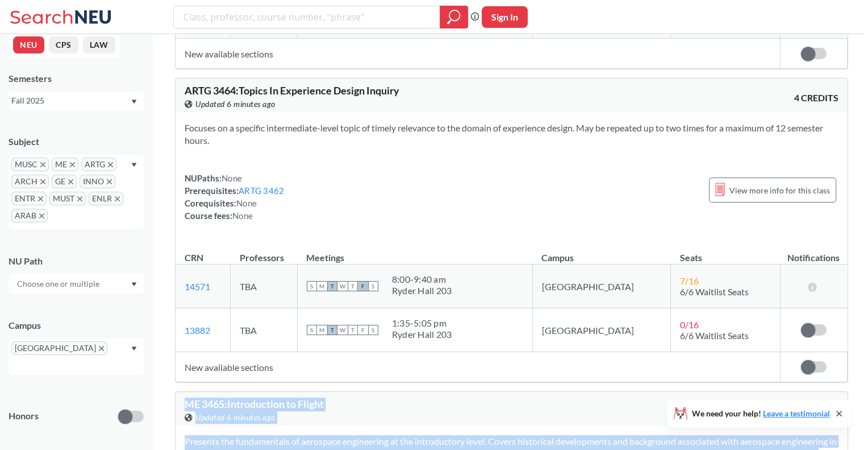
copy div "ME 3465 : Introduction to Flight View this course on Banner. Updated 6 minutes …"
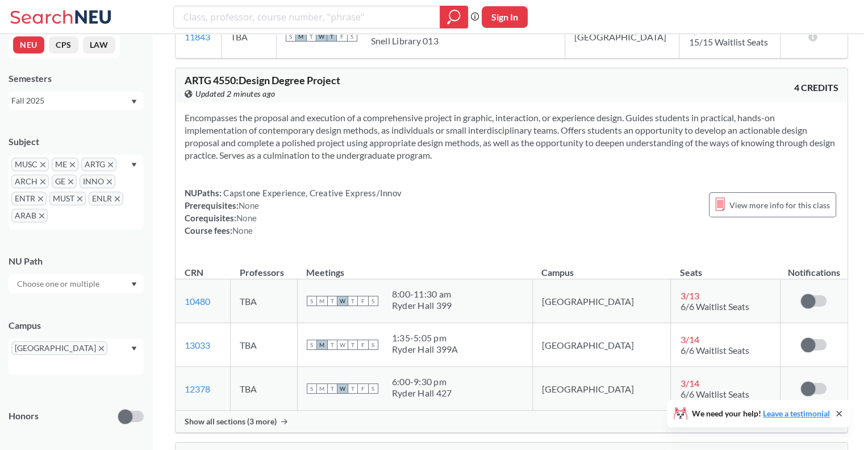
scroll to position [36337, 0]
drag, startPoint x: 355, startPoint y: 231, endPoint x: 399, endPoint y: 279, distance: 65.6
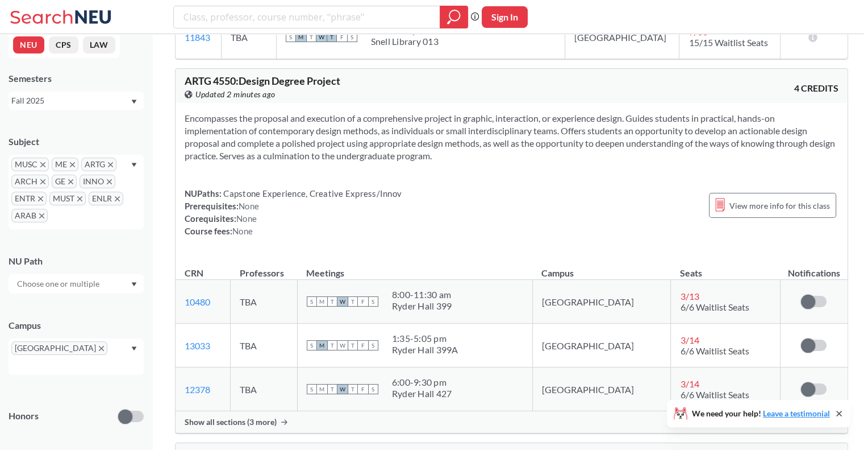
drag, startPoint x: 485, startPoint y: 226, endPoint x: 496, endPoint y: 208, distance: 21.1
drag, startPoint x: 496, startPoint y: 208, endPoint x: 507, endPoint y: 202, distance: 12.7
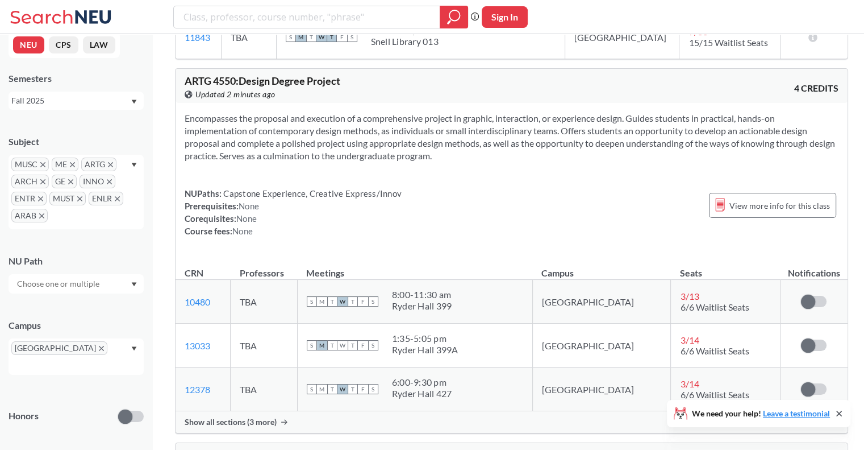
drag, startPoint x: 507, startPoint y: 202, endPoint x: 437, endPoint y: 231, distance: 75.7
drag, startPoint x: 437, startPoint y: 231, endPoint x: 524, endPoint y: 212, distance: 89.1
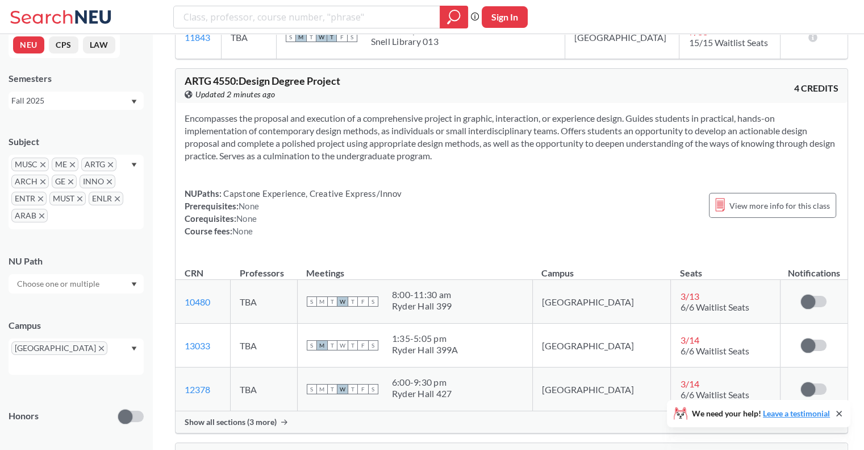
drag, startPoint x: 524, startPoint y: 212, endPoint x: 530, endPoint y: 222, distance: 12.0
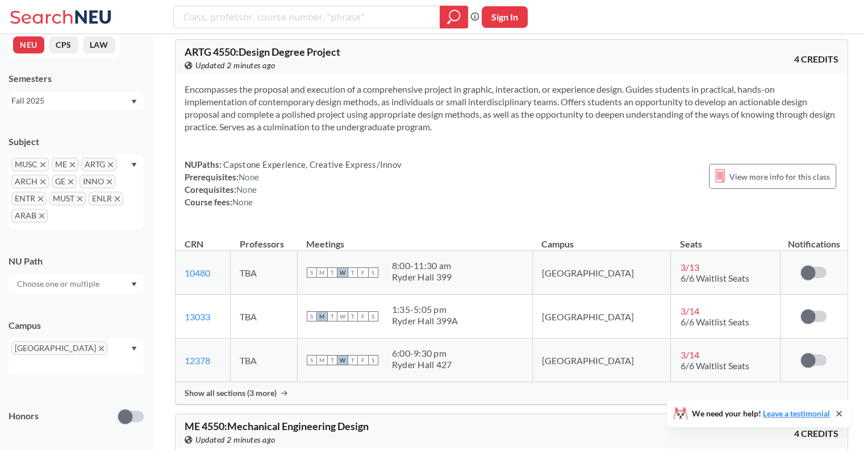
scroll to position [36369, 0]
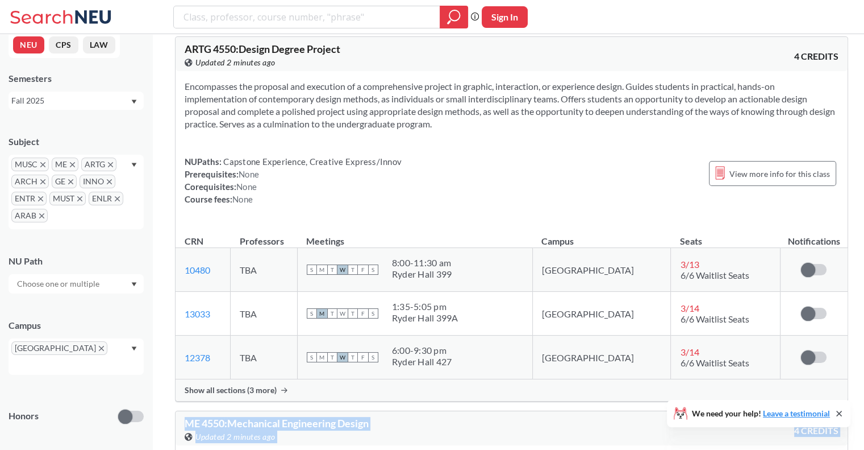
drag, startPoint x: 186, startPoint y: 130, endPoint x: 732, endPoint y: 347, distance: 587.1
copy div "ME 4550 : Mechanical Engineering Design View this course on Banner. Updated 2 m…"
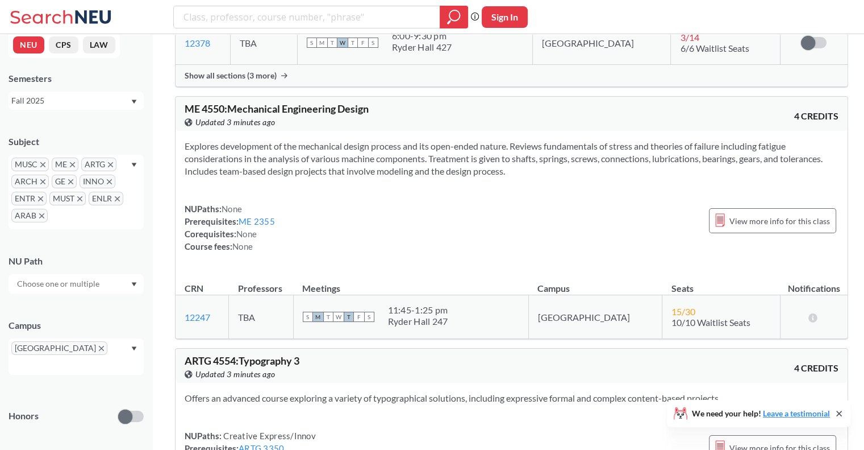
click at [359, 382] on div "Offers an advanced course exploring a variety of typographical solutions, inclu…" at bounding box center [512, 439] width 672 height 115
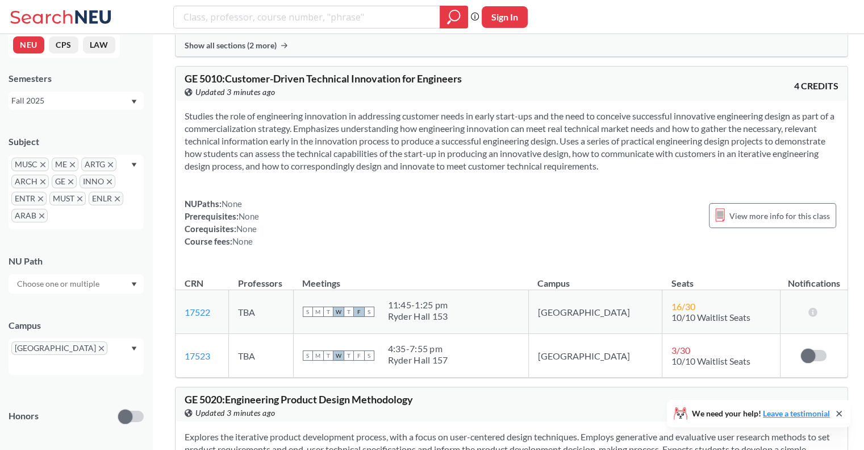
scroll to position [38971, 0]
drag, startPoint x: 357, startPoint y: 174, endPoint x: 384, endPoint y: 192, distance: 31.5
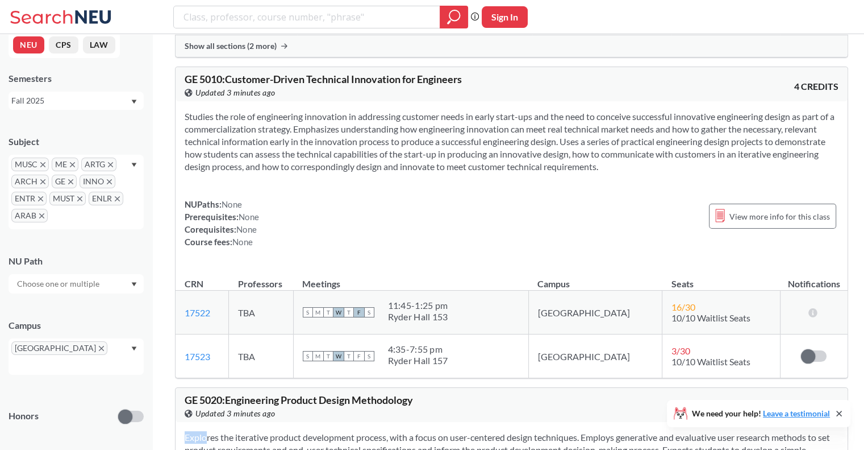
drag, startPoint x: 384, startPoint y: 192, endPoint x: 371, endPoint y: 163, distance: 32.3
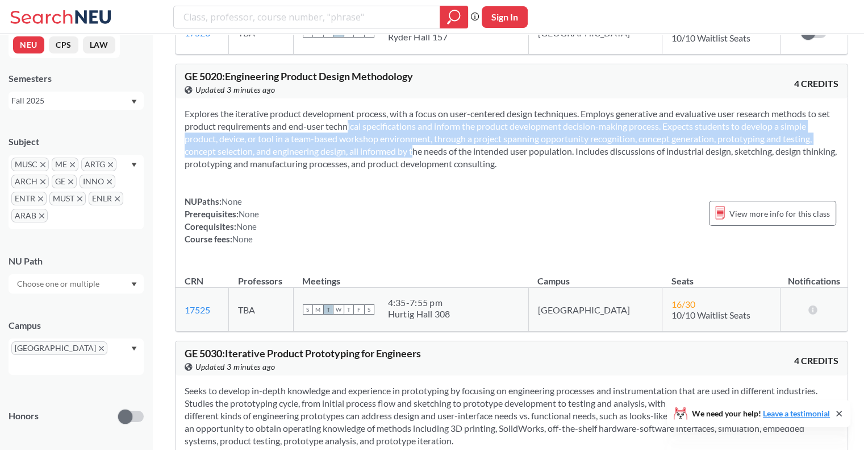
scroll to position [39295, 0]
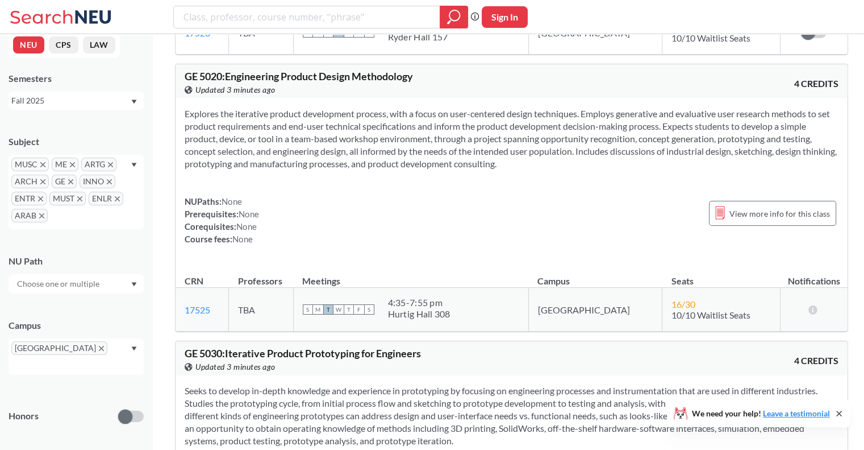
click at [372, 384] on section "Seeks to develop in-depth knowledge and experience in prototyping by focusing o…" at bounding box center [512, 415] width 654 height 63
drag, startPoint x: 372, startPoint y: 120, endPoint x: 380, endPoint y: 156, distance: 36.6
click at [380, 384] on section "Seeks to develop in-depth knowledge and experience in prototyping by focusing o…" at bounding box center [512, 415] width 654 height 63
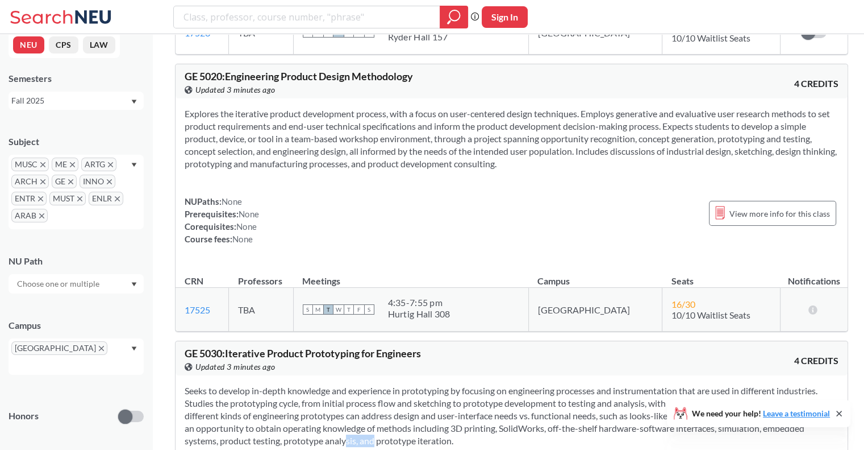
click at [380, 384] on section "Seeks to develop in-depth knowledge and experience in prototyping by focusing o…" at bounding box center [512, 415] width 654 height 63
drag, startPoint x: 380, startPoint y: 156, endPoint x: 394, endPoint y: 137, distance: 23.5
click at [394, 384] on section "Seeks to develop in-depth knowledge and experience in prototyping by focusing o…" at bounding box center [512, 415] width 654 height 63
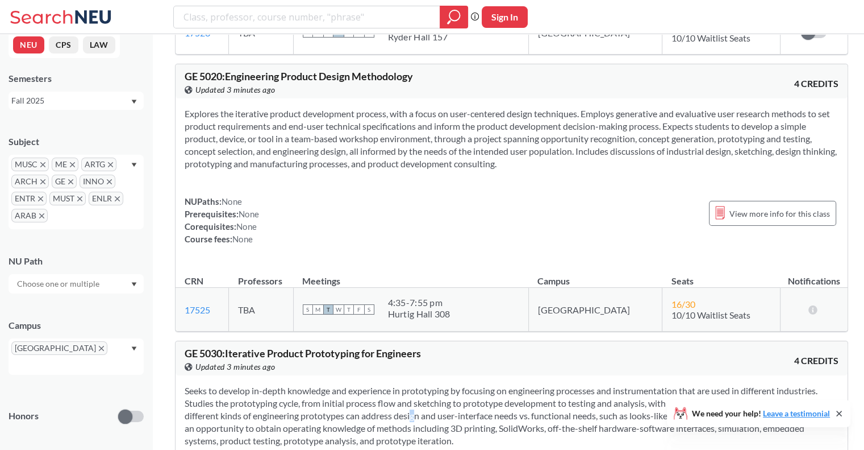
click at [394, 384] on section "Seeks to develop in-depth knowledge and experience in prototyping by focusing o…" at bounding box center [512, 415] width 654 height 63
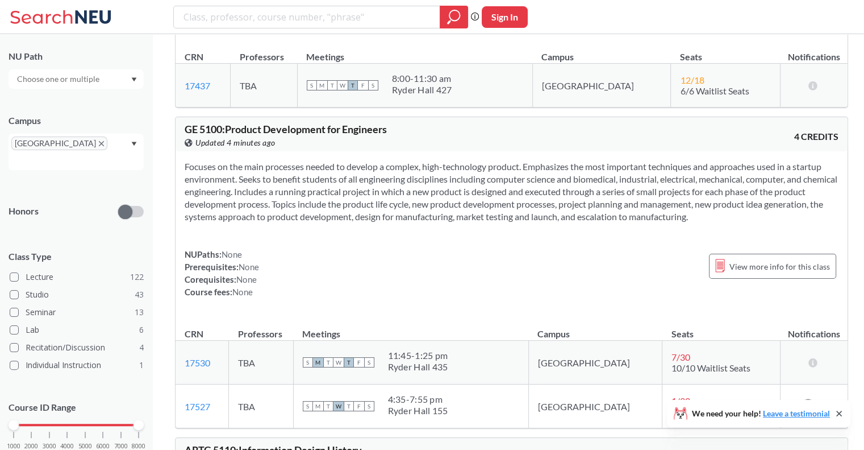
scroll to position [207, 0]
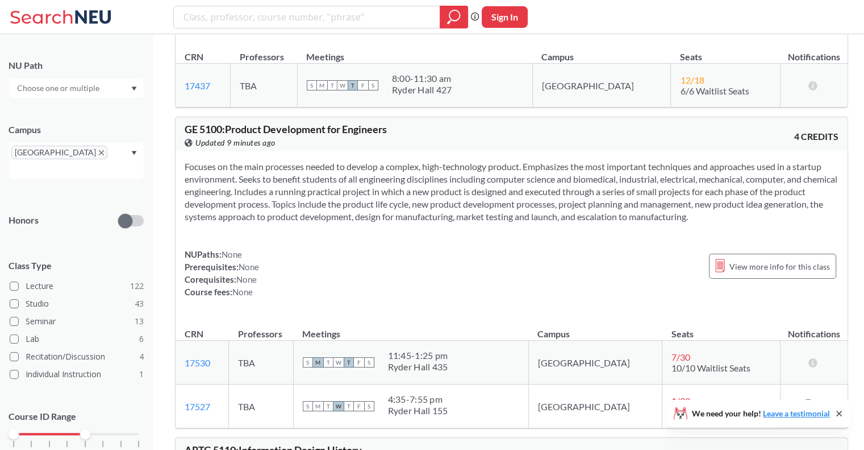
drag, startPoint x: 138, startPoint y: 421, endPoint x: 84, endPoint y: 417, distance: 53.6
click at [84, 428] on div at bounding box center [85, 433] width 10 height 10
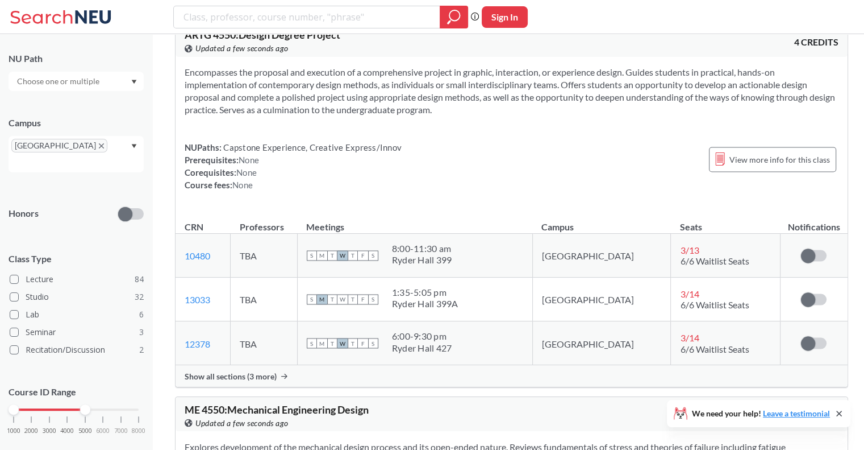
scroll to position [36384, 0]
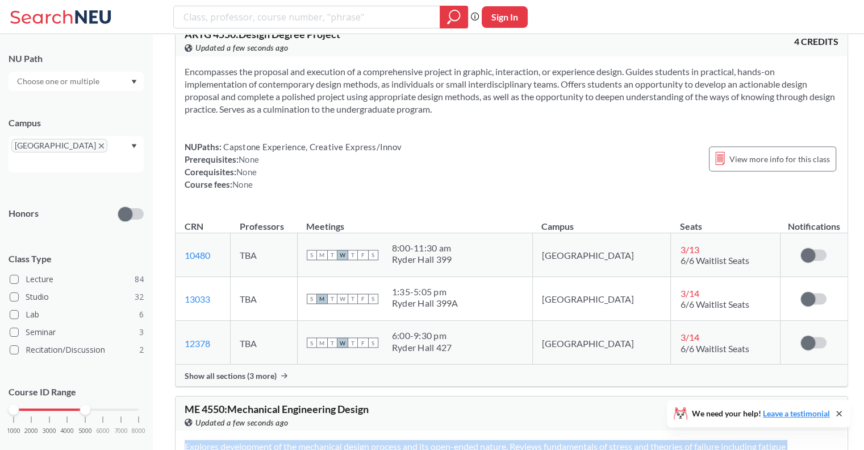
drag, startPoint x: 330, startPoint y: 192, endPoint x: 314, endPoint y: 168, distance: 29.5
click at [314, 439] on section "Explores development of the mechanical design process and its open-ended nature…" at bounding box center [512, 458] width 654 height 38
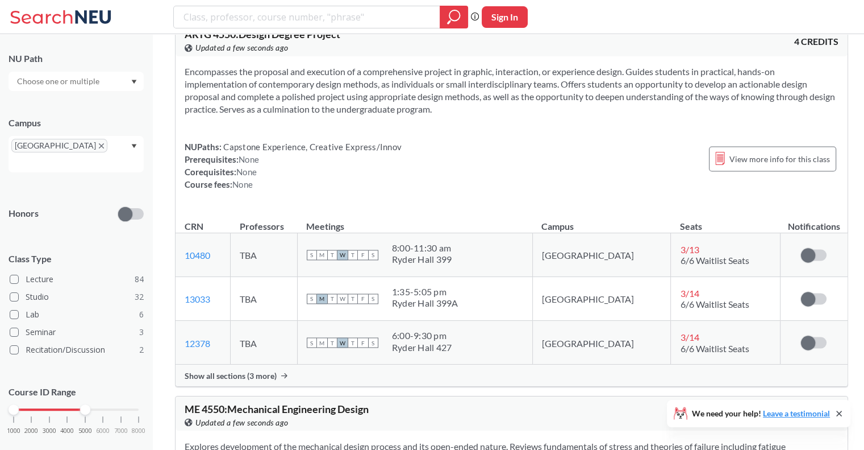
click at [314, 439] on section "Explores development of the mechanical design process and its open-ended nature…" at bounding box center [512, 458] width 654 height 38
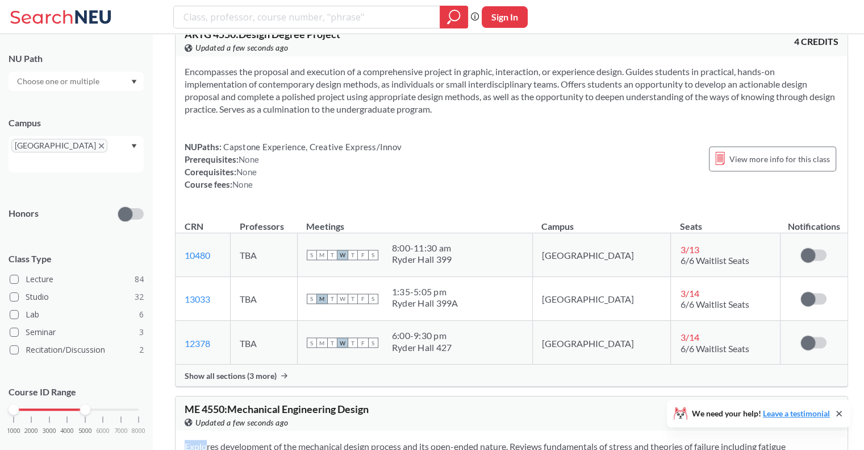
click at [314, 439] on section "Explores development of the mechanical design process and its open-ended nature…" at bounding box center [512, 458] width 654 height 38
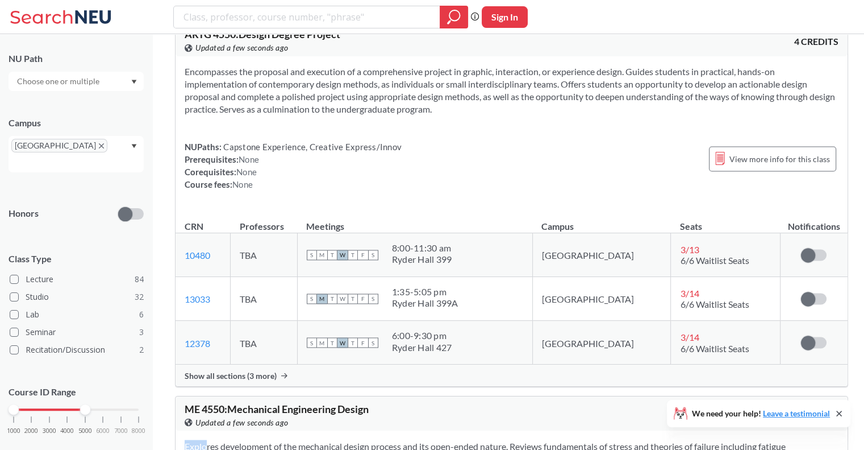
click at [314, 439] on section "Explores development of the mechanical design process and its open-ended nature…" at bounding box center [512, 458] width 654 height 38
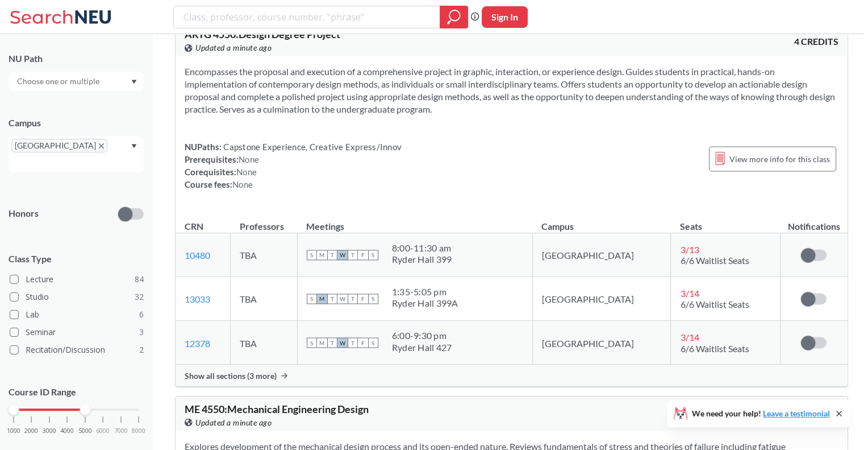
drag, startPoint x: 334, startPoint y: 207, endPoint x: 322, endPoint y: 252, distance: 46.1
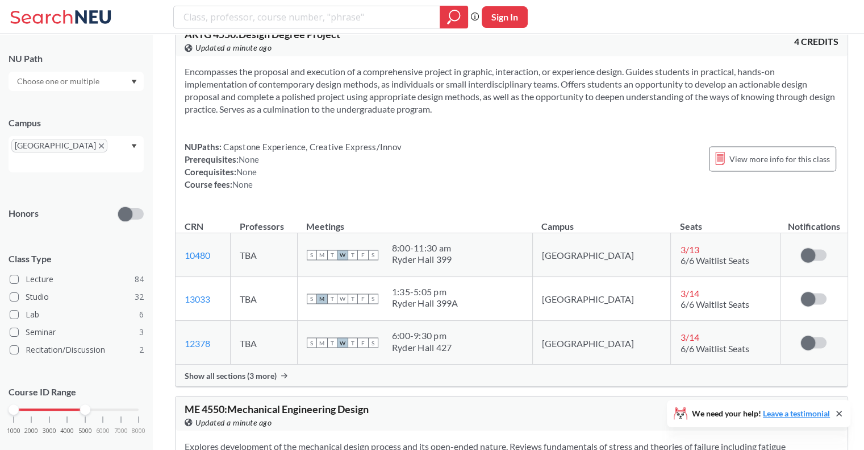
drag, startPoint x: 322, startPoint y: 252, endPoint x: 322, endPoint y: 188, distance: 63.6
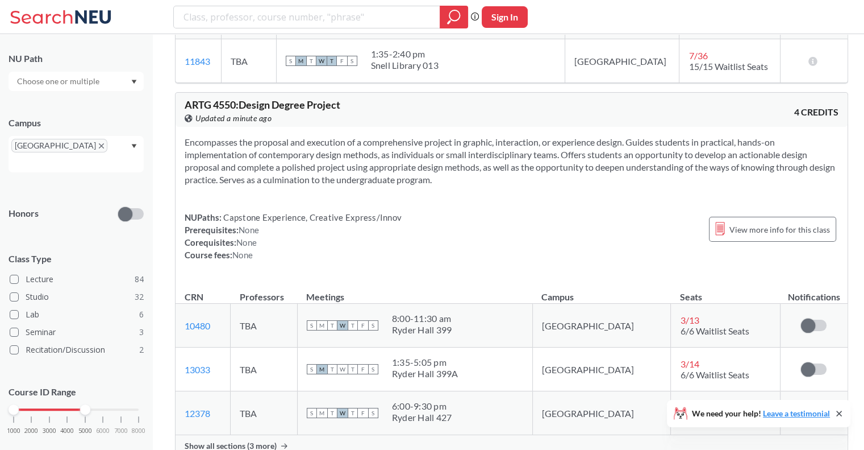
scroll to position [36318, 0]
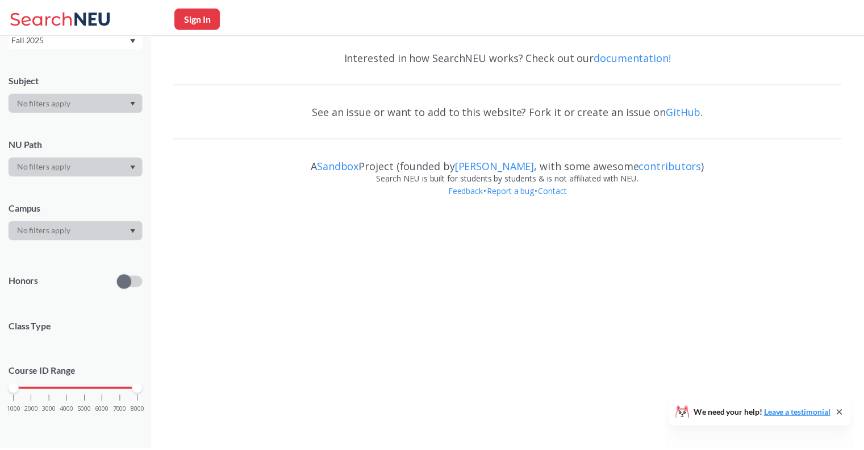
scroll to position [91, 0]
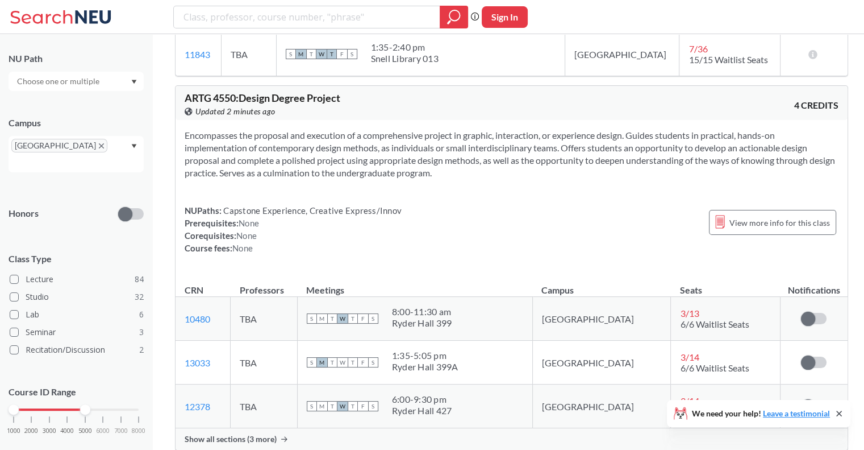
scroll to position [36323, 0]
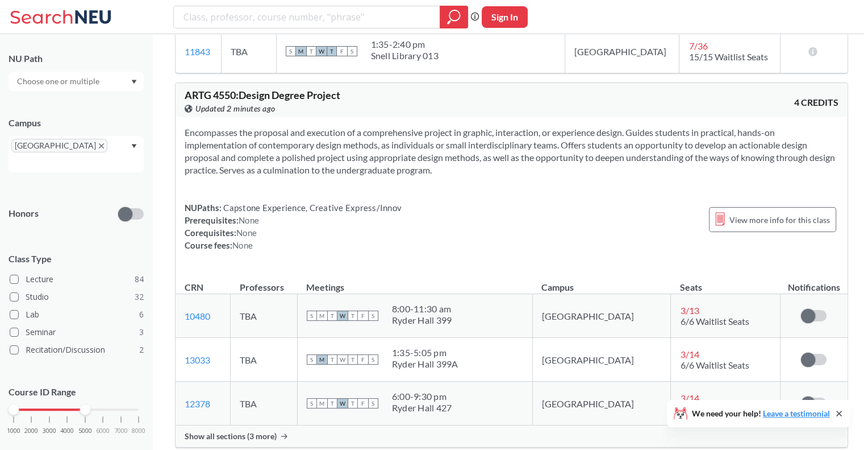
drag, startPoint x: 325, startPoint y: 231, endPoint x: 524, endPoint y: 227, distance: 198.9
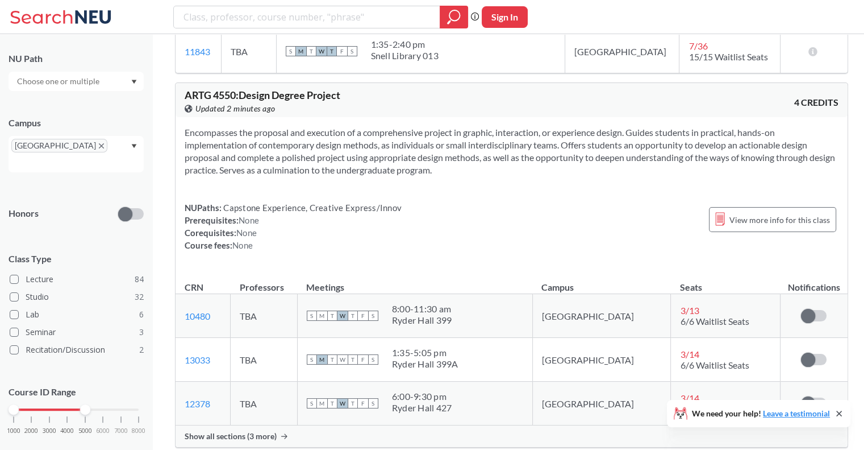
drag, startPoint x: 524, startPoint y: 227, endPoint x: 450, endPoint y: 227, distance: 73.9
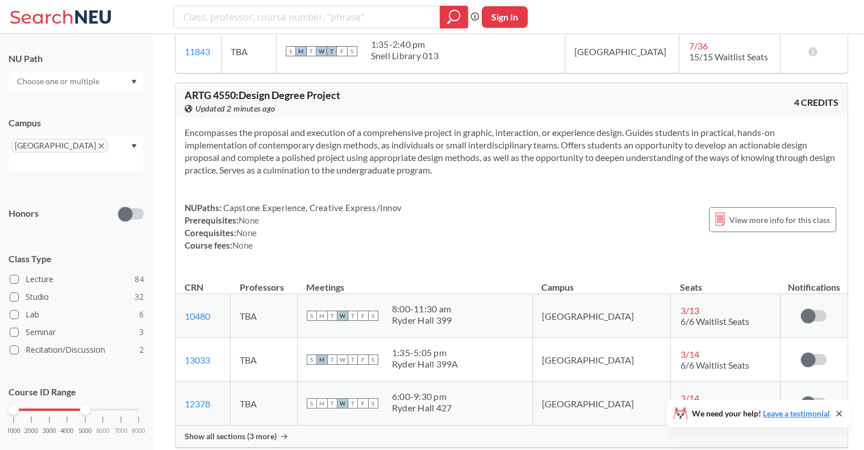
drag, startPoint x: 450, startPoint y: 227, endPoint x: 486, endPoint y: 226, distance: 36.4
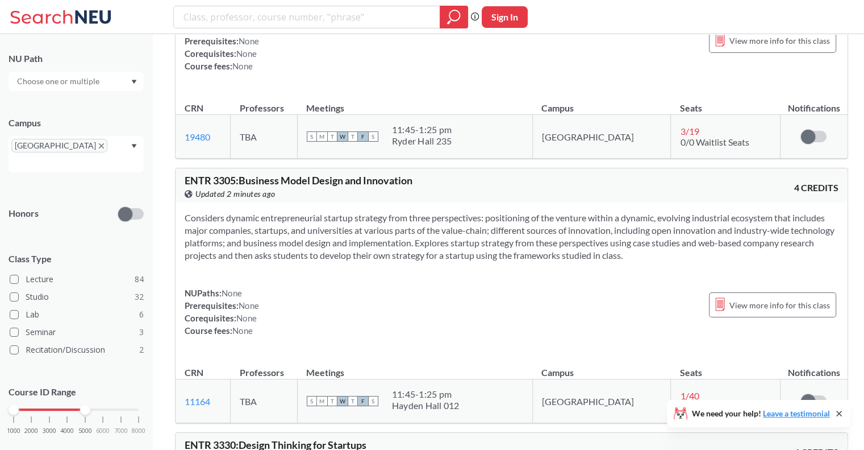
scroll to position [26843, 0]
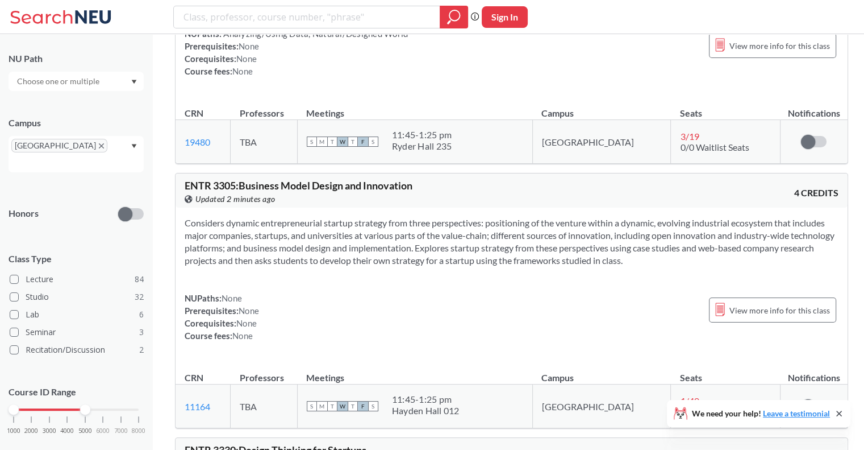
drag, startPoint x: 432, startPoint y: 185, endPoint x: 442, endPoint y: 215, distance: 32.0
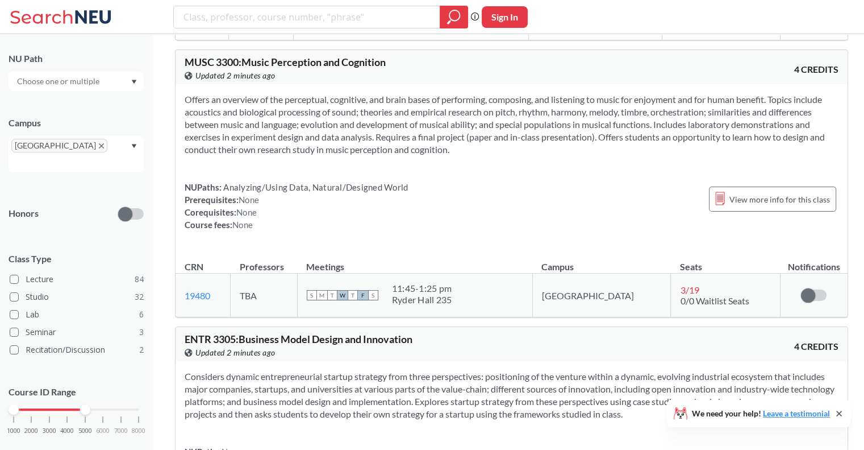
scroll to position [26655, 0]
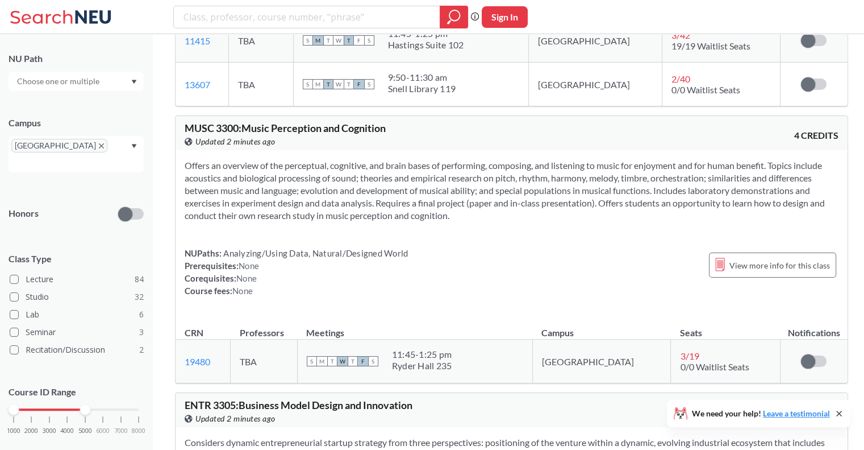
click at [377, 398] on span "ENTR 3305 : Business Model Design and Innovation" at bounding box center [299, 404] width 228 height 13
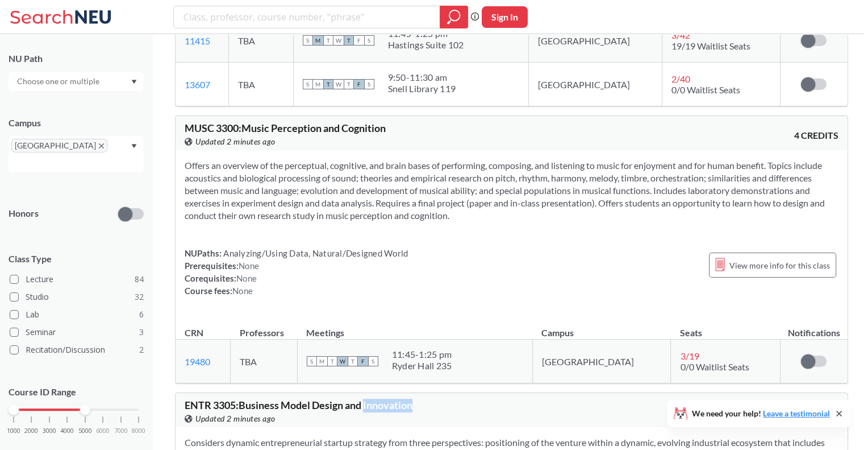
click at [377, 398] on span "ENTR 3305 : Business Model Design and Innovation" at bounding box center [299, 404] width 228 height 13
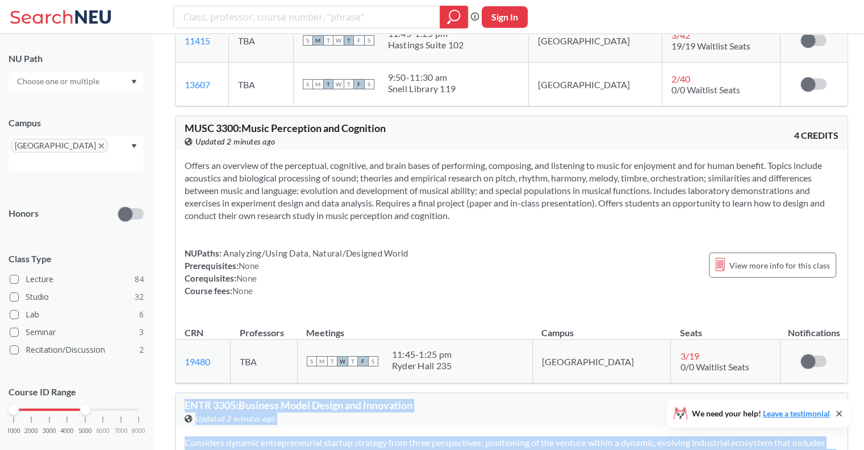
drag, startPoint x: 377, startPoint y: 111, endPoint x: 427, endPoint y: 262, distance: 158.7
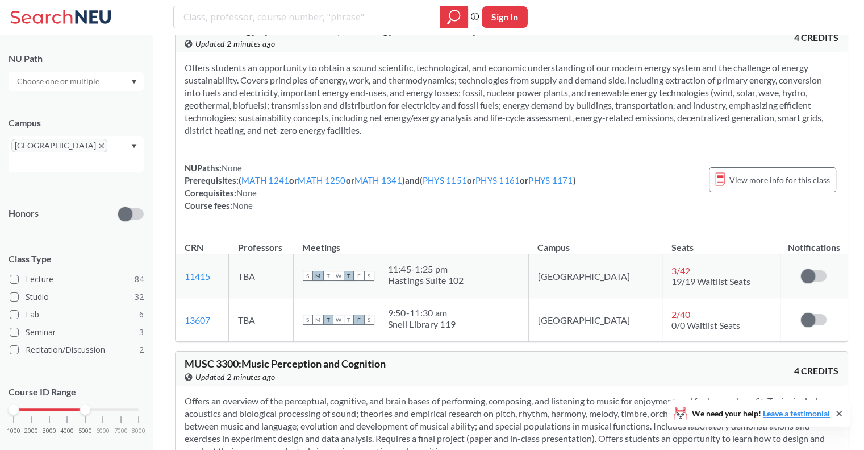
scroll to position [26343, 0]
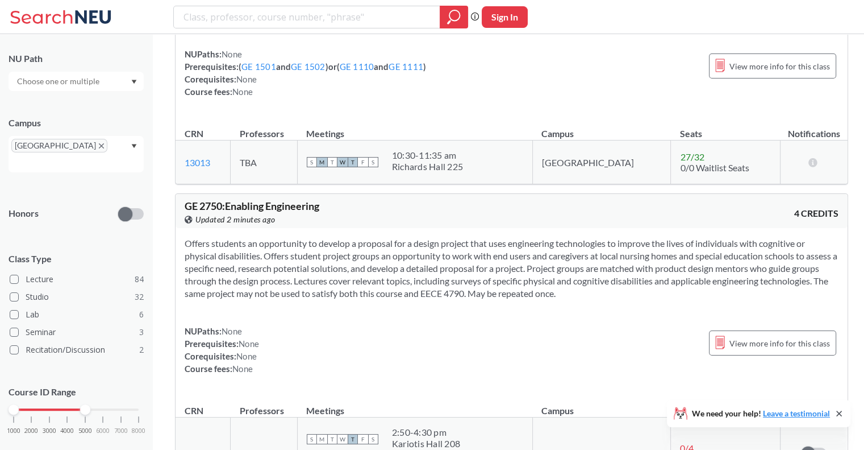
scroll to position [25087, 0]
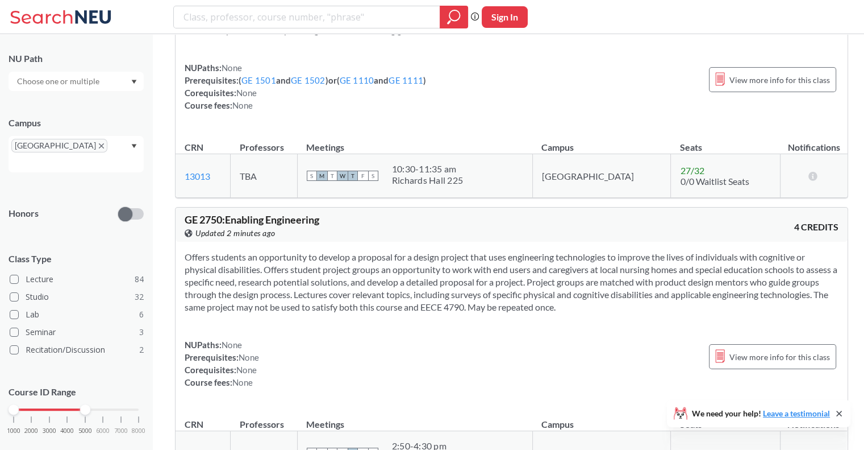
drag, startPoint x: 352, startPoint y: 263, endPoint x: 372, endPoint y: 309, distance: 50.4
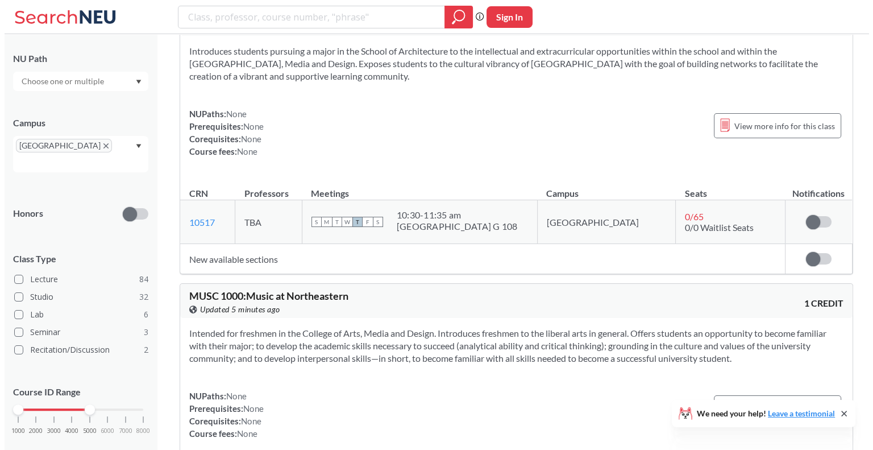
scroll to position [0, 0]
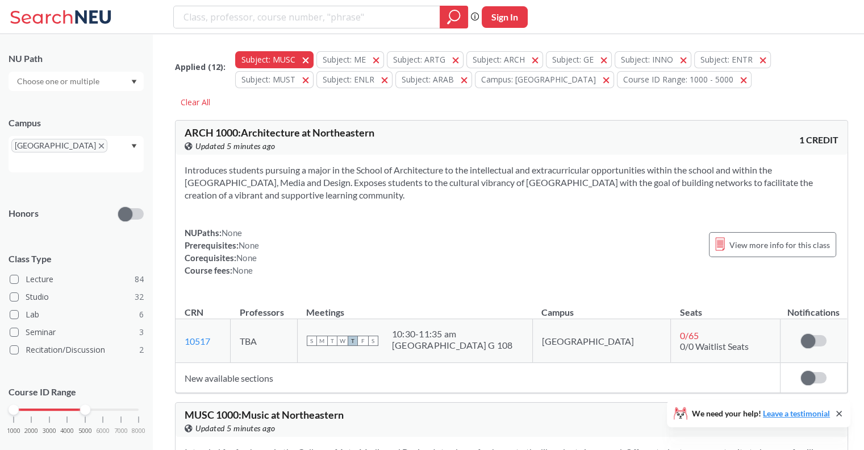
click at [310, 60] on span "button" at bounding box center [310, 59] width 0 height 11
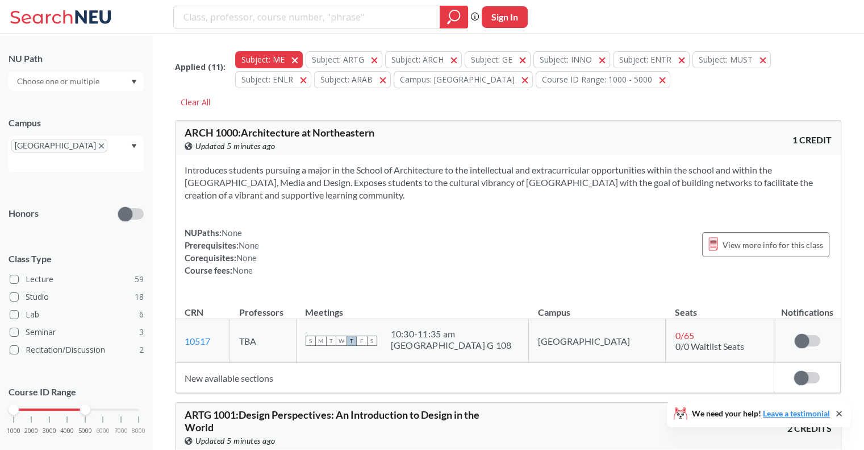
click at [293, 59] on button "Subject: ME ME" at bounding box center [269, 59] width 68 height 17
click at [299, 59] on button "Subject: ARTG ARTG" at bounding box center [273, 59] width 77 height 17
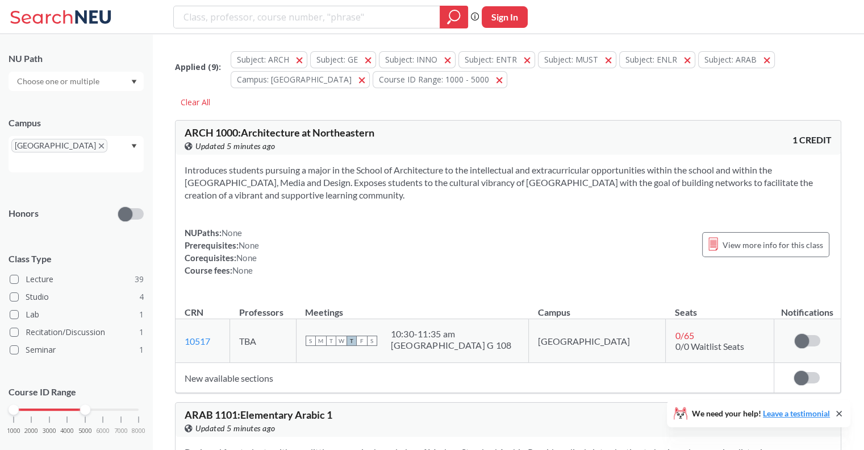
click at [299, 59] on button "Subject: ARCH ARCH" at bounding box center [269, 59] width 77 height 17
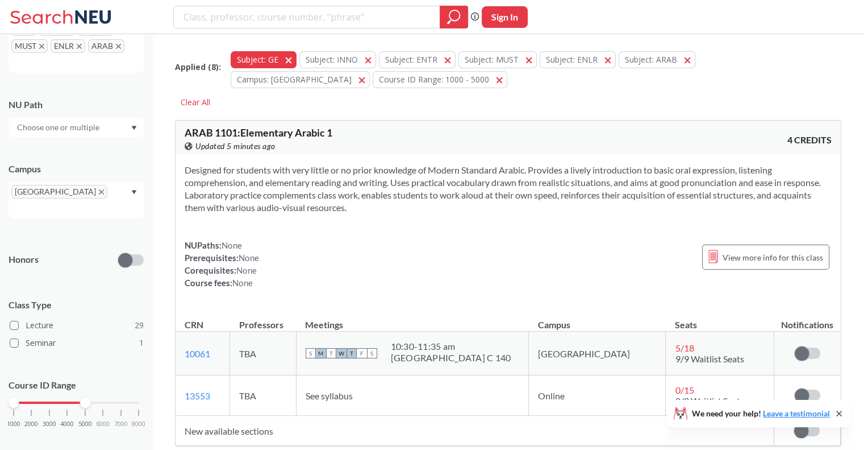
click at [289, 59] on button "Subject: GE GE" at bounding box center [264, 59] width 66 height 17
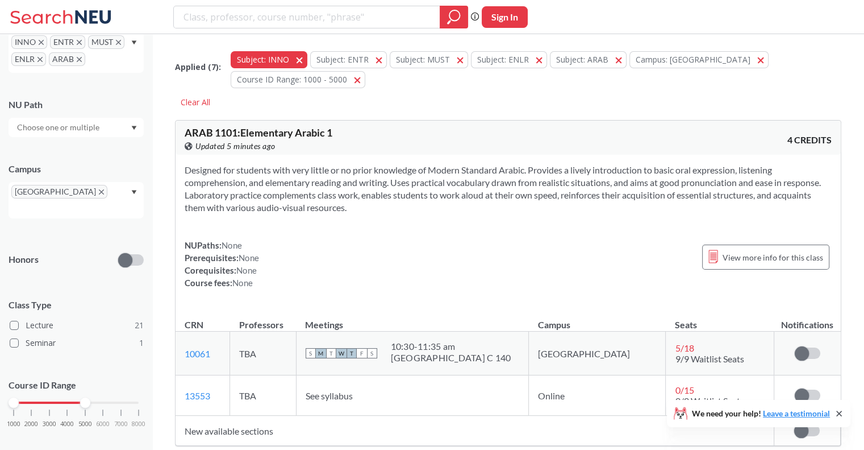
click at [291, 59] on button "Subject: INNO INNO" at bounding box center [269, 59] width 77 height 17
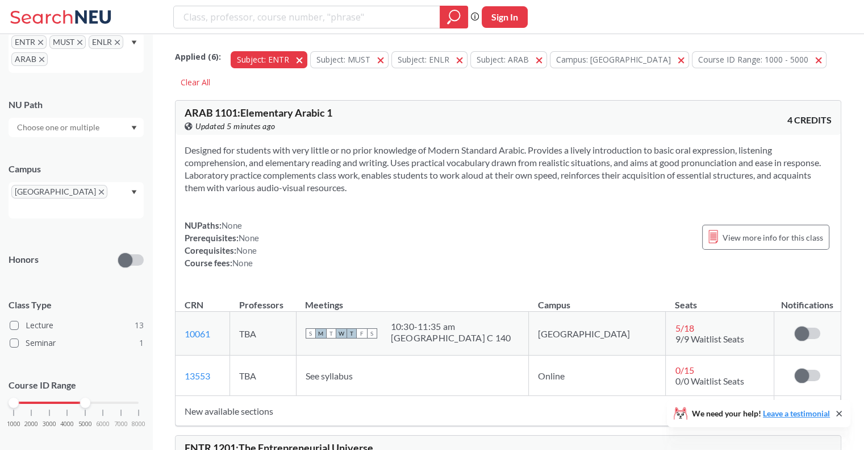
click at [298, 59] on button "Subject: ENTR ENTR" at bounding box center [269, 59] width 77 height 17
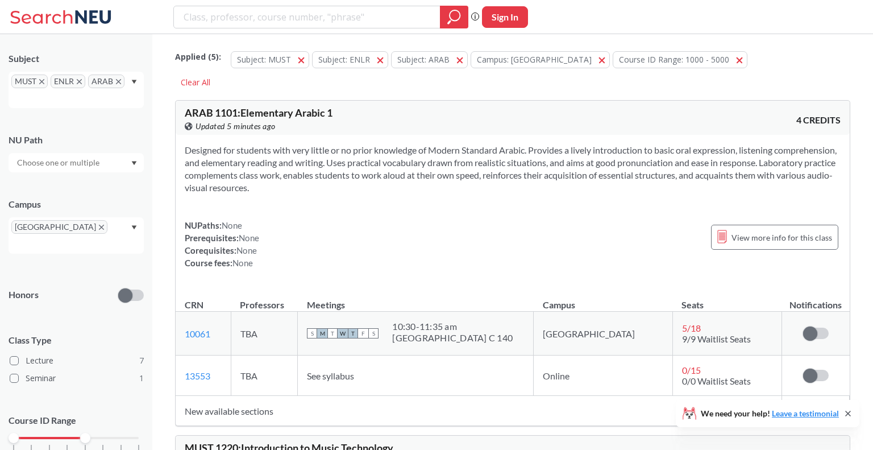
click at [305, 59] on span "button" at bounding box center [305, 59] width 0 height 11
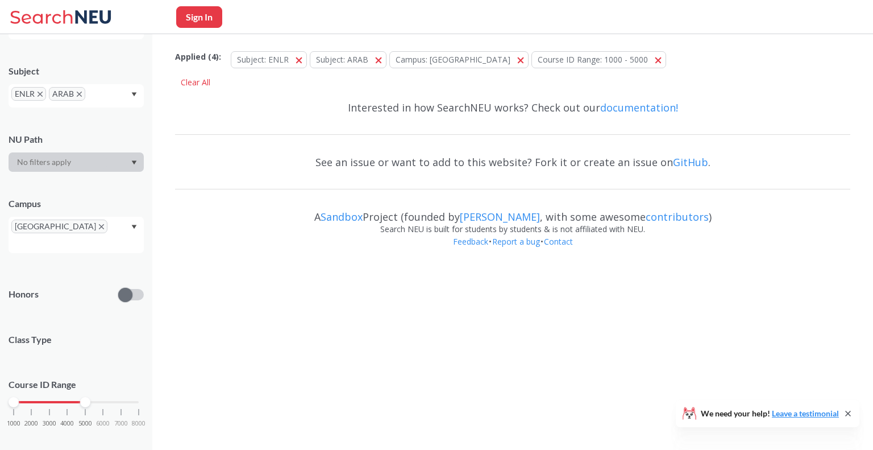
click at [298, 59] on button "Subject: ENLR ENLR" at bounding box center [269, 59] width 76 height 17
click at [303, 59] on span "button" at bounding box center [303, 59] width 0 height 11
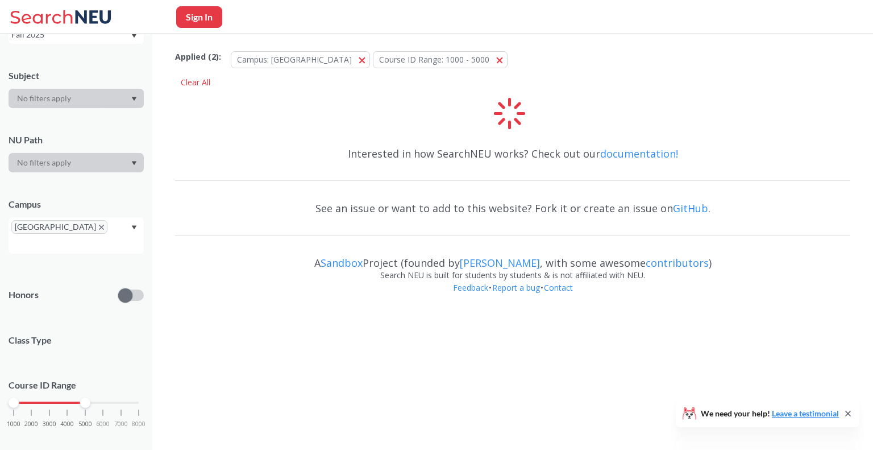
click at [298, 59] on button "Campus: Boston Boston" at bounding box center [300, 59] width 139 height 17
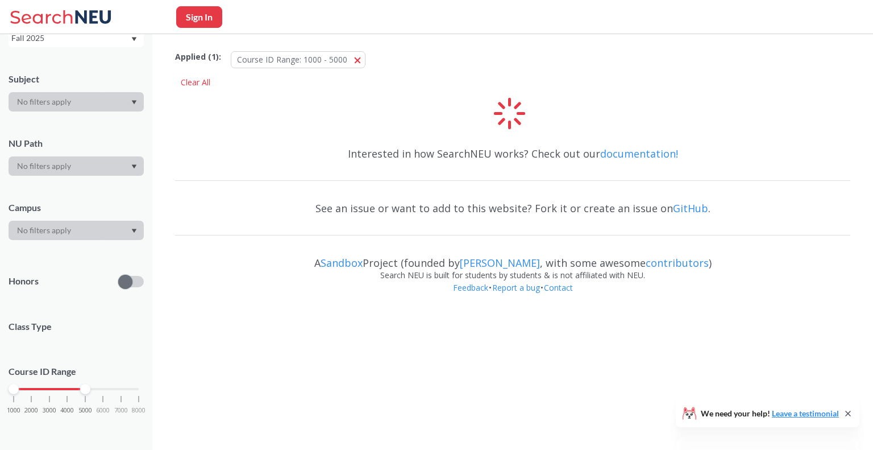
click at [298, 59] on span "Course ID Range: 1000 - 5000" at bounding box center [292, 59] width 110 height 11
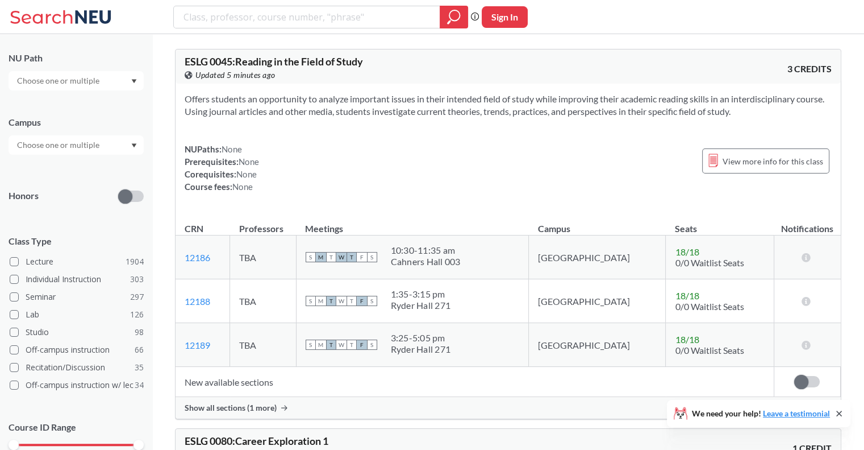
click at [92, 144] on input "text" at bounding box center [58, 145] width 95 height 14
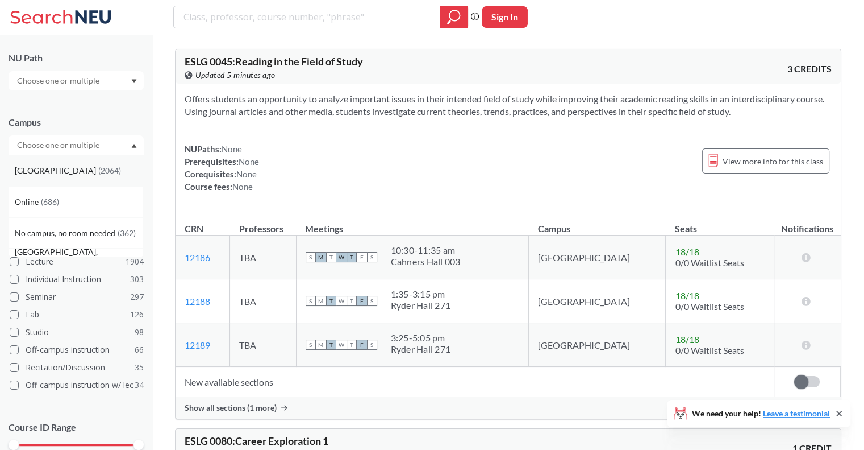
click at [65, 168] on div "Boston ( 2064 )" at bounding box center [79, 170] width 128 height 13
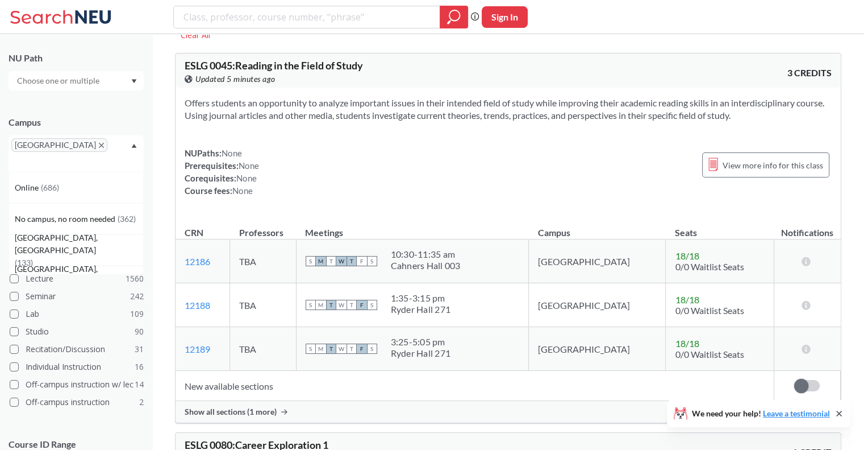
scroll to position [48, 0]
click at [225, 121] on div "Offers students an opportunity to analyze important issues in their intended fi…" at bounding box center [508, 150] width 665 height 127
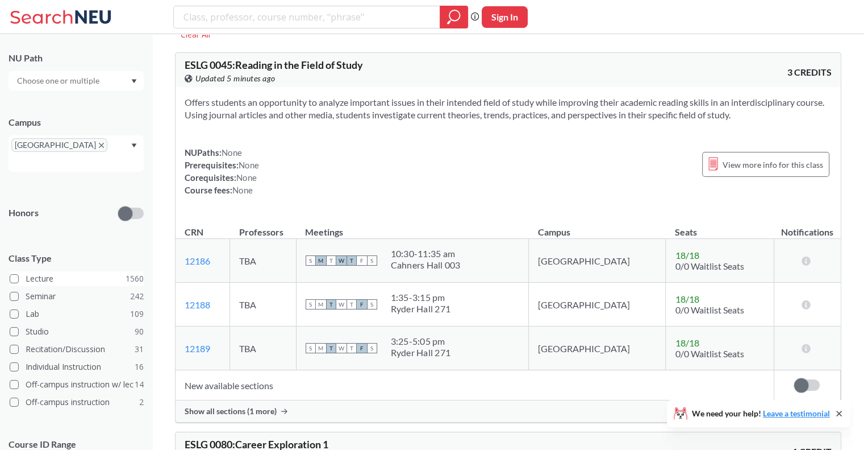
scroll to position [218, 0]
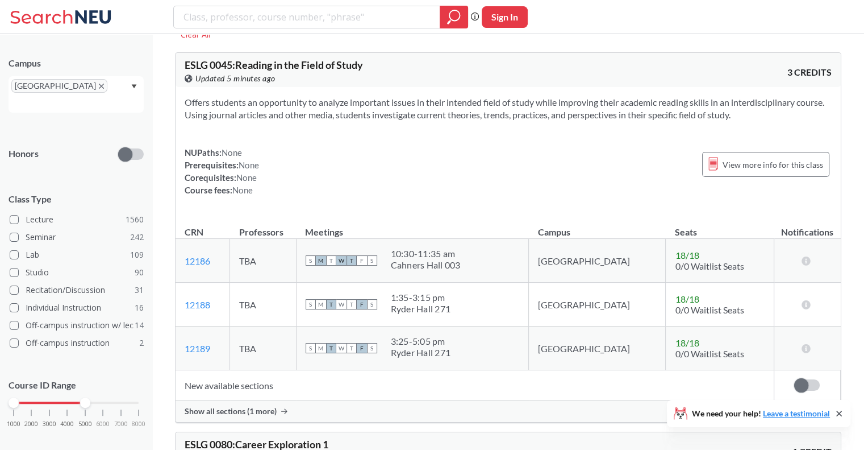
drag, startPoint x: 139, startPoint y: 391, endPoint x: 85, endPoint y: 385, distance: 54.3
click at [85, 397] on div at bounding box center [85, 402] width 10 height 10
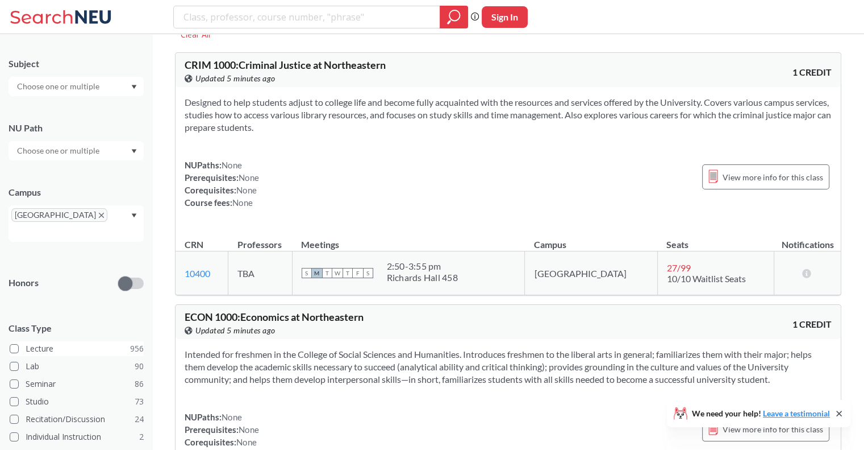
scroll to position [64, 0]
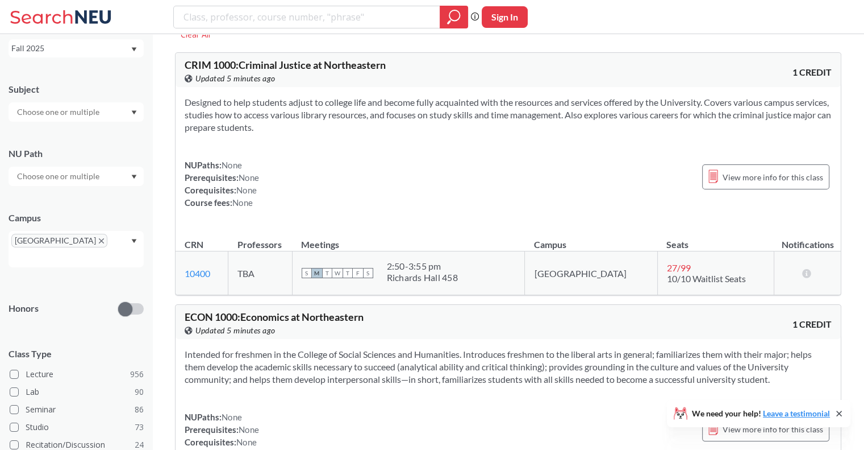
click at [63, 180] on input "text" at bounding box center [58, 176] width 95 height 14
click at [55, 116] on input "text" at bounding box center [58, 112] width 95 height 14
type input "ent"
click at [98, 134] on div "ENTR ( 6 )" at bounding box center [79, 132] width 128 height 13
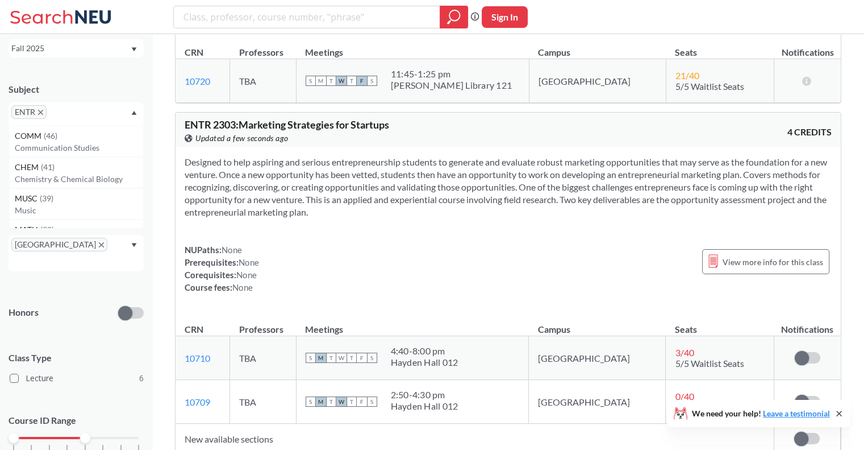
scroll to position [255, 0]
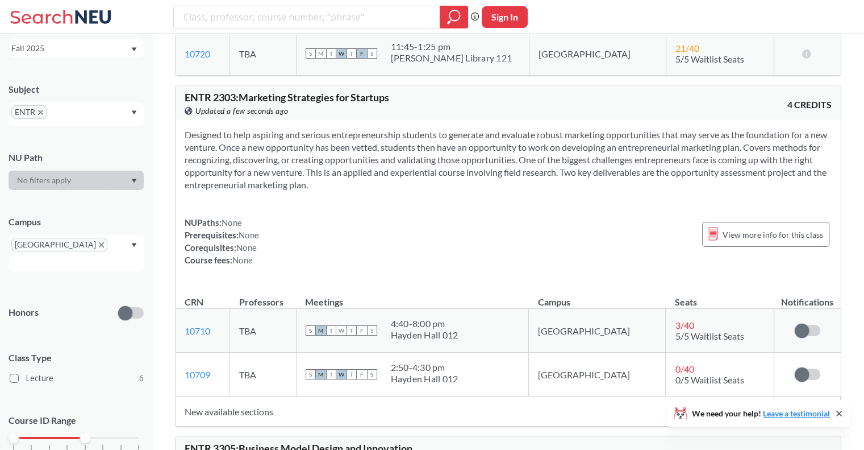
click at [475, 165] on section "Designed to help aspiring and serious entrepreneurship students to generate and…" at bounding box center [508, 159] width 647 height 63
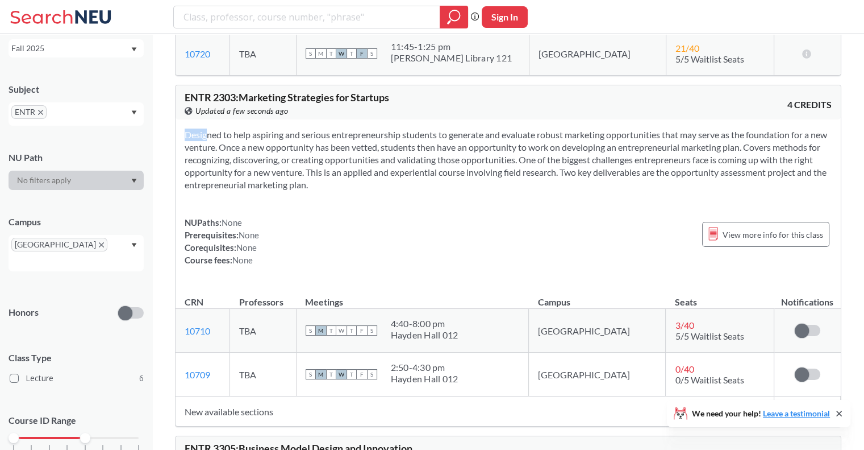
click at [475, 165] on section "Designed to help aspiring and serious entrepreneurship students to generate and…" at bounding box center [508, 159] width 647 height 63
drag, startPoint x: 475, startPoint y: 165, endPoint x: 448, endPoint y: 185, distance: 33.4
click at [448, 185] on section "Designed to help aspiring and serious entrepreneurship students to generate and…" at bounding box center [508, 159] width 647 height 63
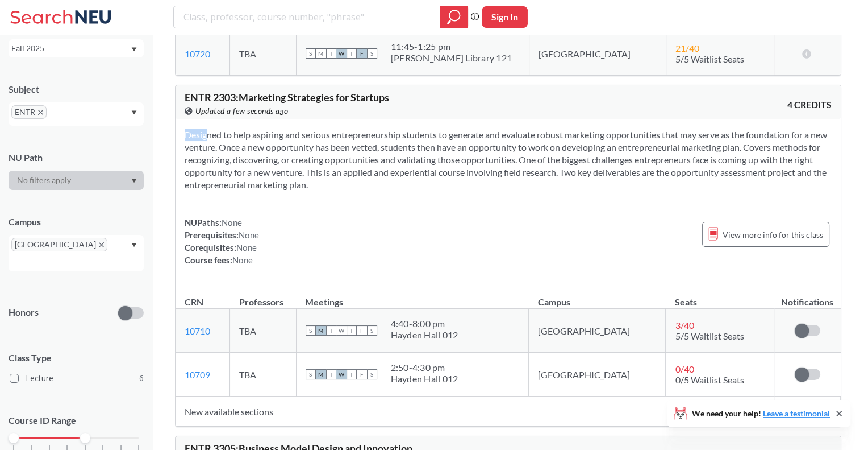
click at [448, 185] on section "Designed to help aspiring and serious entrepreneurship students to generate and…" at bounding box center [508, 159] width 647 height 63
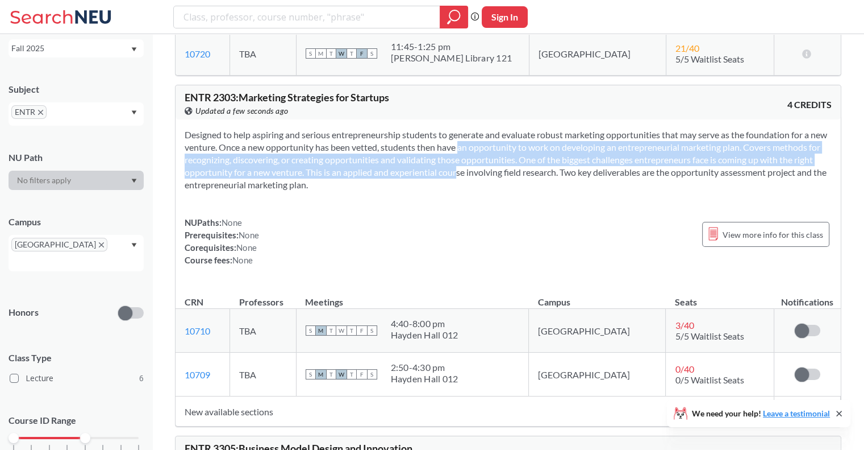
drag, startPoint x: 448, startPoint y: 185, endPoint x: 463, endPoint y: 161, distance: 27.6
click at [463, 161] on section "Designed to help aspiring and serious entrepreneurship students to generate and…" at bounding box center [508, 159] width 647 height 63
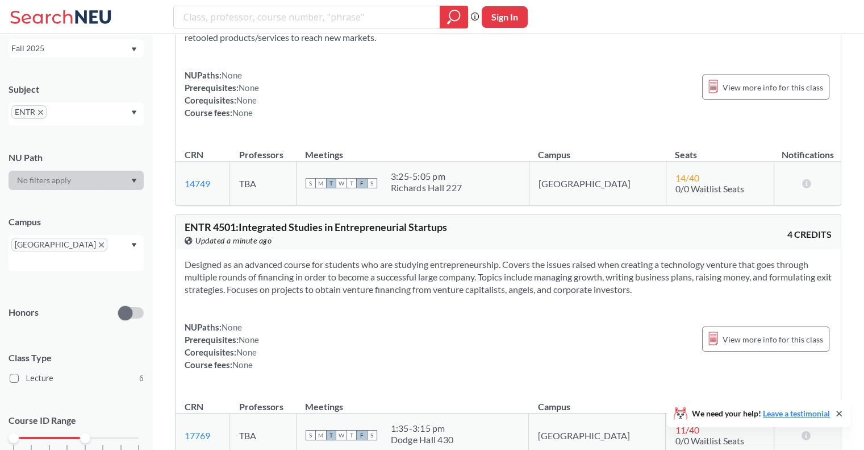
scroll to position [1380, 0]
click at [287, 25] on input "search" at bounding box center [306, 16] width 249 height 19
type input "product development"
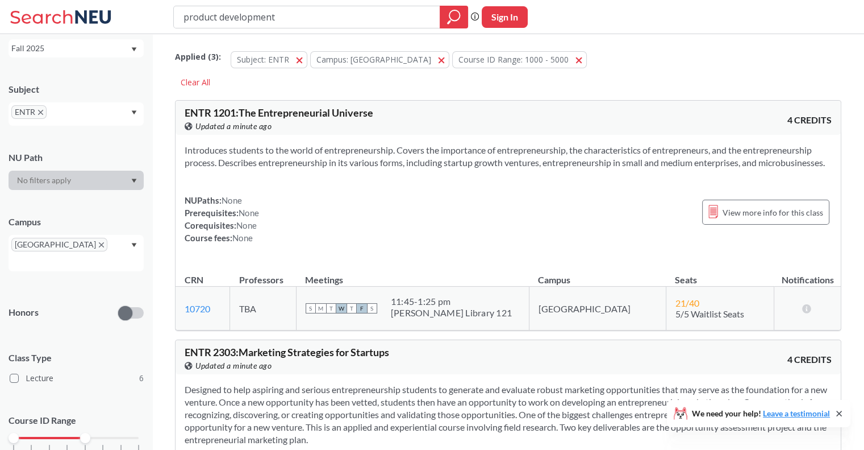
click at [269, 22] on input "product development" at bounding box center [306, 16] width 249 height 19
type input "engineering"
click at [74, 110] on input "text" at bounding box center [66, 116] width 34 height 14
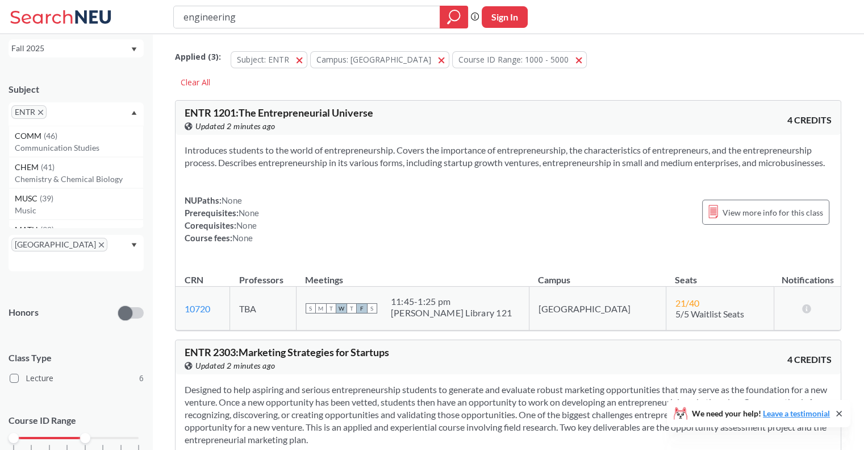
click at [43, 111] on icon "X to remove pill" at bounding box center [40, 112] width 5 height 5
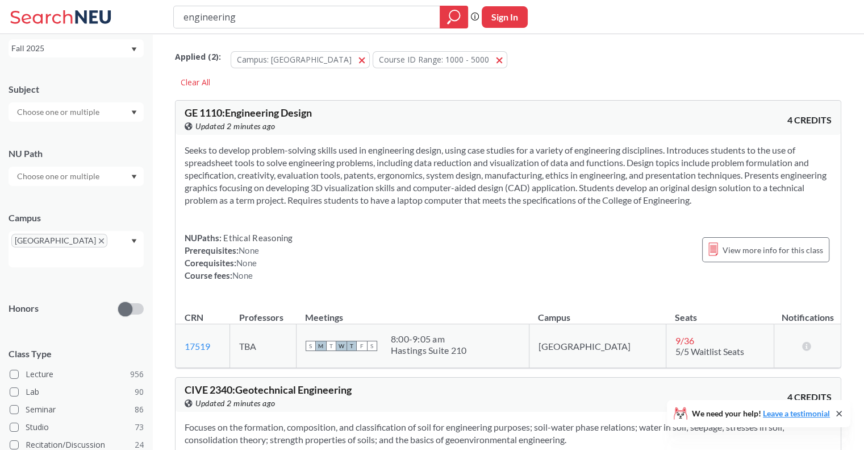
click at [298, 16] on input "engineering" at bounding box center [306, 16] width 249 height 19
type input "product development"
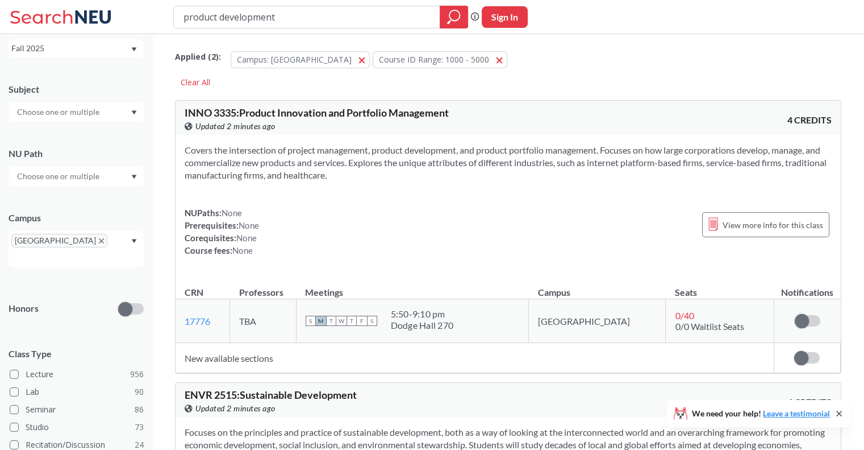
click at [528, 185] on div "Covers the intersection of project management, product development, and product…" at bounding box center [508, 205] width 665 height 140
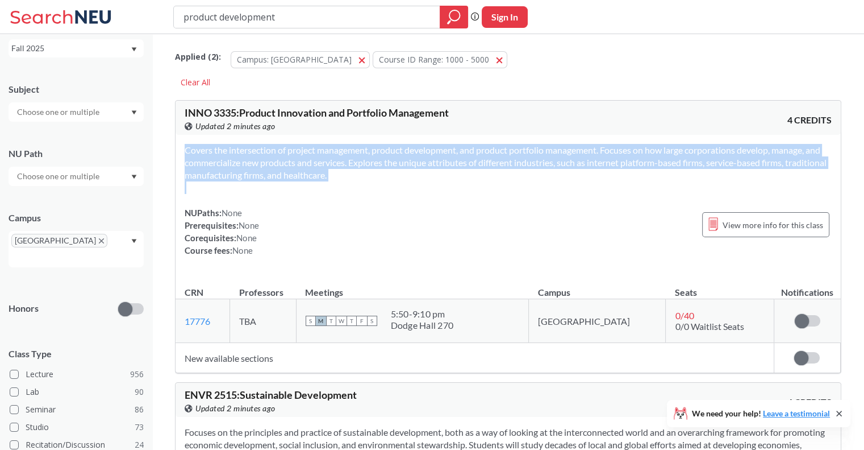
click at [528, 185] on div "Covers the intersection of project management, product development, and product…" at bounding box center [508, 205] width 665 height 140
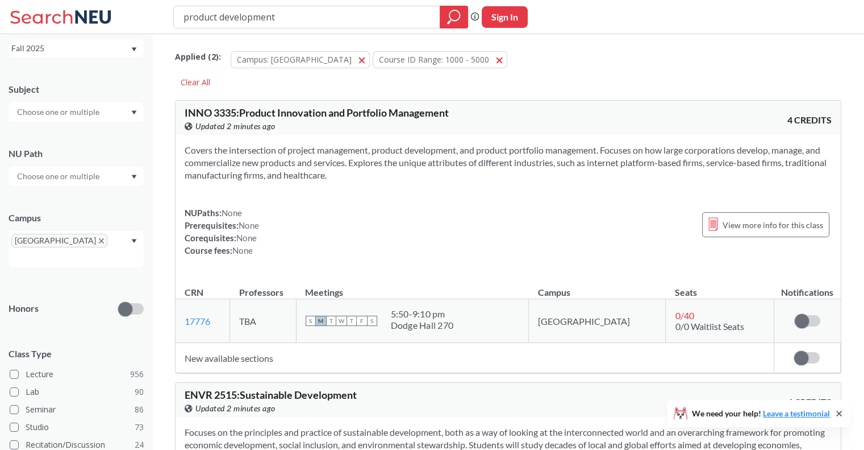
click at [353, 170] on section "Covers the intersection of project management, product development, and product…" at bounding box center [508, 163] width 647 height 38
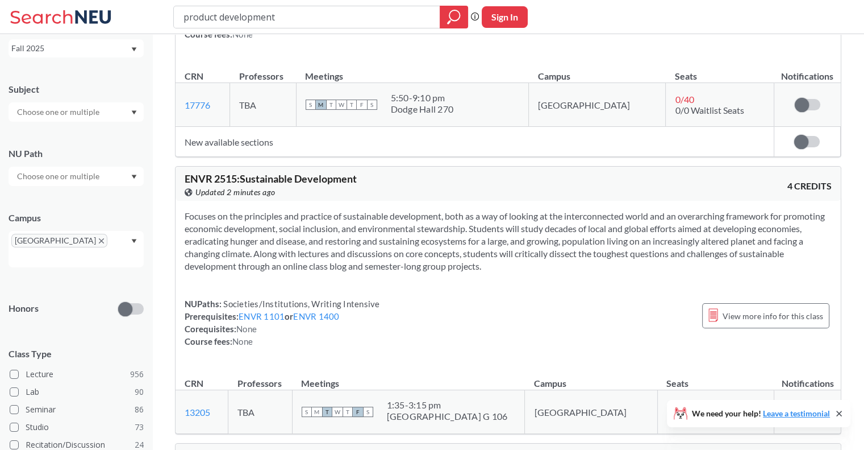
scroll to position [243, 0]
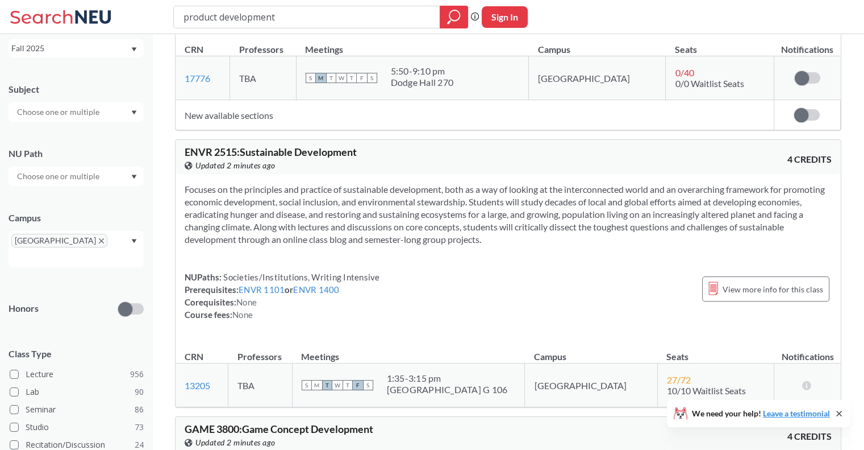
click at [341, 227] on section "Focuses on the principles and practice of sustainable development, both as a wa…" at bounding box center [508, 214] width 647 height 63
drag, startPoint x: 341, startPoint y: 227, endPoint x: 367, endPoint y: 206, distance: 33.5
click at [367, 206] on section "Focuses on the principles and practice of sustainable development, both as a wa…" at bounding box center [508, 214] width 647 height 63
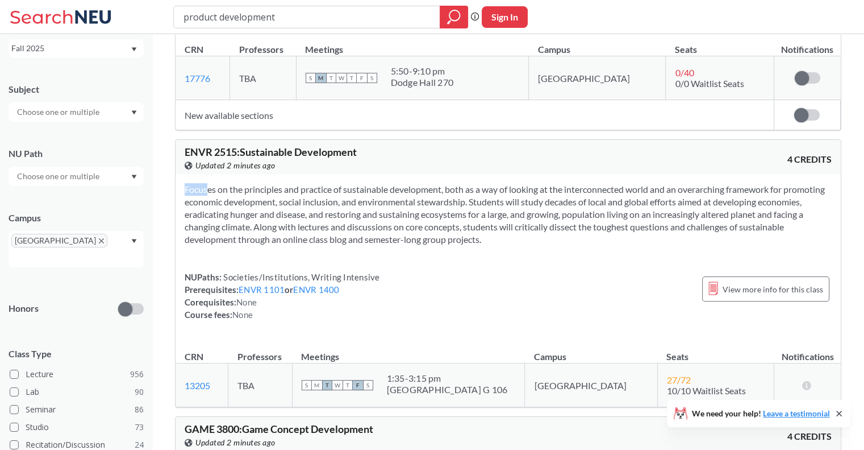
click at [367, 206] on section "Focuses on the principles and practice of sustainable development, both as a wa…" at bounding box center [508, 214] width 647 height 63
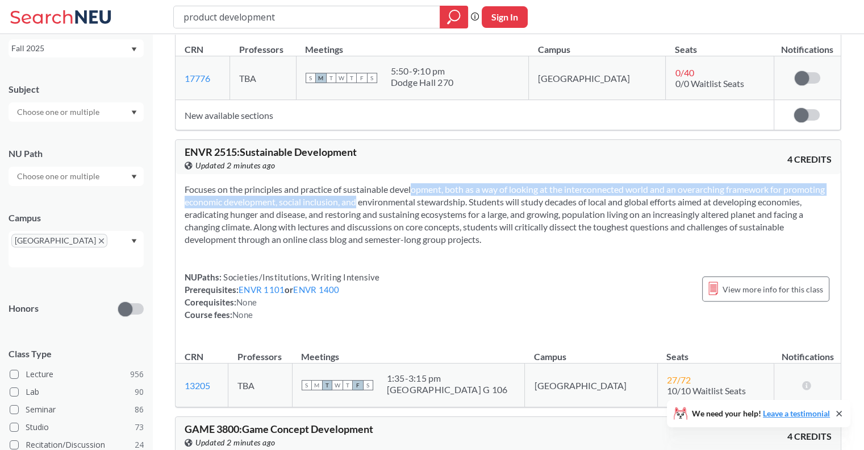
drag, startPoint x: 367, startPoint y: 206, endPoint x: 409, endPoint y: 191, distance: 45.1
click at [409, 191] on section "Focuses on the principles and practice of sustainable development, both as a wa…" at bounding box center [508, 214] width 647 height 63
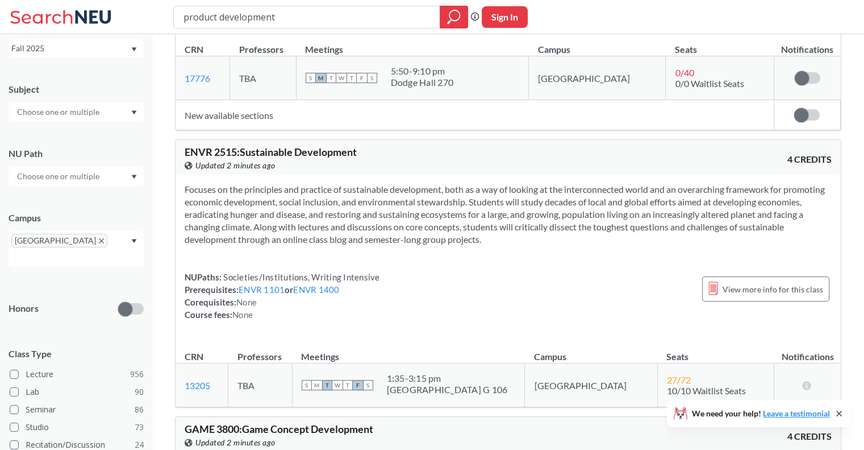
click at [483, 197] on section "Focuses on the principles and practice of sustainable development, both as a wa…" at bounding box center [508, 214] width 647 height 63
drag, startPoint x: 483, startPoint y: 197, endPoint x: 448, endPoint y: 204, distance: 35.4
click at [448, 204] on section "Focuses on the principles and practice of sustainable development, both as a wa…" at bounding box center [508, 214] width 647 height 63
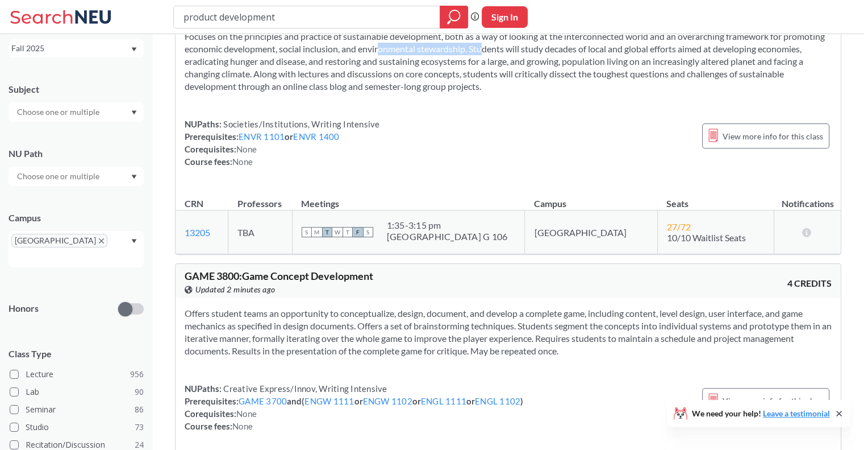
scroll to position [395, 0]
click at [480, 72] on section "Focuses on the principles and practice of sustainable development, both as a wa…" at bounding box center [508, 62] width 647 height 63
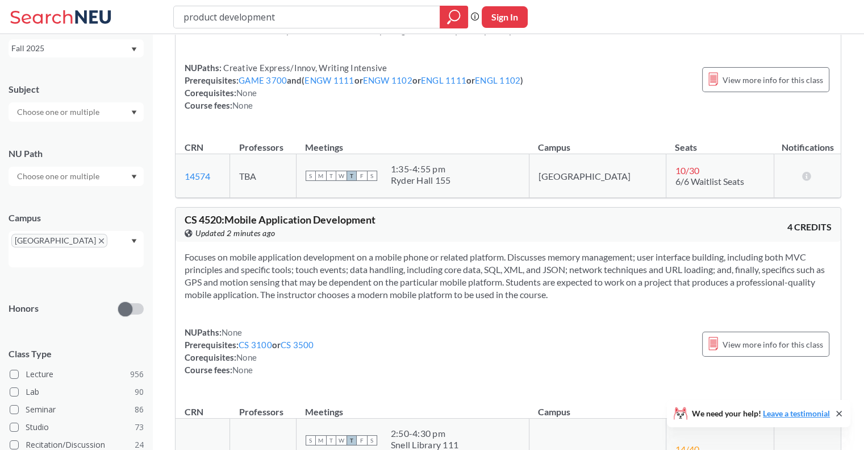
scroll to position [716, 0]
click at [317, 272] on section "Focuses on mobile application development on a mobile phone or related platform…" at bounding box center [508, 276] width 647 height 50
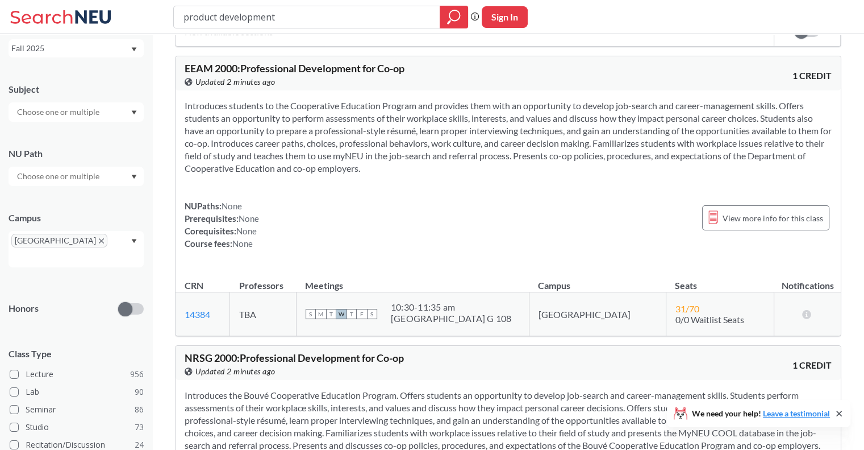
scroll to position [1507, 0]
click at [334, 143] on section "Introduces students to the Cooperative Education Program and provides them with…" at bounding box center [508, 136] width 647 height 75
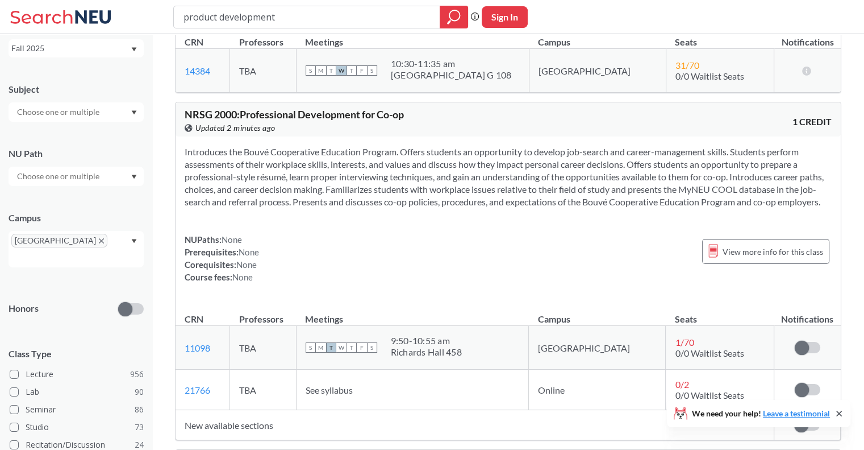
scroll to position [1750, 0]
click at [302, 208] on section "Introduces the Bouvé Cooperative Education Program. Offers students an opportun…" at bounding box center [508, 176] width 647 height 63
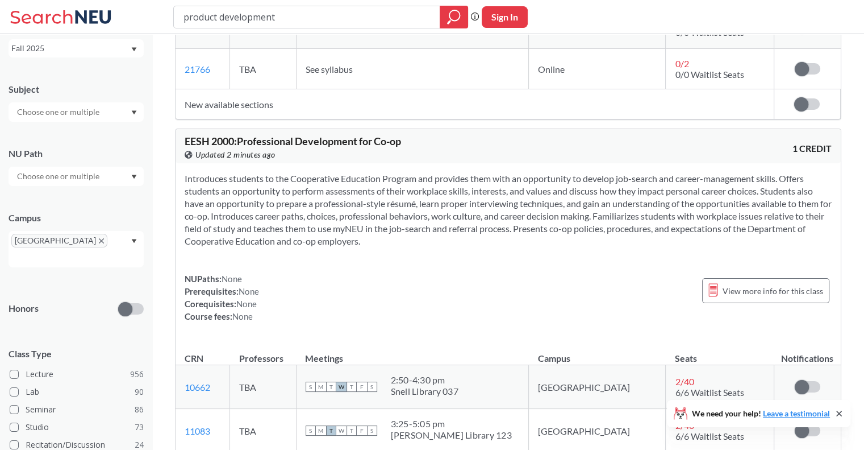
scroll to position [2072, 0]
click at [302, 212] on section "Introduces students to the Cooperative Education Program and provides them with…" at bounding box center [508, 207] width 647 height 75
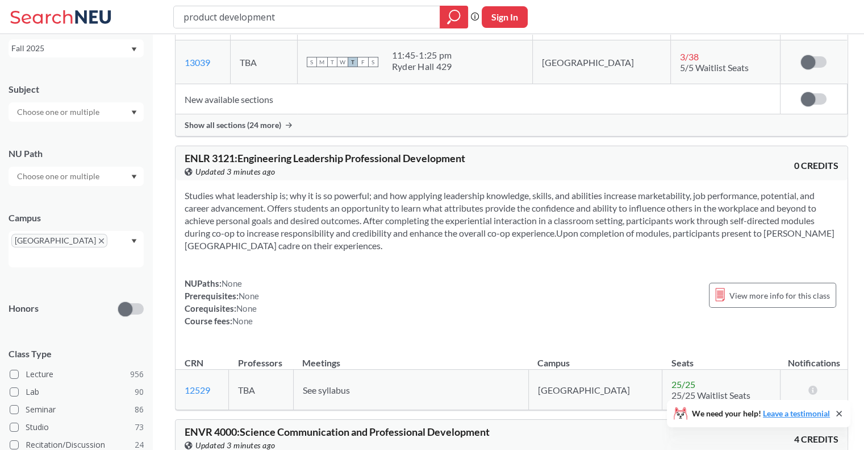
scroll to position [2913, 0]
click at [335, 262] on div "Studies what leadership is; why it is so powerful; and how applying leadership …" at bounding box center [512, 261] width 672 height 165
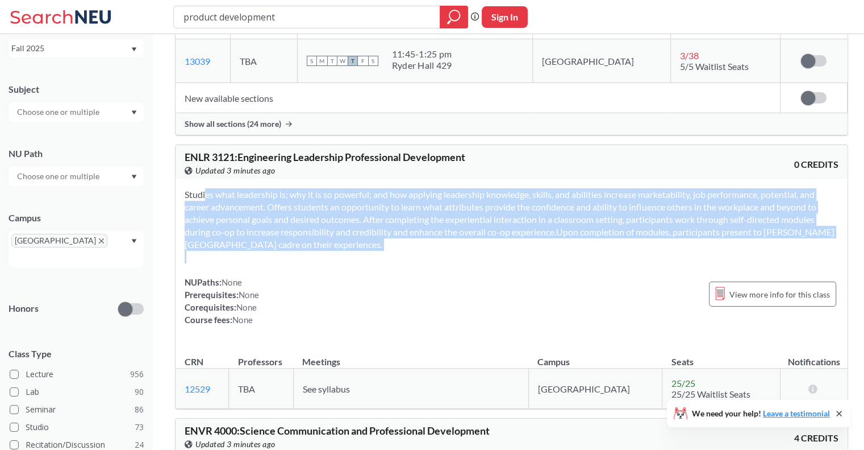
drag, startPoint x: 335, startPoint y: 262, endPoint x: 334, endPoint y: 216, distance: 46.0
click at [334, 216] on div "Studies what leadership is; why it is so powerful; and how applying leadership …" at bounding box center [512, 261] width 672 height 165
click at [334, 216] on section "Studies what leadership is; why it is so powerful; and how applying leadership …" at bounding box center [512, 219] width 654 height 63
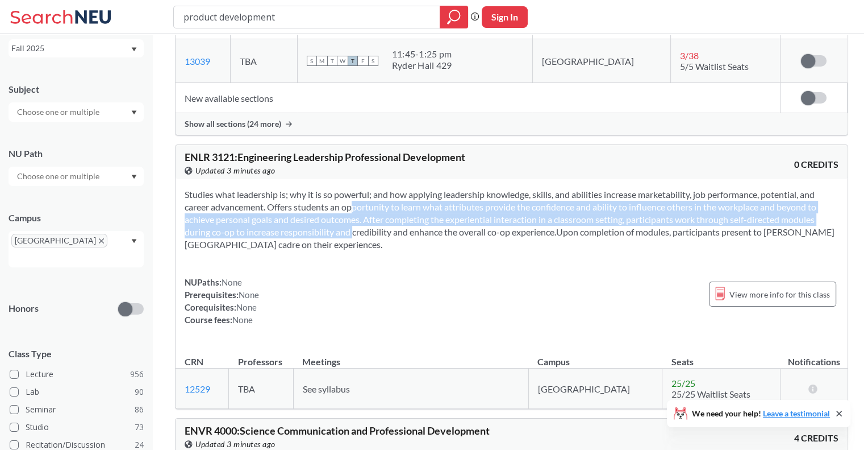
drag, startPoint x: 334, startPoint y: 216, endPoint x: 316, endPoint y: 236, distance: 27.4
click at [316, 236] on section "Studies what leadership is; why it is so powerful; and how applying leadership …" at bounding box center [512, 219] width 654 height 63
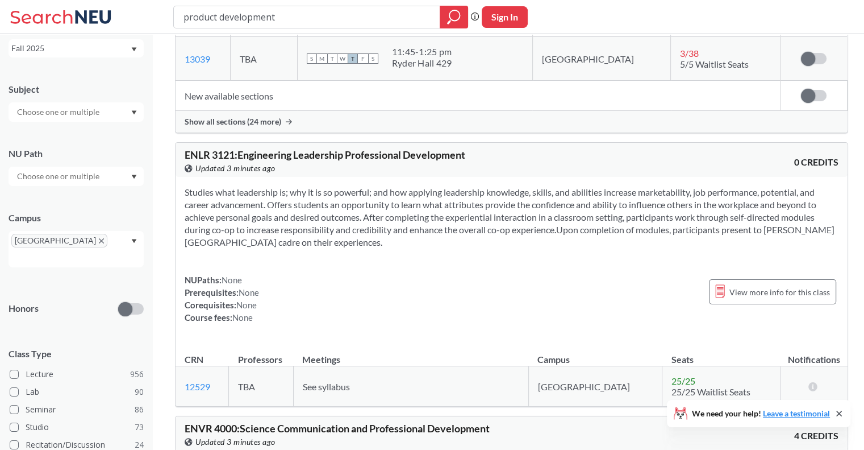
click at [326, 259] on div "Studies what leadership is; why it is so powerful; and how applying leadership …" at bounding box center [512, 259] width 672 height 165
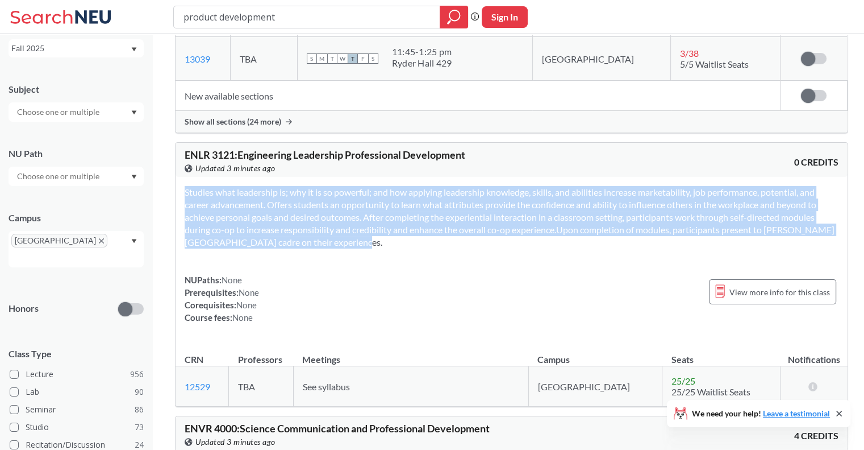
drag, startPoint x: 326, startPoint y: 259, endPoint x: 328, endPoint y: 244, distance: 14.9
click at [328, 244] on div "Studies what leadership is; why it is so powerful; and how applying leadership …" at bounding box center [512, 259] width 672 height 165
click at [328, 244] on section "Studies what leadership is; why it is so powerful; and how applying leadership …" at bounding box center [512, 217] width 654 height 63
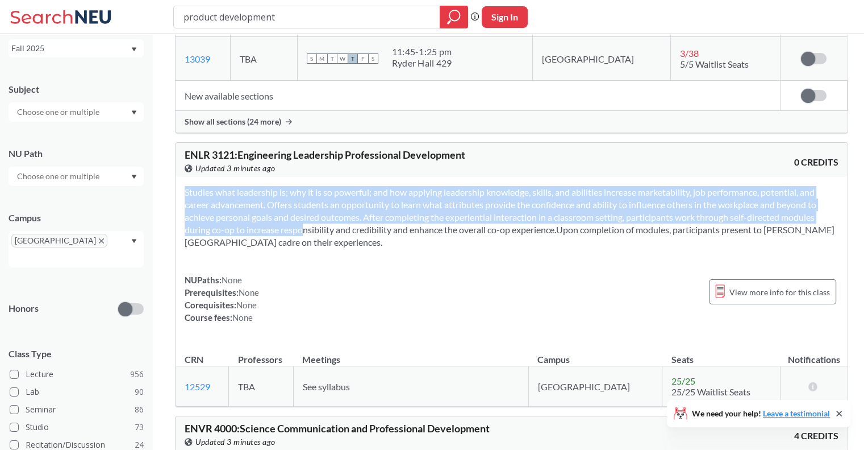
drag, startPoint x: 328, startPoint y: 244, endPoint x: 332, endPoint y: 232, distance: 12.6
click at [332, 232] on section "Studies what leadership is; why it is so powerful; and how applying leadership …" at bounding box center [512, 217] width 654 height 63
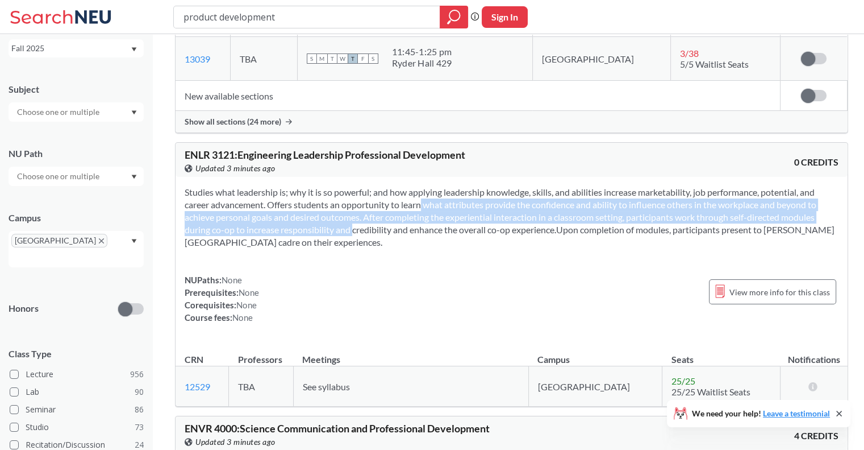
drag, startPoint x: 332, startPoint y: 232, endPoint x: 405, endPoint y: 215, distance: 74.6
click at [405, 215] on section "Studies what leadership is; why it is so powerful; and how applying leadership …" at bounding box center [512, 217] width 654 height 63
click at [380, 219] on section "Studies what leadership is; why it is so powerful; and how applying leadership …" at bounding box center [512, 217] width 654 height 63
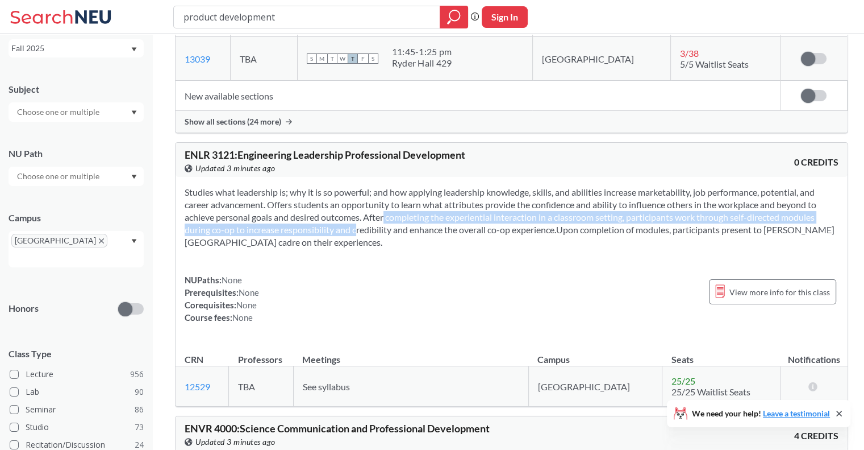
drag, startPoint x: 380, startPoint y: 219, endPoint x: 335, endPoint y: 234, distance: 46.5
click at [335, 234] on section "Studies what leadership is; why it is so powerful; and how applying leadership …" at bounding box center [512, 217] width 654 height 63
click at [371, 231] on section "Studies what leadership is; why it is so powerful; and how applying leadership …" at bounding box center [512, 217] width 654 height 63
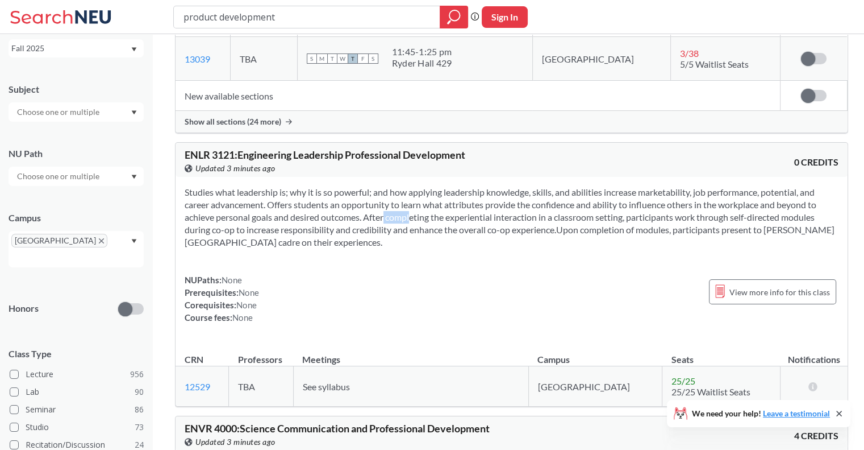
click at [371, 231] on section "Studies what leadership is; why it is so powerful; and how applying leadership …" at bounding box center [512, 217] width 654 height 63
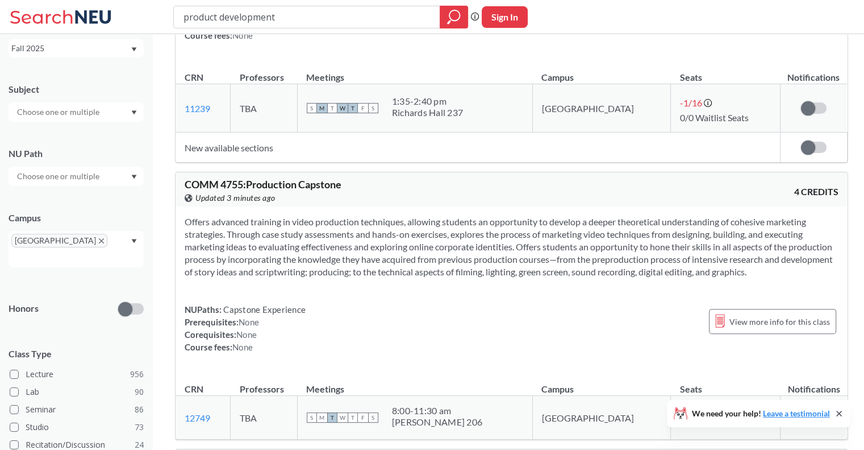
scroll to position [4739, 0]
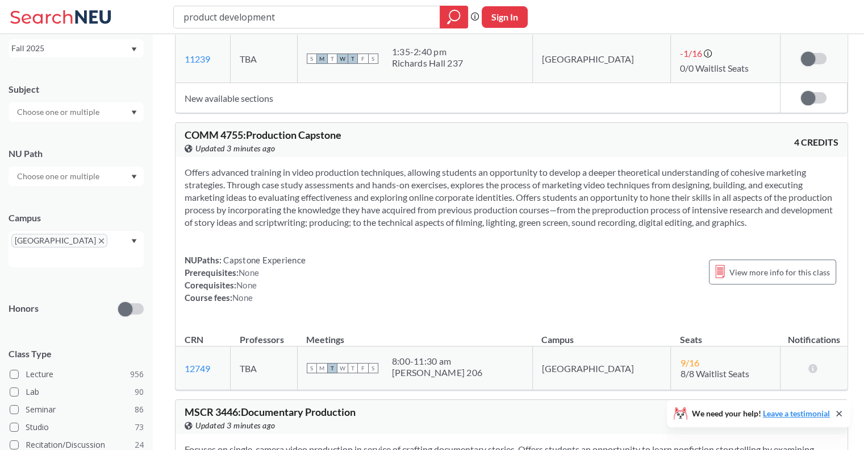
click at [349, 166] on section "Offers advanced training in video production techniques, allowing students an o…" at bounding box center [512, 197] width 654 height 63
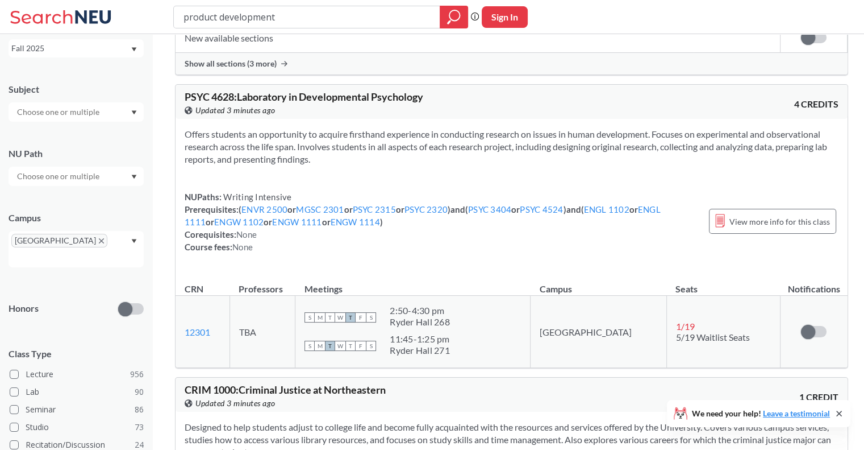
scroll to position [8190, 0]
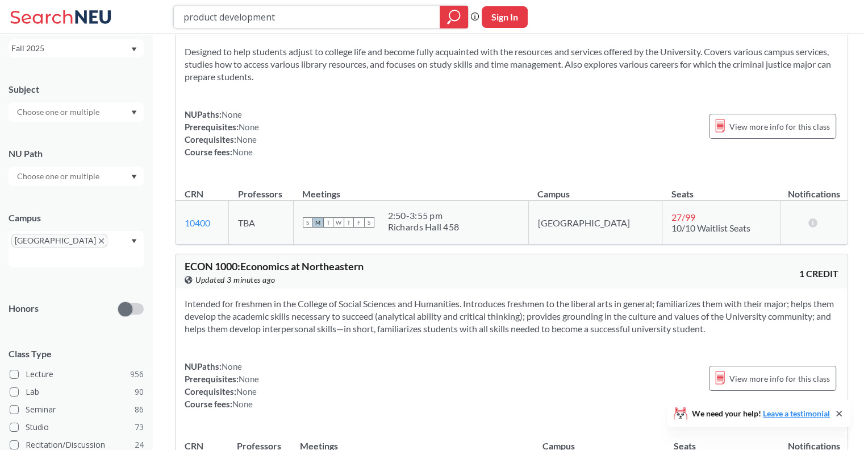
click at [273, 15] on input "product development" at bounding box center [306, 16] width 249 height 19
type input "product"
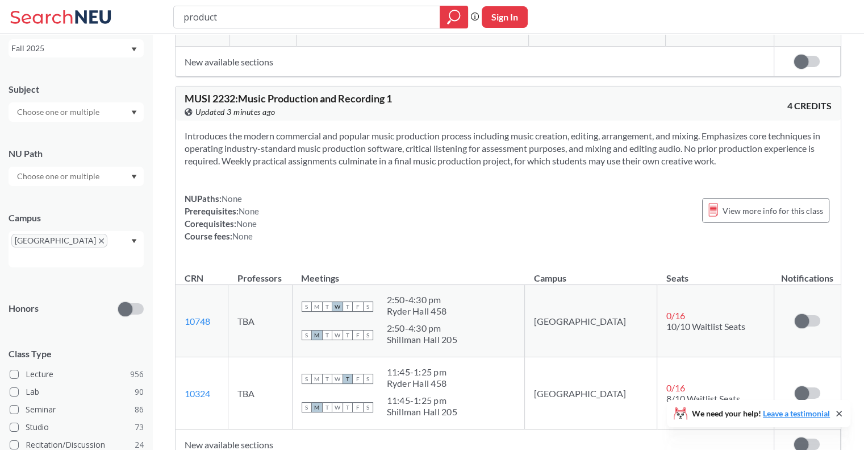
scroll to position [1108, 0]
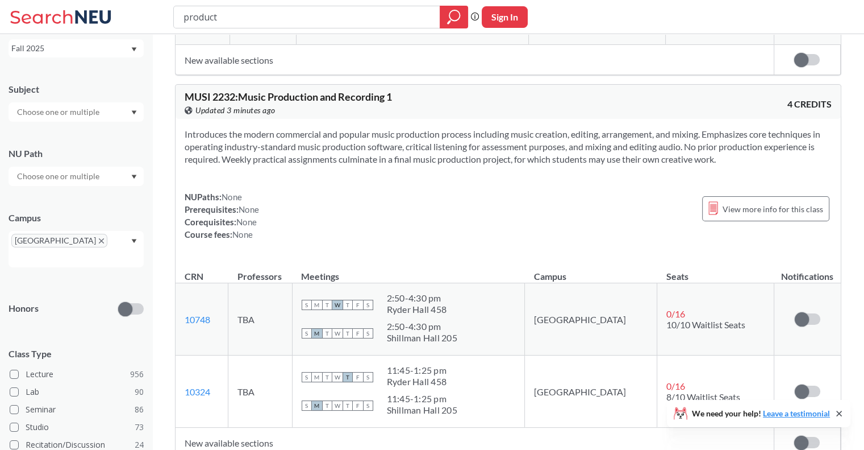
click at [247, 19] on input "product" at bounding box center [306, 16] width 249 height 19
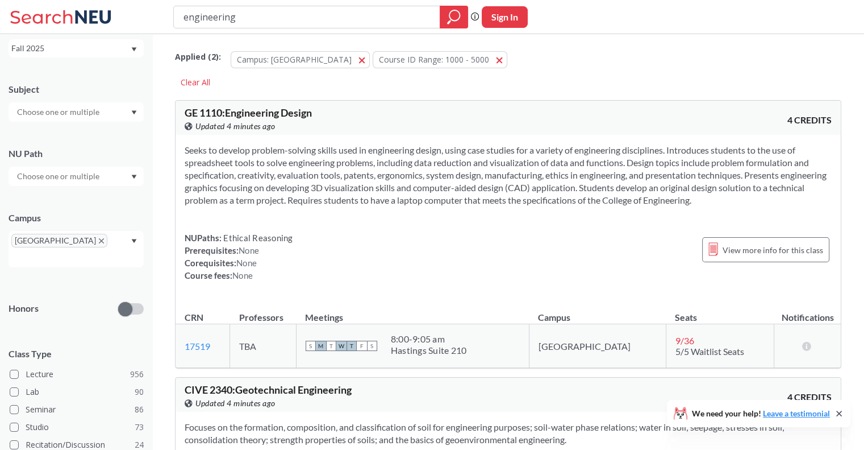
click at [313, 172] on section "Seeks to develop problem-solving skills used in engineering design, using case …" at bounding box center [508, 175] width 647 height 63
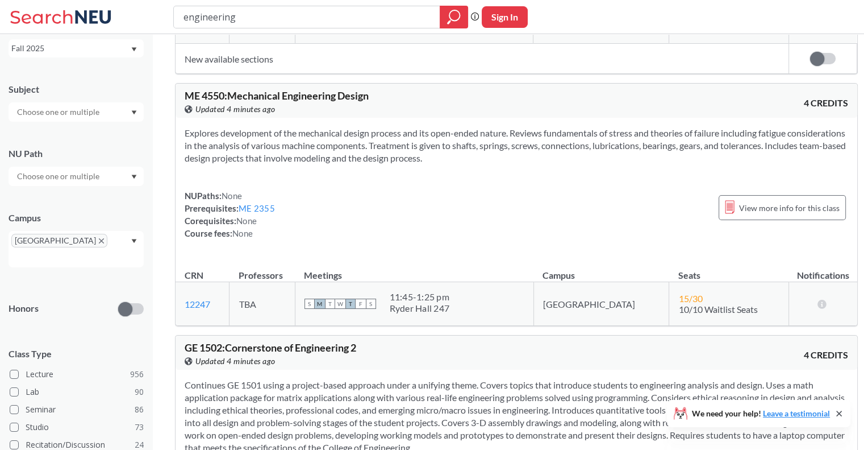
scroll to position [3333, 0]
click at [317, 10] on input "engineering" at bounding box center [306, 16] width 249 height 19
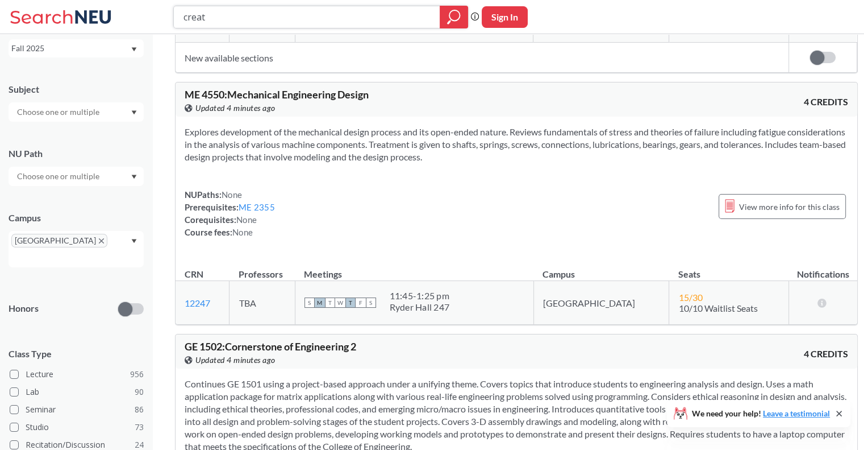
type input "create"
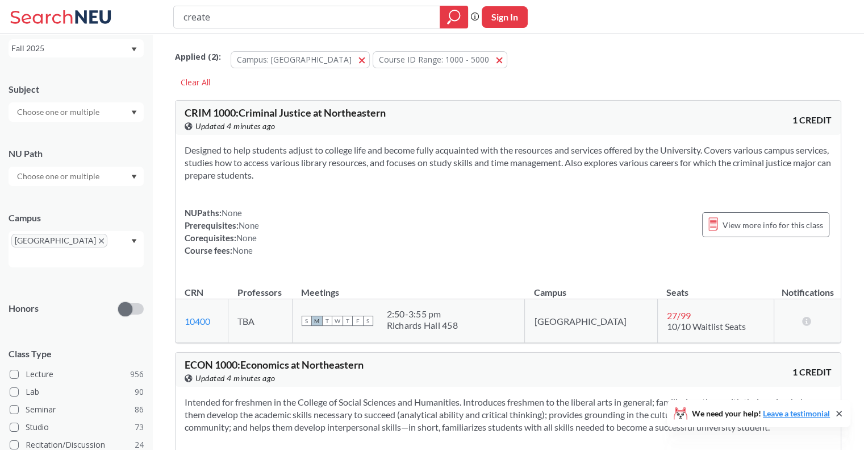
click at [340, 167] on section "Designed to help students adjust to college life and become fully acquainted wi…" at bounding box center [508, 163] width 647 height 38
click at [288, 11] on input "create" at bounding box center [306, 16] width 249 height 19
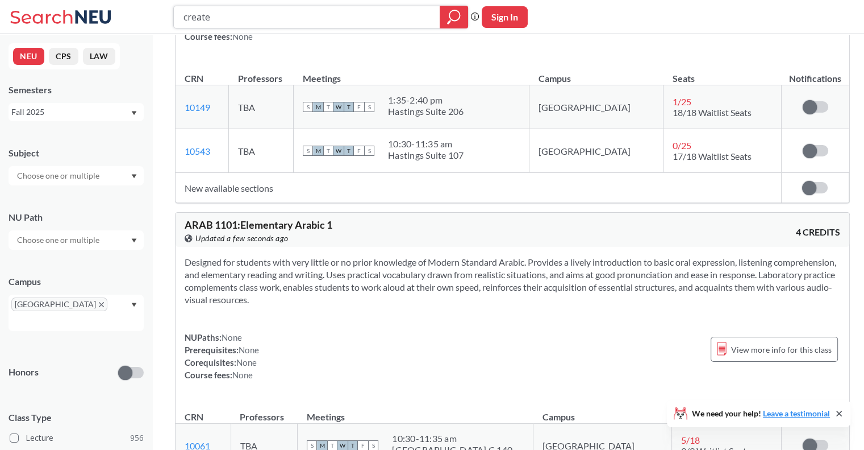
scroll to position [15420, 0]
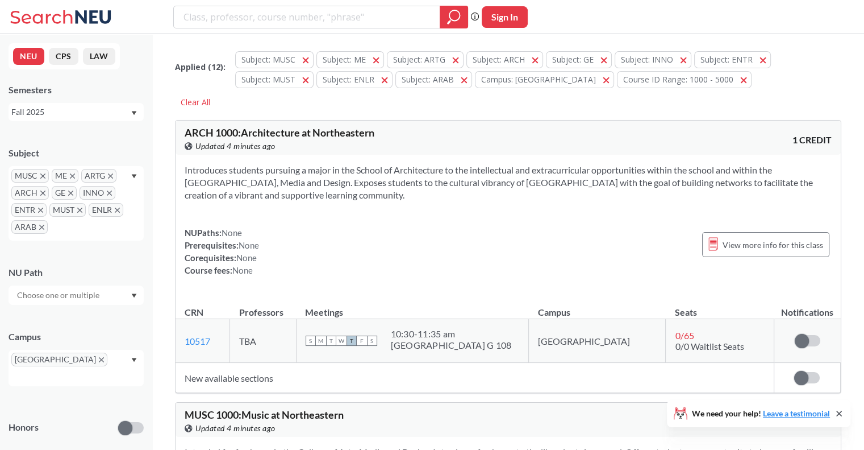
click at [44, 173] on icon "X to remove pill" at bounding box center [42, 175] width 5 height 5
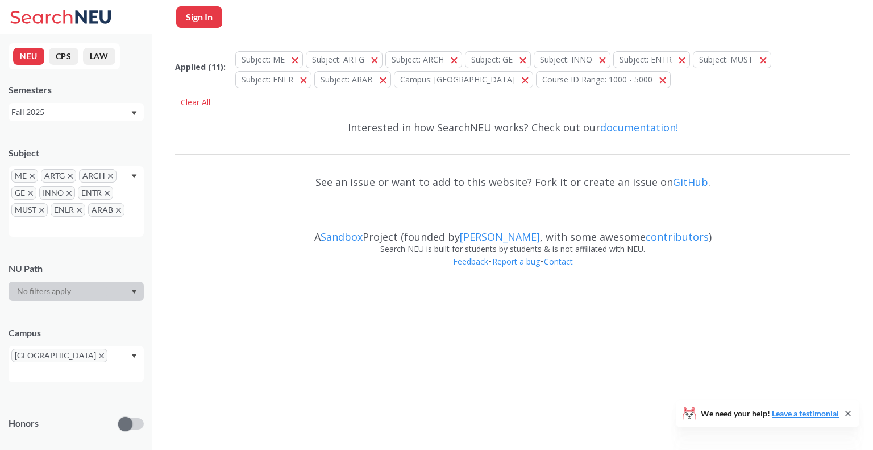
click at [44, 173] on span "ARTG" at bounding box center [58, 176] width 35 height 14
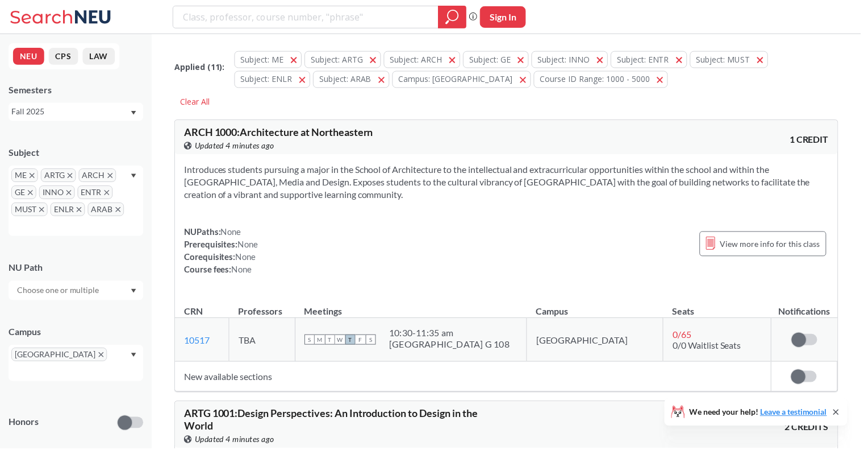
click at [31, 173] on icon "X to remove pill" at bounding box center [32, 175] width 5 height 5
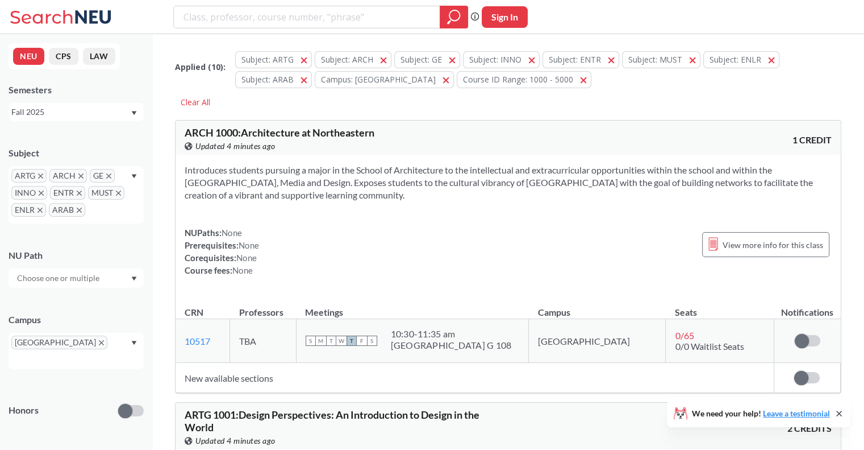
click at [31, 173] on span "ARTG" at bounding box center [28, 176] width 35 height 14
click at [39, 174] on icon "X to remove pill" at bounding box center [40, 175] width 5 height 5
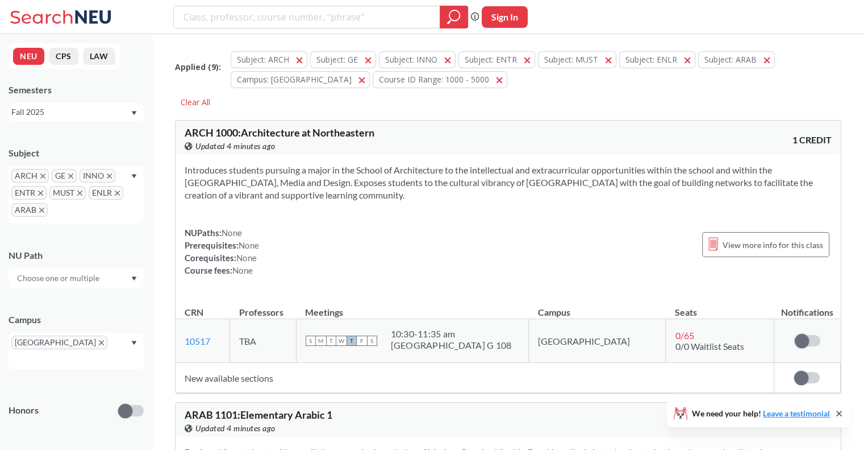
click at [40, 174] on icon "X to remove pill" at bounding box center [42, 175] width 5 height 5
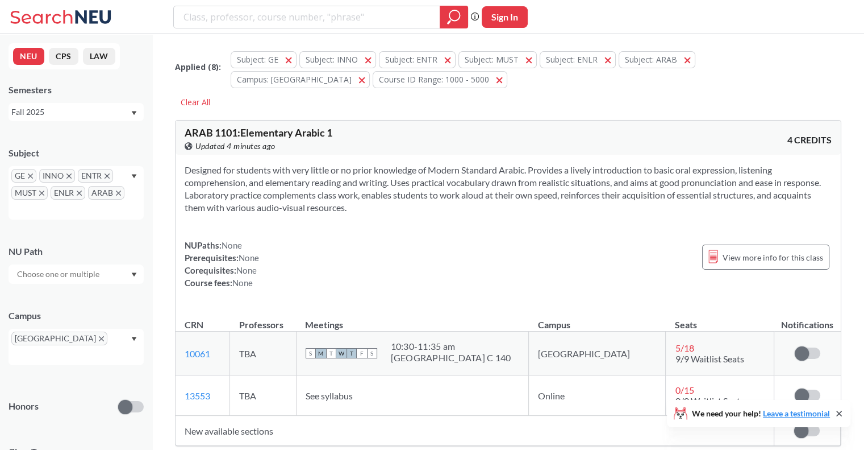
click at [39, 174] on span "INNO" at bounding box center [57, 176] width 36 height 14
click at [37, 173] on div "GE INNO ENTR MUST ENLR ARAB" at bounding box center [76, 192] width 135 height 53
click at [30, 173] on icon "X to remove pill" at bounding box center [30, 175] width 5 height 5
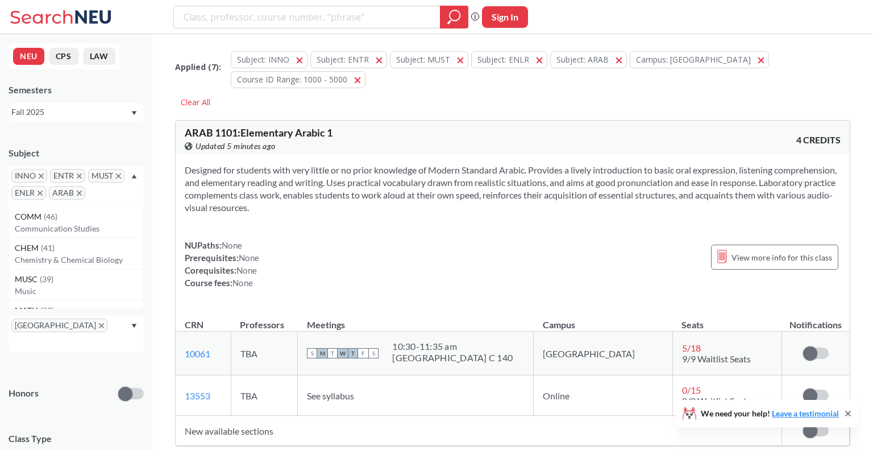
click at [30, 173] on span "INNO" at bounding box center [29, 176] width 36 height 14
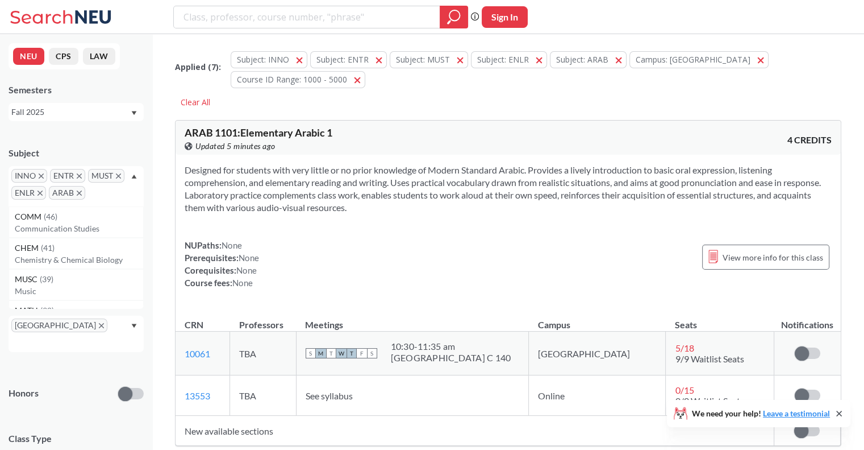
click at [36, 175] on span "INNO" at bounding box center [29, 176] width 36 height 14
click at [39, 174] on icon "X to remove pill" at bounding box center [41, 175] width 5 height 5
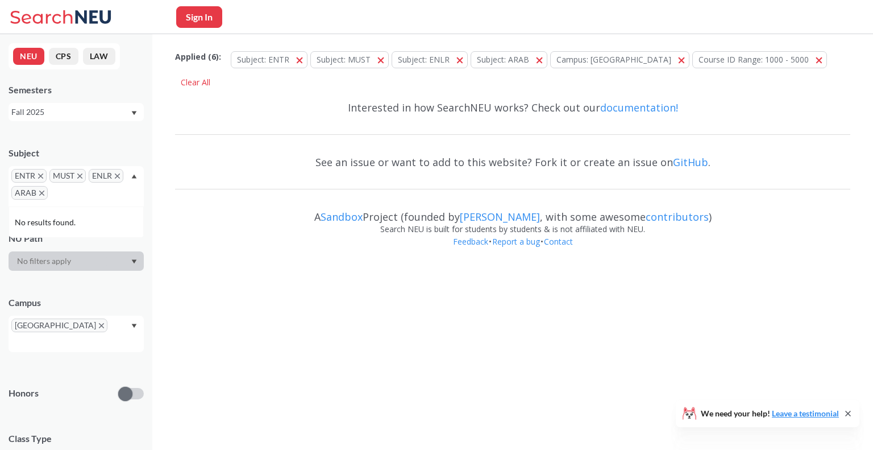
click at [39, 174] on icon "X to remove pill" at bounding box center [40, 175] width 5 height 5
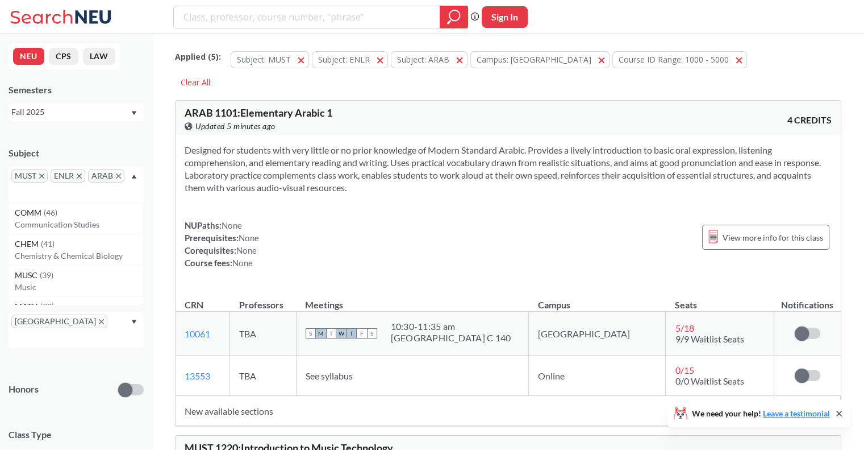
click at [39, 174] on span "MUST" at bounding box center [29, 176] width 36 height 14
click at [40, 173] on icon "X to remove pill" at bounding box center [41, 175] width 5 height 5
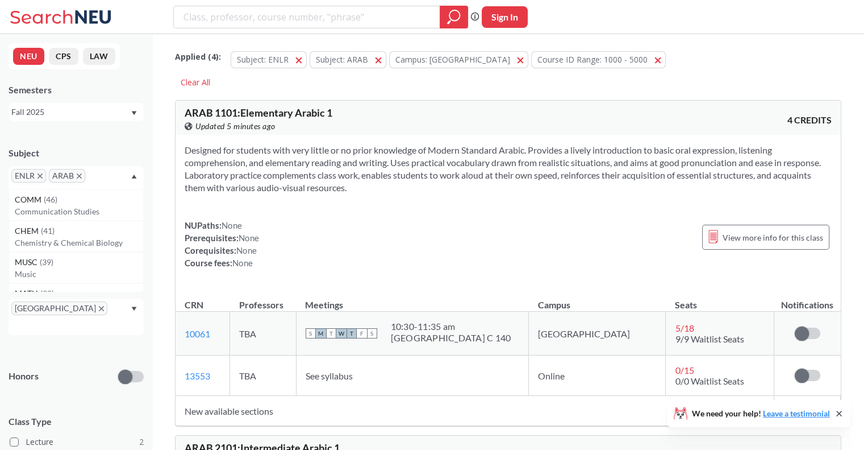
click at [40, 173] on icon "X to remove pill" at bounding box center [40, 175] width 5 height 5
click at [40, 173] on icon "X to remove pill" at bounding box center [41, 175] width 5 height 5
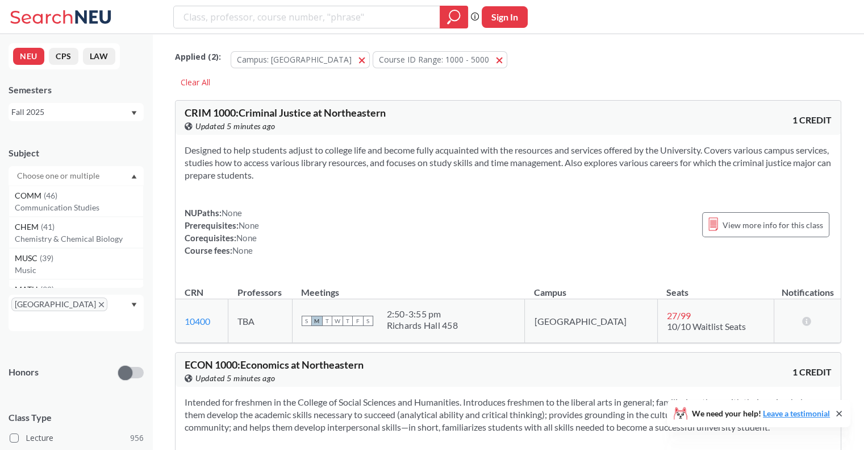
click at [51, 173] on input "text" at bounding box center [58, 176] width 95 height 14
click at [56, 176] on input "middle east" at bounding box center [58, 176] width 95 height 14
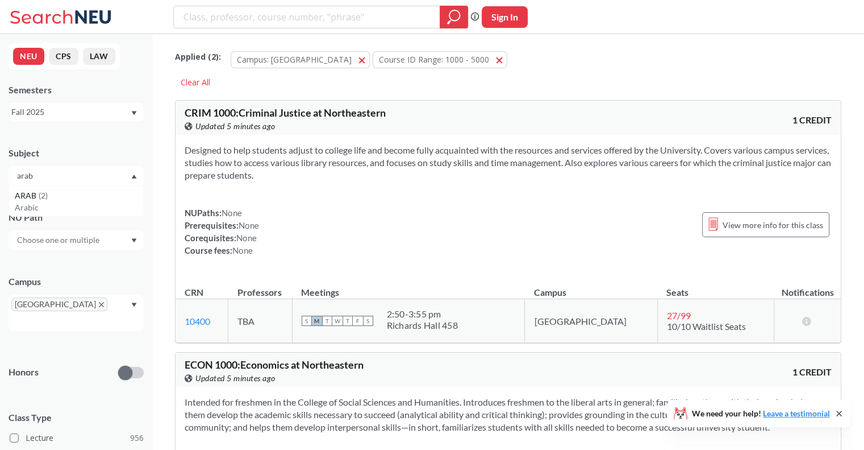
click at [43, 173] on input "arab" at bounding box center [58, 176] width 95 height 14
type input "m"
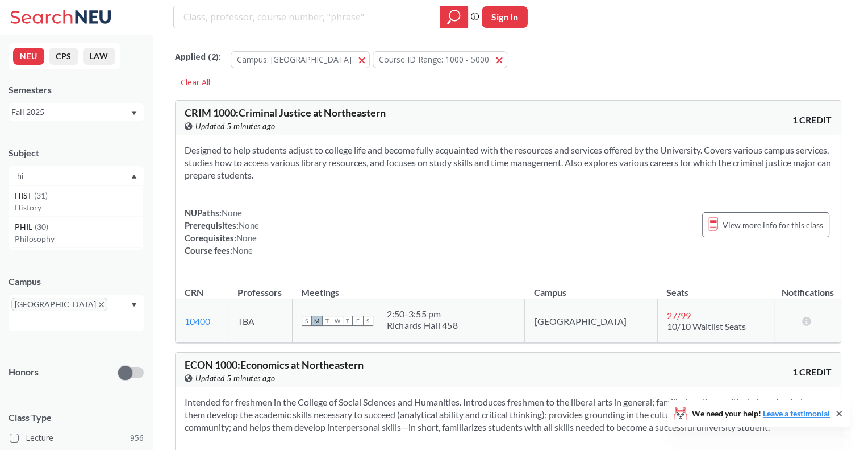
type input "h"
type input "m"
type input "h"
type input "me"
click at [64, 194] on div "ME ( 20 )" at bounding box center [79, 195] width 128 height 13
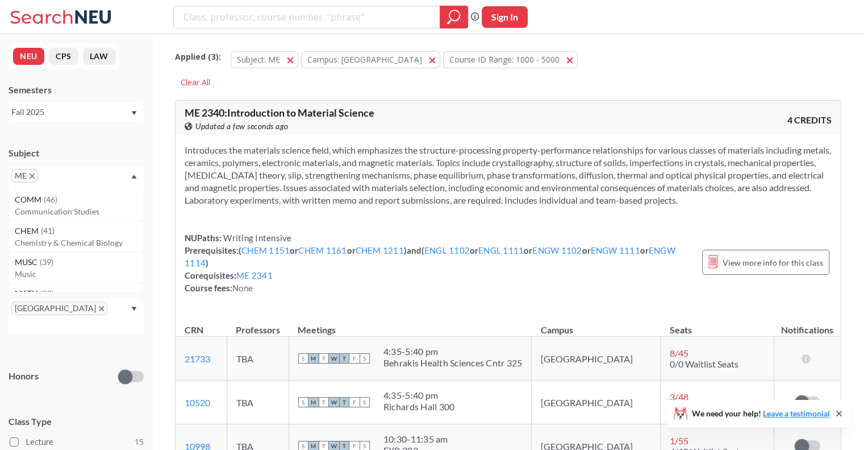
click at [0, 199] on div "NEU CPS LAW Semesters Fall 2025 Subject ME COMM ( 46 ) Communication Studies CH…" at bounding box center [76, 241] width 152 height 415
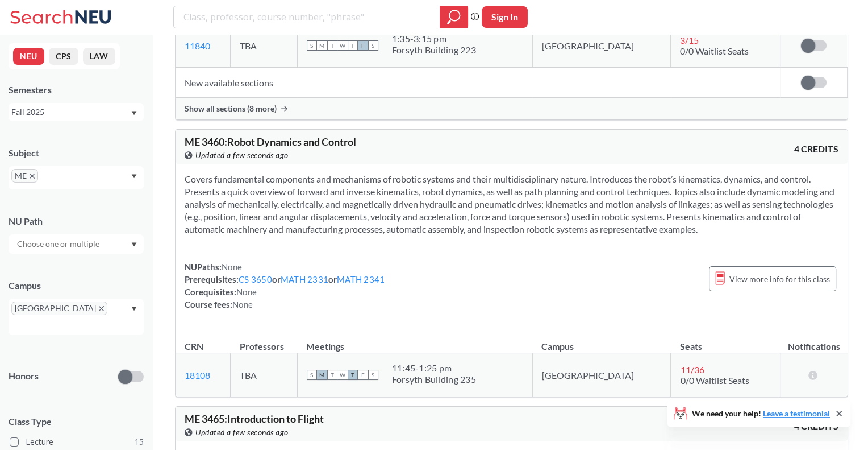
scroll to position [3289, 0]
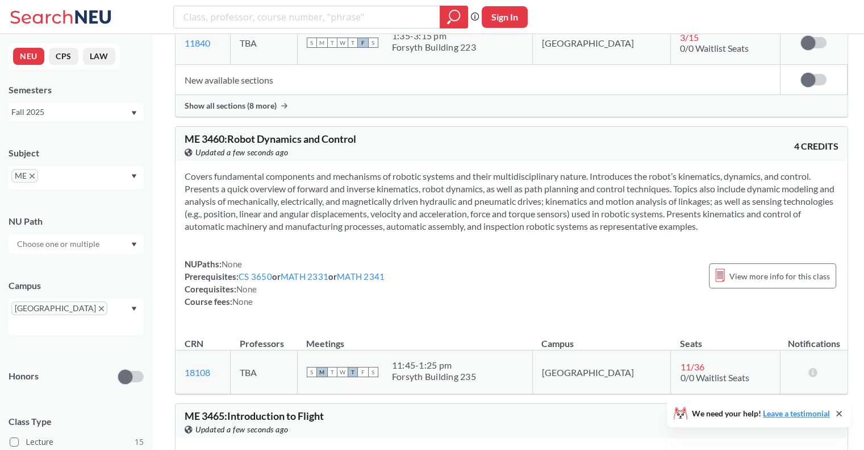
click at [314, 174] on div "Covers fundamental components and mechanisms of robotic systems and their multi…" at bounding box center [512, 243] width 672 height 165
click at [306, 151] on div "ME 3460 : Robot Dynamics and Control View this course on Banner. Updated a few …" at bounding box center [348, 146] width 327 height 25
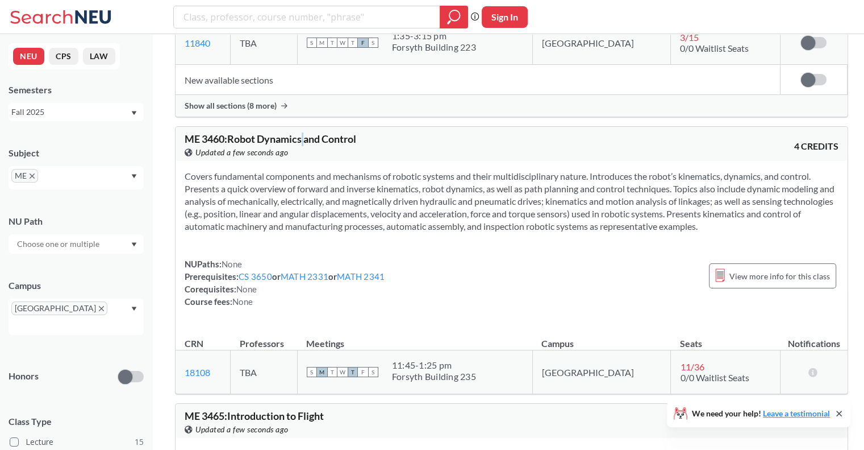
click at [306, 151] on div "ME 3460 : Robot Dynamics and Control View this course on Banner. Updated a few …" at bounding box center [348, 146] width 327 height 25
drag, startPoint x: 306, startPoint y: 151, endPoint x: 285, endPoint y: 143, distance: 22.7
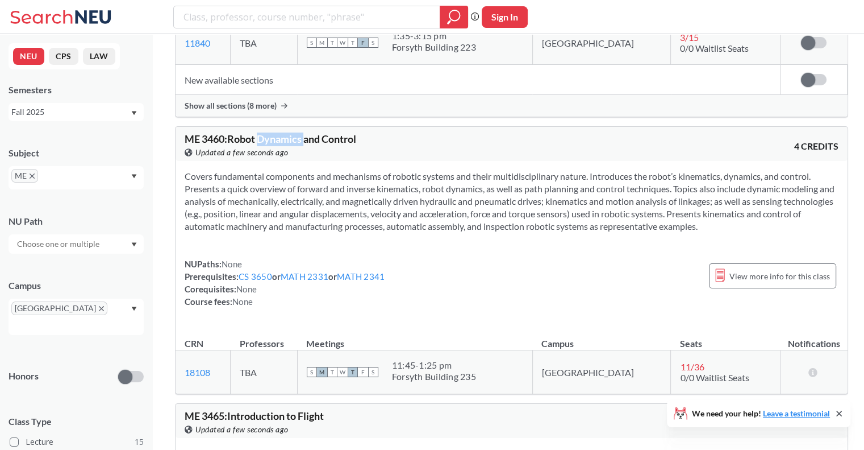
click at [285, 143] on div "ME 3460 : Robot Dynamics and Control View this course on Banner. Updated a few …" at bounding box center [348, 146] width 327 height 25
click at [263, 199] on section "Covers fundamental components and mechanisms of robotic systems and their multi…" at bounding box center [512, 201] width 654 height 63
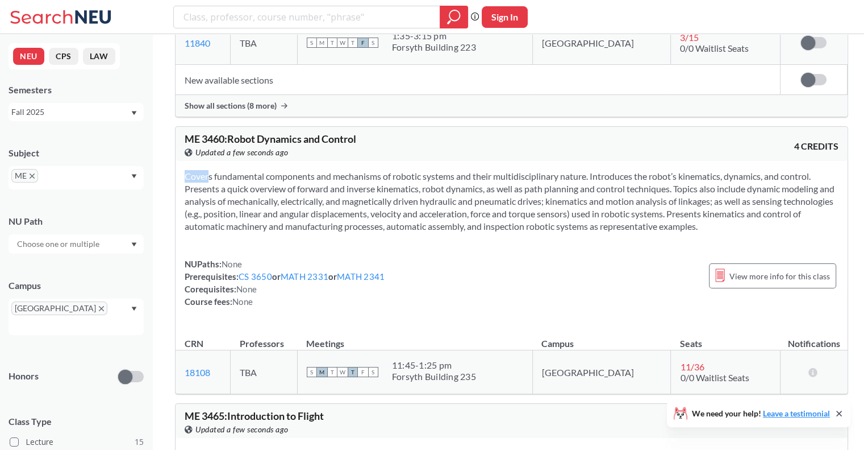
click at [369, 210] on section "Covers fundamental components and mechanisms of robotic systems and their multi…" at bounding box center [512, 201] width 654 height 63
drag, startPoint x: 369, startPoint y: 210, endPoint x: 486, endPoint y: 190, distance: 118.6
click at [486, 190] on section "Covers fundamental components and mechanisms of robotic systems and their multi…" at bounding box center [512, 201] width 654 height 63
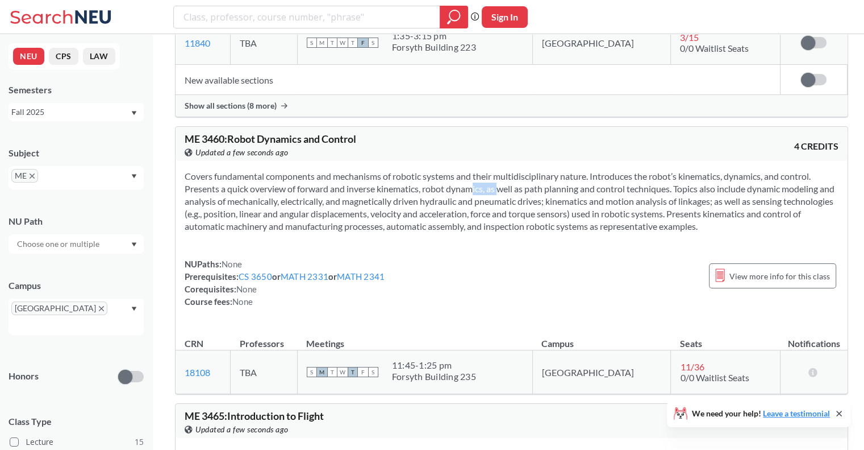
click at [486, 190] on section "Covers fundamental components and mechanisms of robotic systems and their multi…" at bounding box center [512, 201] width 654 height 63
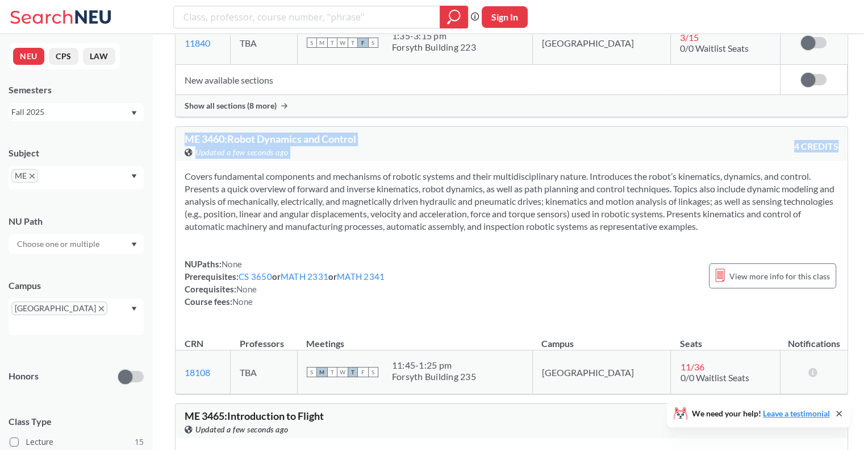
drag, startPoint x: 486, startPoint y: 190, endPoint x: 398, endPoint y: 148, distance: 97.6
click at [398, 148] on div "ME 3460 : Robot Dynamics and Control View this course on Banner. Updated a few …" at bounding box center [511, 260] width 673 height 268
click at [471, 231] on section "Covers fundamental components and mechanisms of robotic systems and their multi…" at bounding box center [512, 201] width 654 height 63
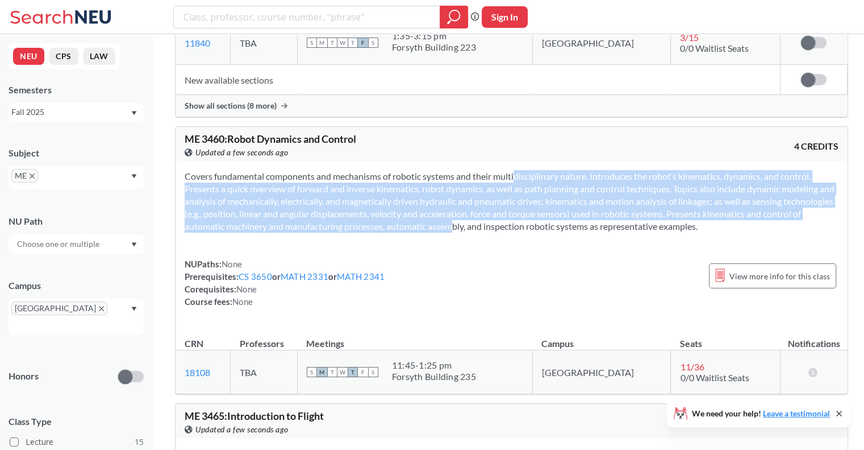
drag, startPoint x: 471, startPoint y: 231, endPoint x: 496, endPoint y: 182, distance: 55.2
click at [496, 182] on section "Covers fundamental components and mechanisms of robotic systems and their multi…" at bounding box center [512, 201] width 654 height 63
click at [402, 197] on section "Covers fundamental components and mechanisms of robotic systems and their multi…" at bounding box center [512, 201] width 654 height 63
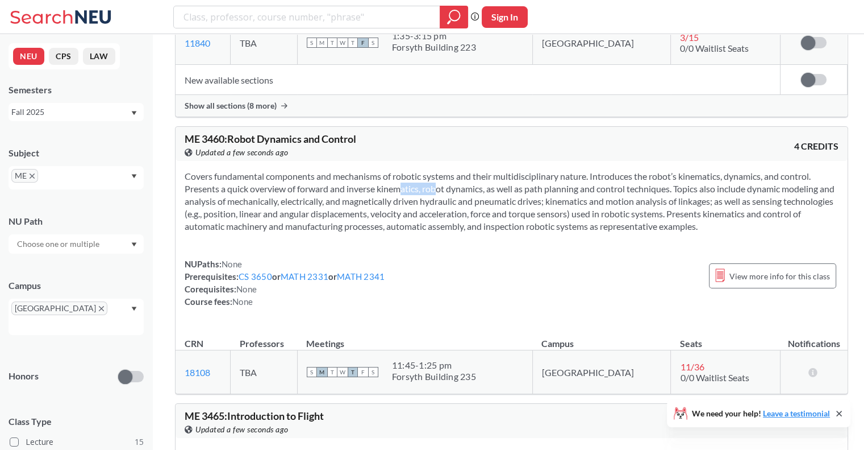
click at [402, 197] on section "Covers fundamental components and mechanisms of robotic systems and their multi…" at bounding box center [512, 201] width 654 height 63
drag, startPoint x: 356, startPoint y: 277, endPoint x: 330, endPoint y: 223, distance: 60.0
click at [330, 223] on section "Covers fundamental components and mechanisms of robotic systems and their multi…" at bounding box center [512, 201] width 654 height 63
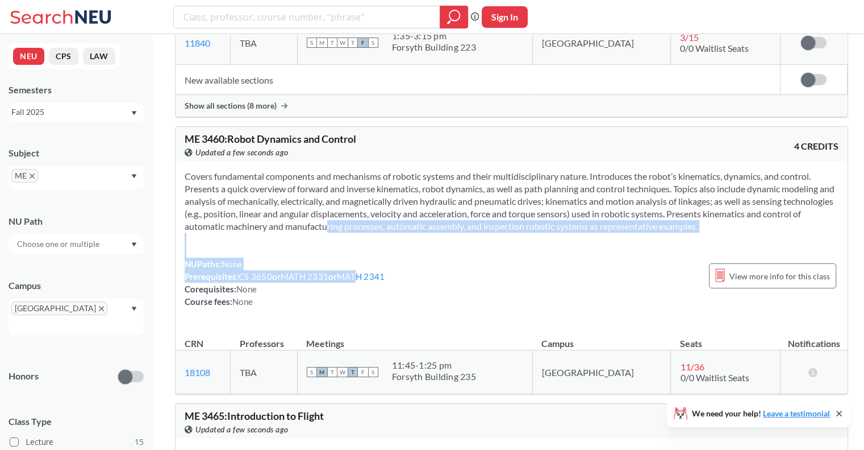
drag, startPoint x: 362, startPoint y: 281, endPoint x: 351, endPoint y: 230, distance: 52.4
click at [351, 230] on div "Covers fundamental components and mechanisms of robotic systems and their multi…" at bounding box center [512, 243] width 672 height 165
click at [351, 230] on section "Covers fundamental components and mechanisms of robotic systems and their multi…" at bounding box center [512, 201] width 654 height 63
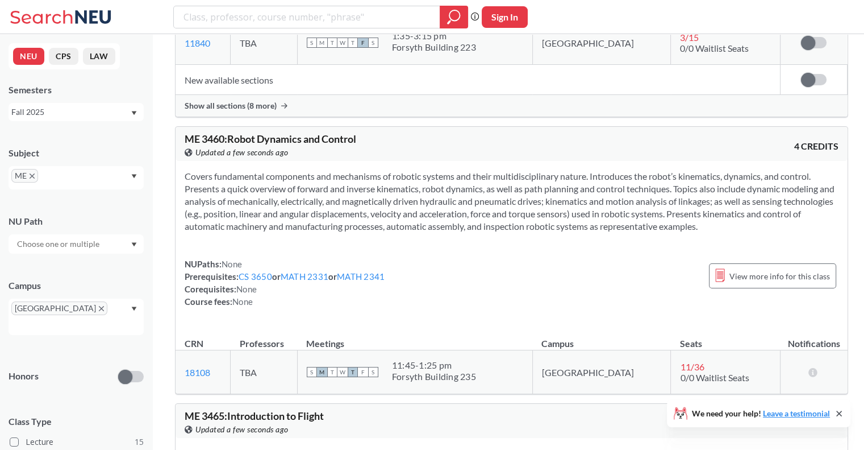
click at [247, 136] on div "ME 3460 : Robot Dynamics and Control View this course on Banner. Updated a few …" at bounding box center [512, 144] width 672 height 34
click at [259, 145] on span "ME 3460 : Robot Dynamics and Control" at bounding box center [271, 138] width 172 height 13
click at [220, 178] on section "Covers fundamental components and mechanisms of robotic systems and their multi…" at bounding box center [512, 201] width 654 height 63
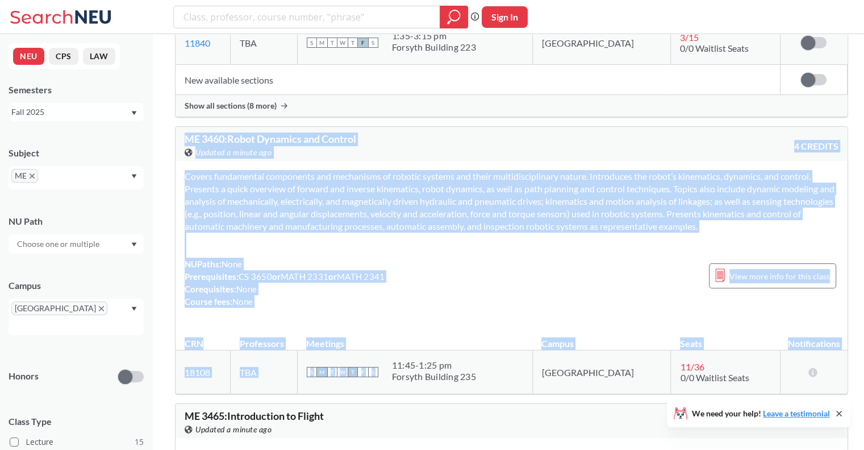
drag, startPoint x: 180, startPoint y: 145, endPoint x: 436, endPoint y: 337, distance: 320.3
click at [436, 337] on div "ME 3460 : Robot Dynamics and Control View this course on Banner. Updated a minu…" at bounding box center [511, 260] width 673 height 268
click at [496, 318] on div "Covers fundamental components and mechanisms of robotic systems and their multi…" at bounding box center [512, 243] width 672 height 165
drag, startPoint x: 187, startPoint y: 145, endPoint x: 757, endPoint y: 388, distance: 619.7
click at [757, 388] on div "ME 3460 : Robot Dynamics and Control View this course on Banner. Updated a minu…" at bounding box center [511, 260] width 673 height 268
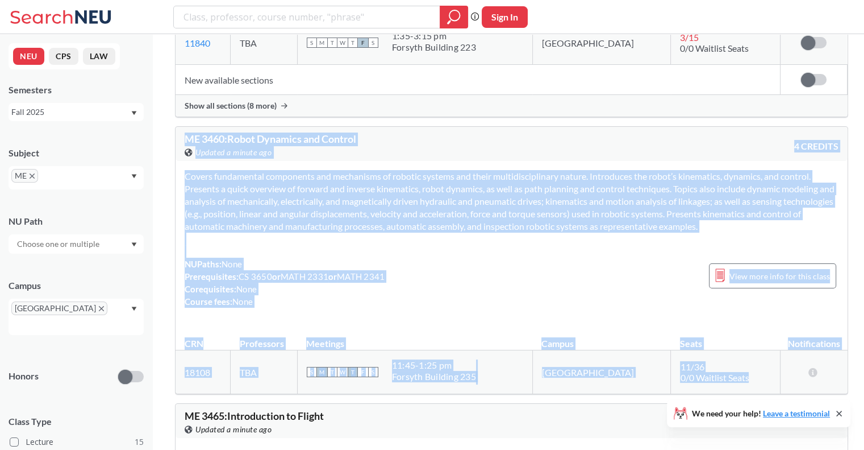
copy div "ME 3460 : Robot Dynamics and Control View this course on Banner. Updated a minu…"
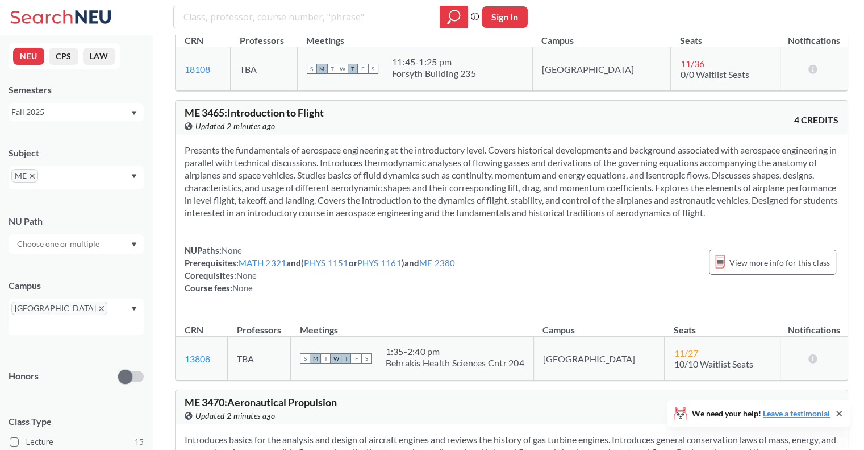
click at [334, 163] on section "Presents the fundamentals of aerospace engineering at the introductory level. C…" at bounding box center [512, 181] width 654 height 75
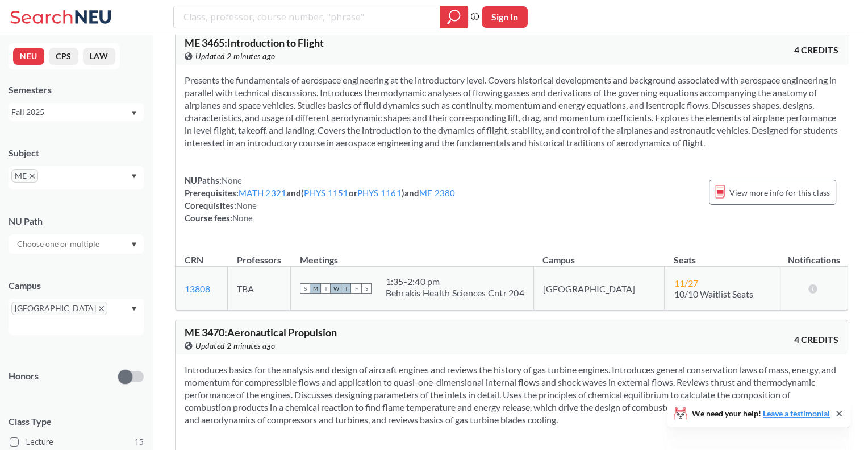
scroll to position [3662, 0]
click at [354, 138] on section "Presents the fundamentals of aerospace engineering at the introductory level. C…" at bounding box center [512, 110] width 654 height 75
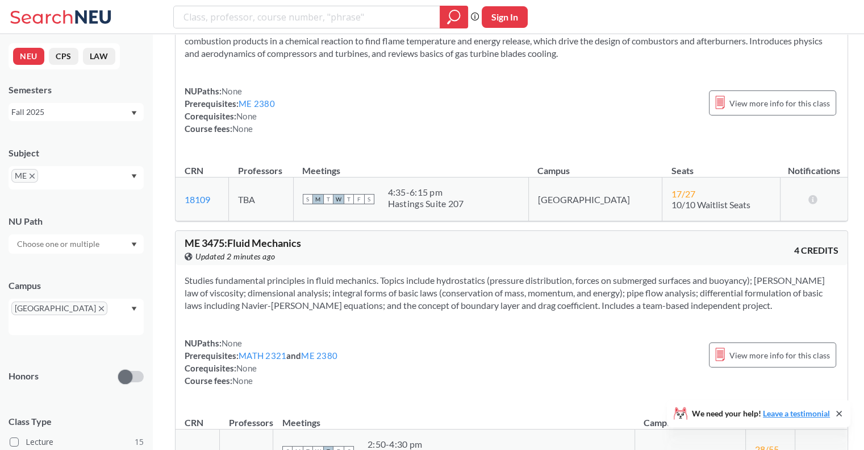
scroll to position [4031, 0]
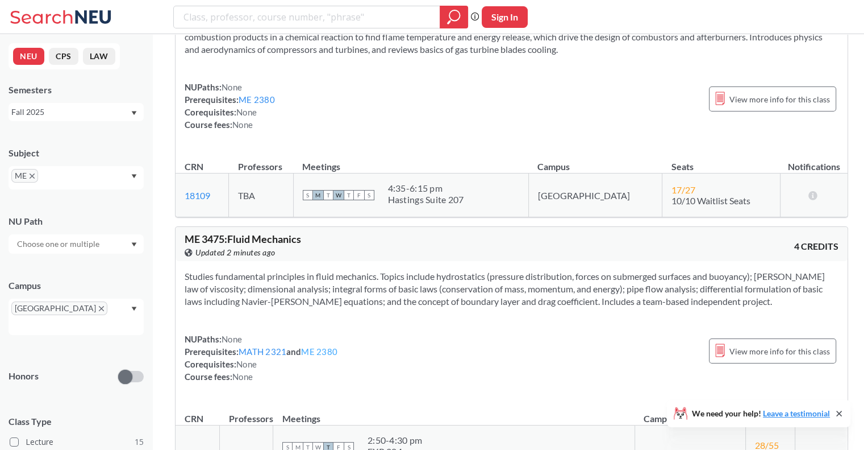
click at [321, 356] on link "ME 2380" at bounding box center [319, 351] width 36 height 10
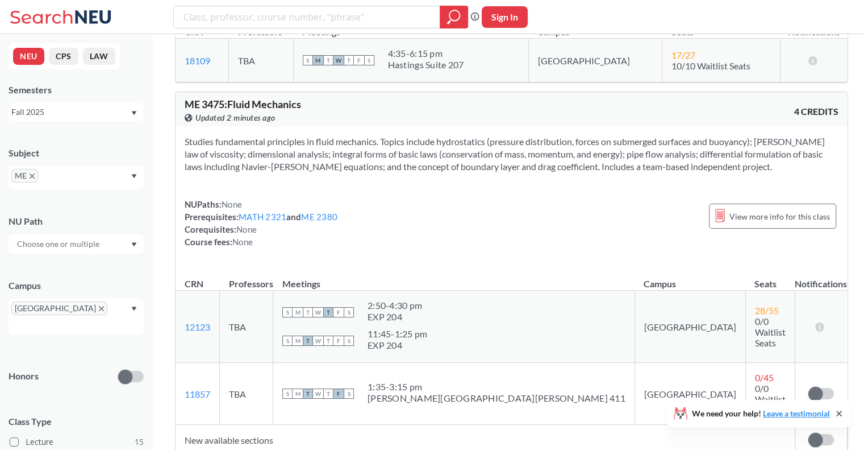
scroll to position [4165, 0]
click at [270, 222] on link "MATH 2321" at bounding box center [263, 217] width 48 height 10
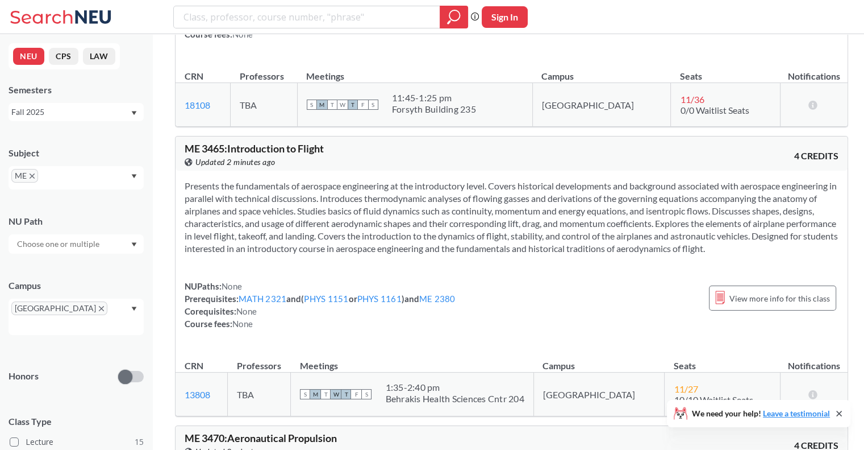
scroll to position [3557, 0]
click at [450, 302] on link "ME 2380" at bounding box center [437, 297] width 36 height 10
type input "ME2380"
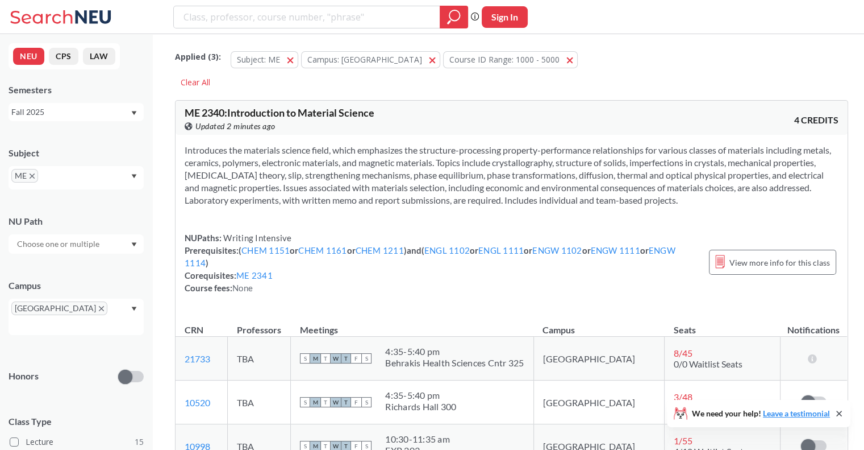
click at [113, 172] on div "ME" at bounding box center [76, 177] width 135 height 23
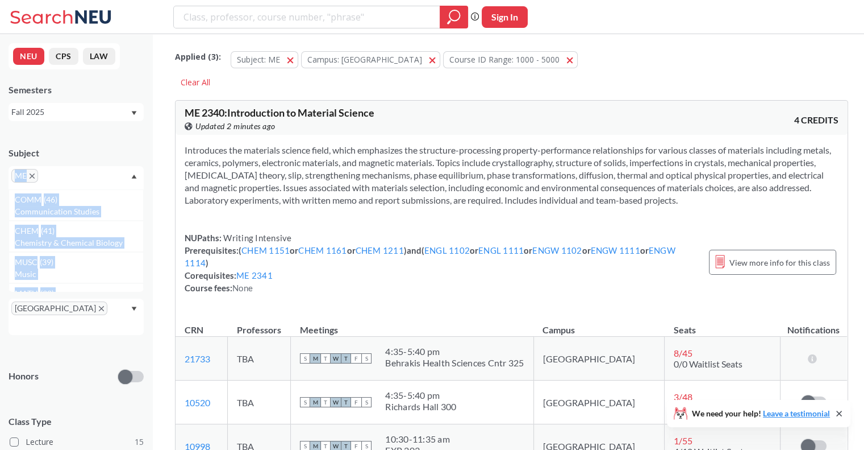
click at [30, 174] on icon "X to remove pill" at bounding box center [32, 175] width 5 height 5
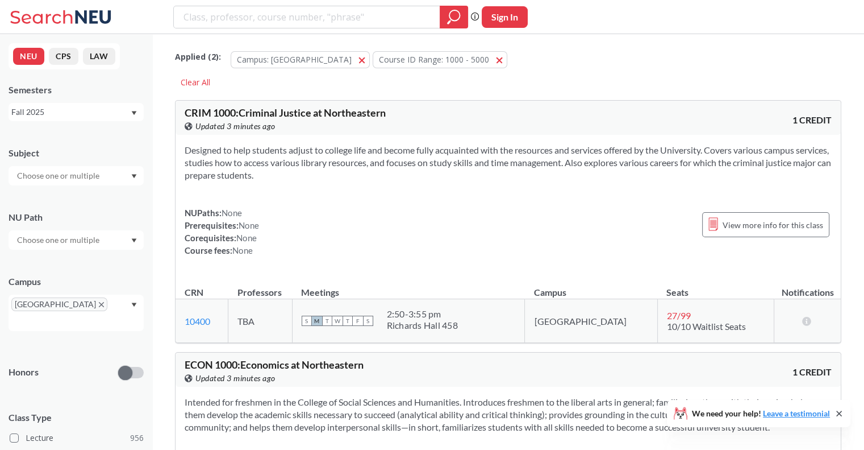
click at [235, 27] on div at bounding box center [320, 17] width 295 height 23
click at [236, 7] on input "search" at bounding box center [306, 16] width 249 height 19
click at [235, 14] on input "search" at bounding box center [306, 16] width 249 height 19
type input "middle east"
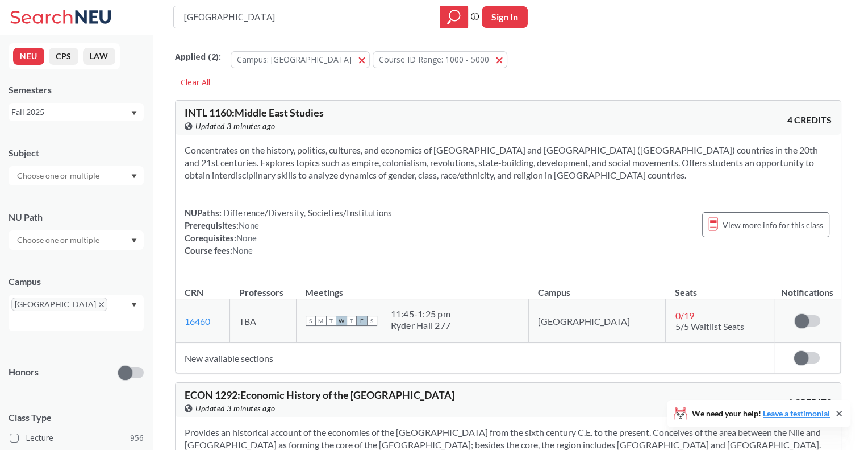
click at [196, 115] on span "INTL 1160 : Middle East Studies" at bounding box center [254, 112] width 139 height 13
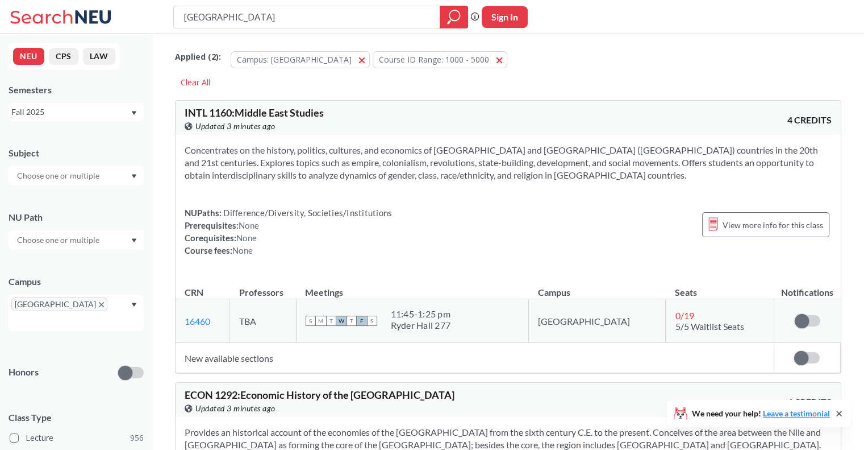
click at [66, 177] on input "text" at bounding box center [58, 176] width 95 height 14
paste input "INTL"
type input "INTL"
click at [356, 161] on section "Concentrates on the history, politics, cultures, and economics of the Middle Ea…" at bounding box center [508, 163] width 647 height 38
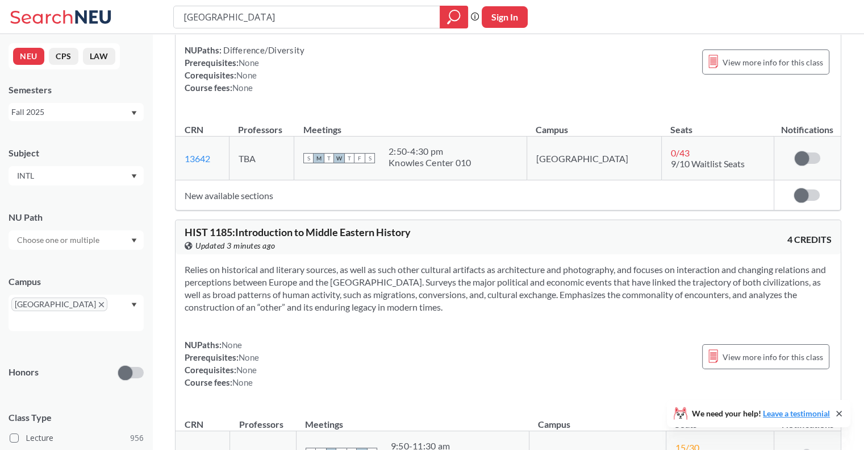
scroll to position [530, 0]
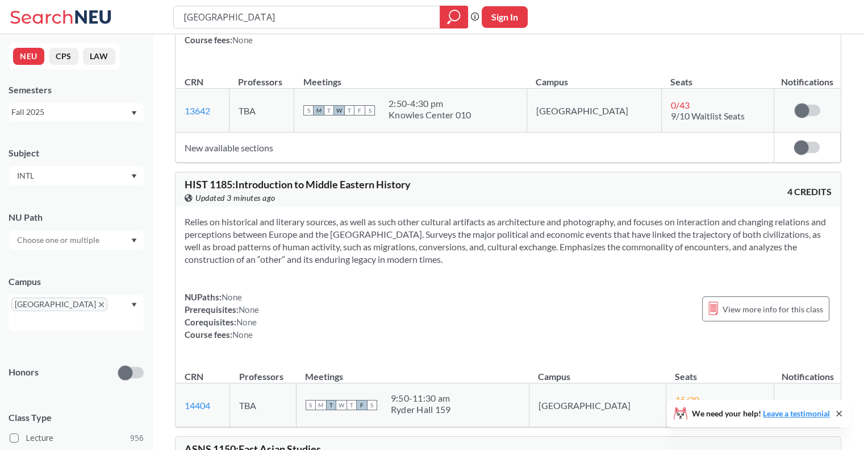
click at [319, 231] on section "Relies on historical and literary sources, as well as such other cultural artif…" at bounding box center [508, 240] width 647 height 50
drag, startPoint x: 319, startPoint y: 231, endPoint x: 321, endPoint y: 218, distance: 12.6
click at [321, 218] on section "Relies on historical and literary sources, as well as such other cultural artif…" at bounding box center [508, 240] width 647 height 50
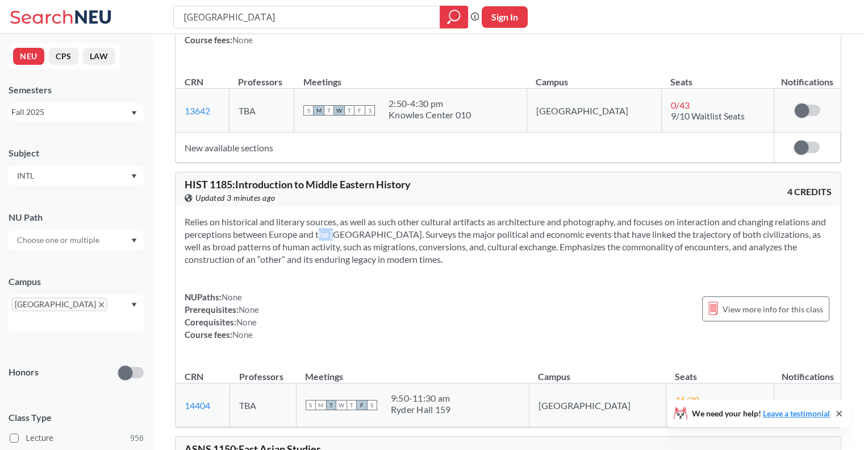
click at [321, 218] on section "Relies on historical and literary sources, as well as such other cultural artif…" at bounding box center [508, 240] width 647 height 50
drag, startPoint x: 321, startPoint y: 218, endPoint x: 438, endPoint y: 218, distance: 116.5
click at [438, 218] on section "Relies on historical and literary sources, as well as such other cultural artif…" at bounding box center [508, 240] width 647 height 50
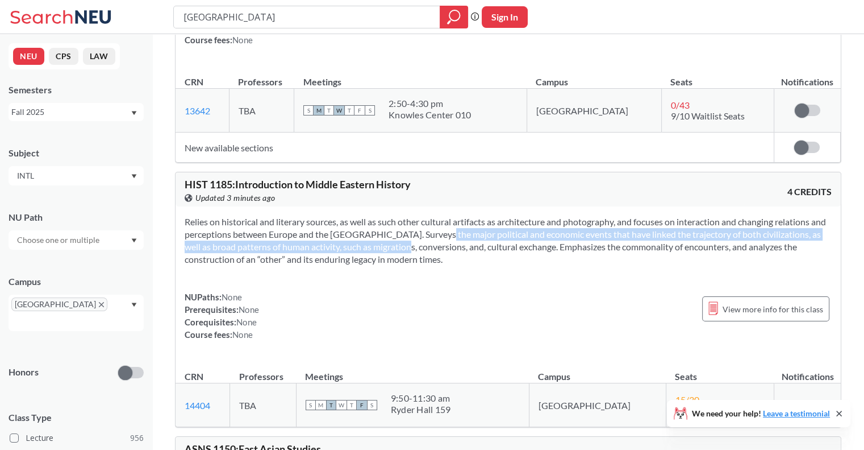
drag, startPoint x: 438, startPoint y: 218, endPoint x: 367, endPoint y: 232, distance: 71.9
click at [367, 232] on section "Relies on historical and literary sources, as well as such other cultural artif…" at bounding box center [508, 240] width 647 height 50
drag, startPoint x: 367, startPoint y: 232, endPoint x: 388, endPoint y: 220, distance: 24.2
click at [388, 220] on section "Relies on historical and literary sources, as well as such other cultural artif…" at bounding box center [508, 240] width 647 height 50
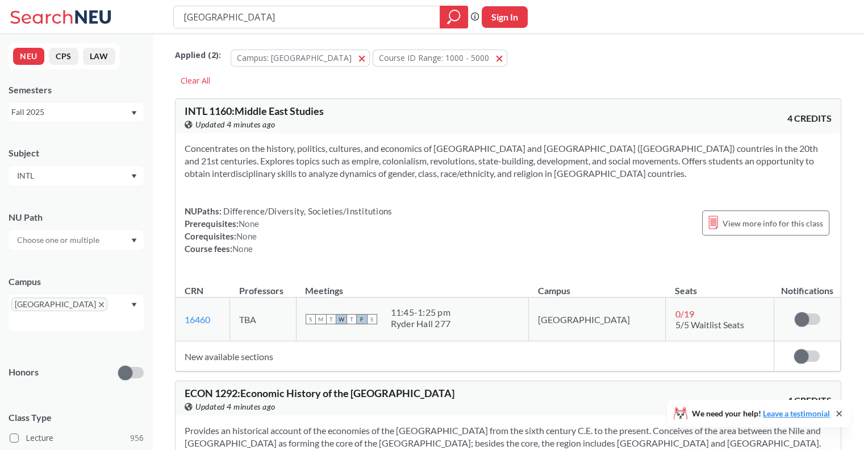
scroll to position [0, 0]
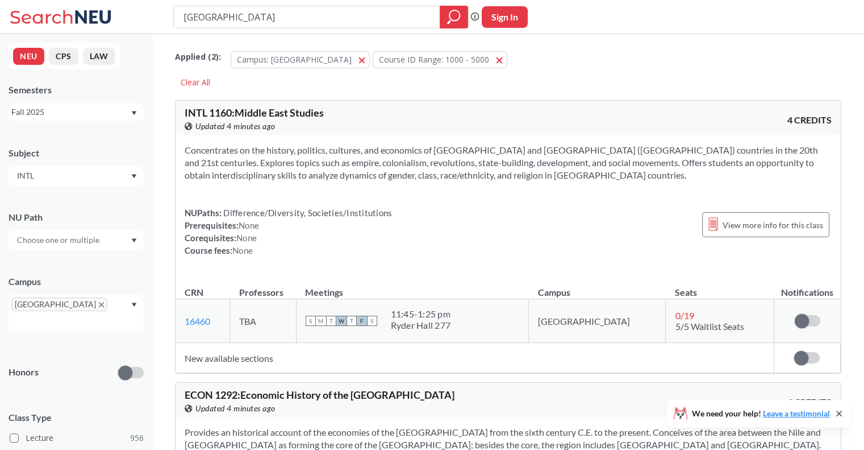
click at [363, 168] on section "Concentrates on the history, politics, cultures, and economics of the Middle Ea…" at bounding box center [508, 163] width 647 height 38
click at [296, 113] on span "INTL 1160 : Middle East Studies" at bounding box center [254, 112] width 139 height 13
drag, startPoint x: 296, startPoint y: 113, endPoint x: 264, endPoint y: 104, distance: 33.1
click at [264, 104] on div "INTL 1160 : Middle East Studies View this course on Banner. Updated 4 minutes a…" at bounding box center [508, 118] width 665 height 34
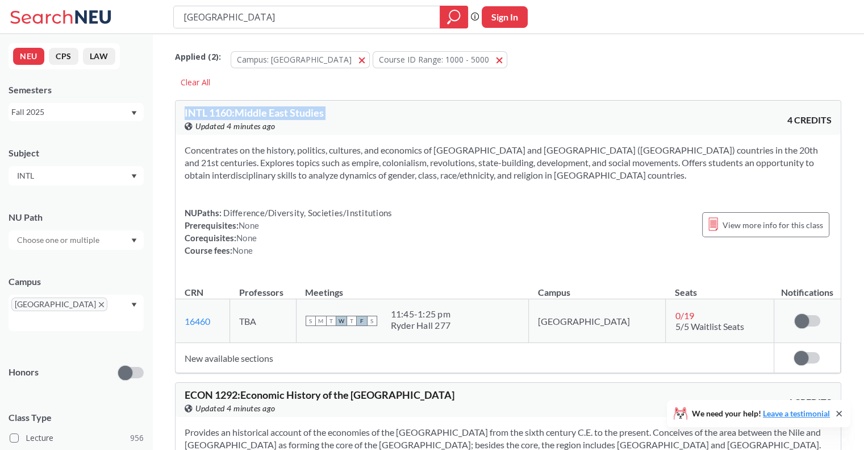
click at [261, 113] on span "INTL 1160 : Middle East Studies" at bounding box center [254, 112] width 139 height 13
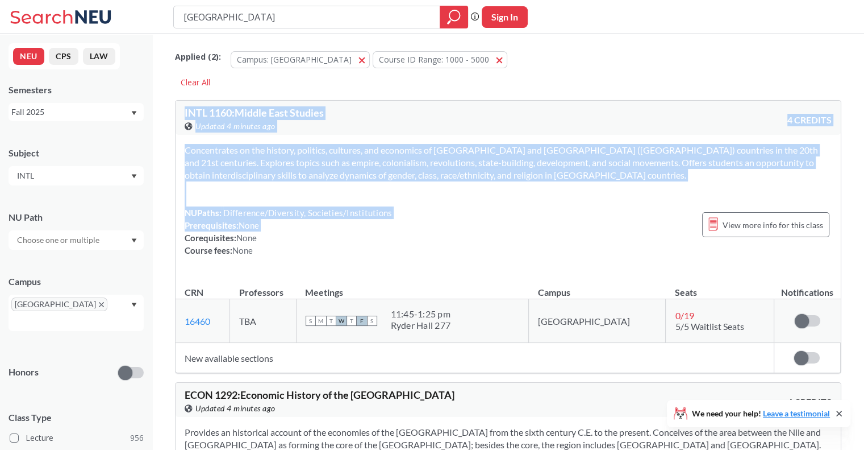
drag, startPoint x: 261, startPoint y: 113, endPoint x: 336, endPoint y: 222, distance: 132.6
click at [336, 222] on div "INTL 1160 : Middle East Studies View this course on Banner. Updated 4 minutes a…" at bounding box center [508, 236] width 667 height 273
click at [336, 222] on div "NUPaths: Difference/Diversity, Societies/Institutions Prerequisites: None Coreq…" at bounding box center [288, 231] width 207 height 50
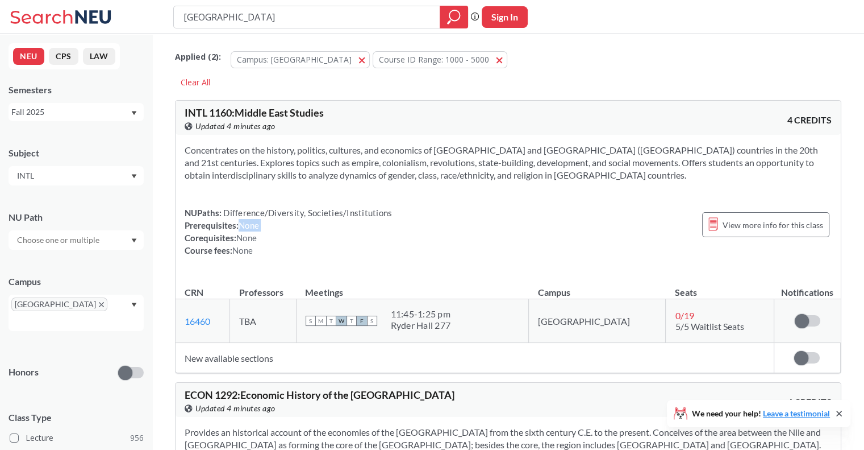
click at [336, 222] on div "NUPaths: Difference/Diversity, Societies/Institutions Prerequisites: None Coreq…" at bounding box center [288, 231] width 207 height 50
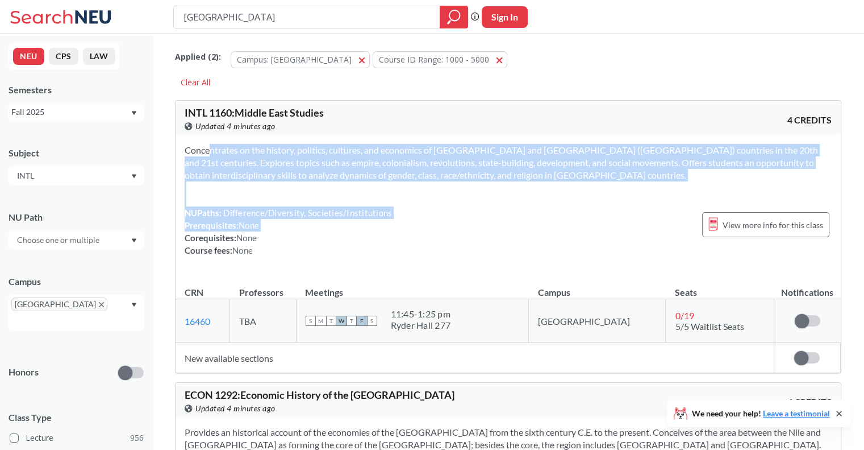
drag, startPoint x: 336, startPoint y: 222, endPoint x: 324, endPoint y: 165, distance: 58.6
click at [324, 165] on div "Concentrates on the history, politics, cultures, and economics of the Middle Ea…" at bounding box center [508, 205] width 665 height 140
click at [324, 165] on section "Concentrates on the history, politics, cultures, and economics of the Middle Ea…" at bounding box center [508, 163] width 647 height 38
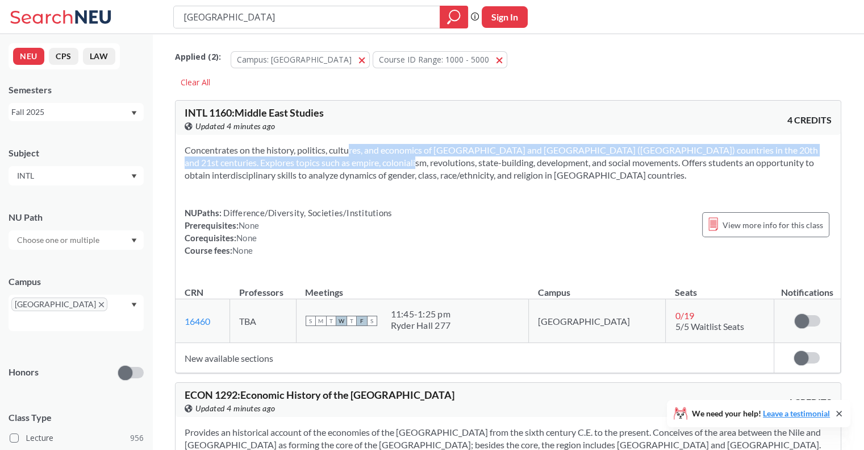
drag, startPoint x: 324, startPoint y: 165, endPoint x: 334, endPoint y: 149, distance: 18.9
click at [334, 149] on section "Concentrates on the history, politics, cultures, and economics of the Middle Ea…" at bounding box center [508, 163] width 647 height 38
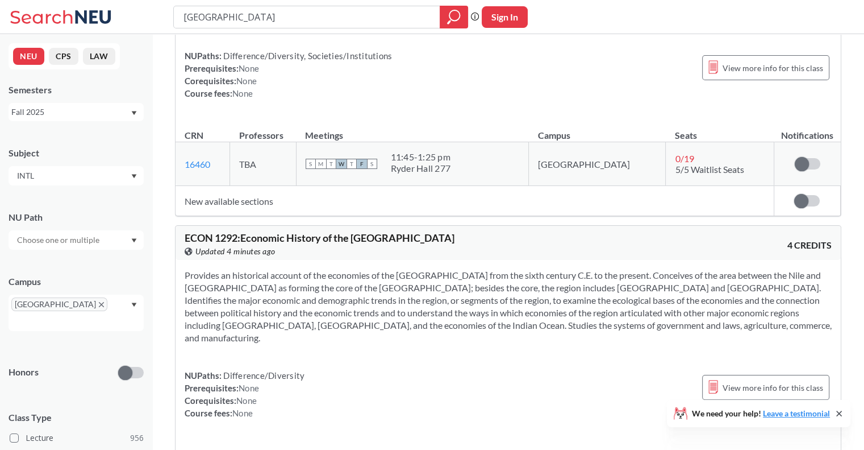
scroll to position [164, 0]
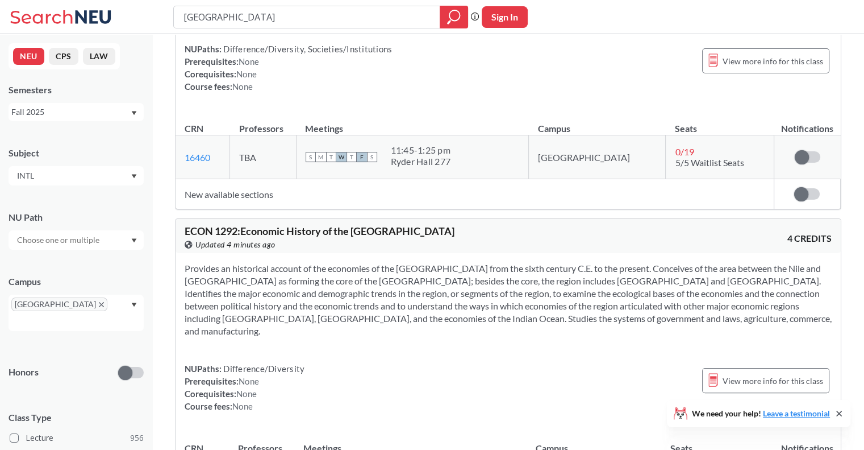
click at [406, 277] on section "Provides an historical account of the economies of the Middle East from the six…" at bounding box center [508, 299] width 647 height 75
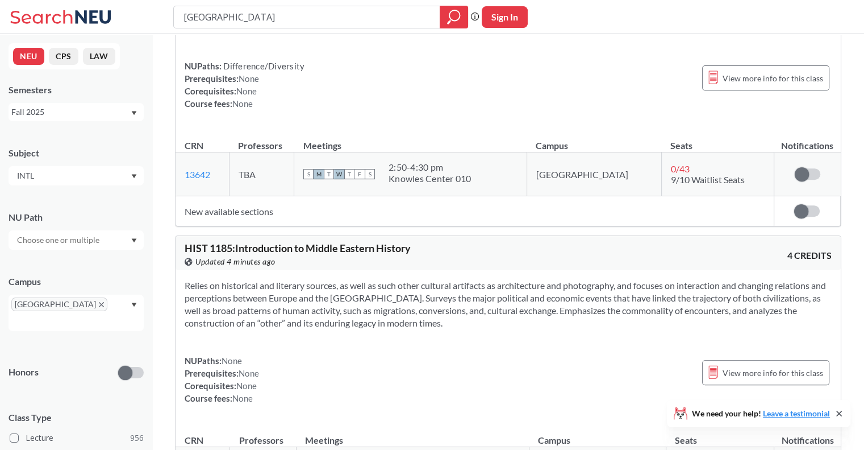
scroll to position [466, 0]
click at [336, 281] on section "Relies on historical and literary sources, as well as such other cultural artif…" at bounding box center [508, 304] width 647 height 50
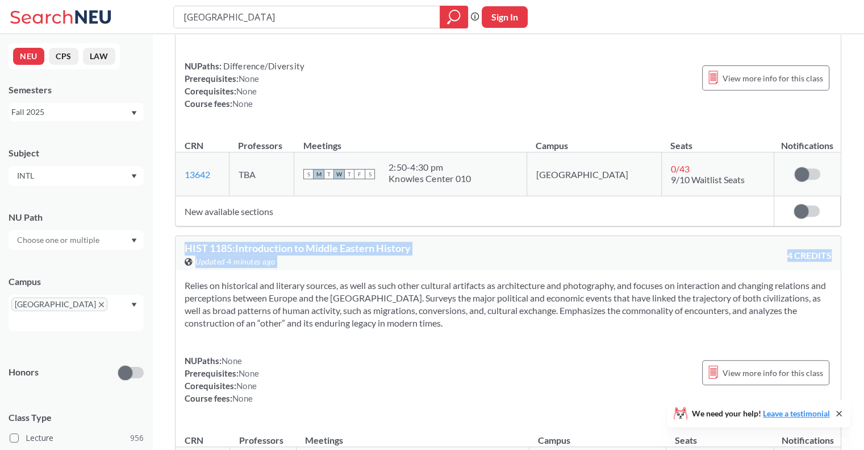
drag, startPoint x: 336, startPoint y: 281, endPoint x: 319, endPoint y: 238, distance: 46.4
click at [319, 238] on div "HIST 1185 : Introduction to Middle Eastern History View this course on Banner. …" at bounding box center [508, 362] width 667 height 255
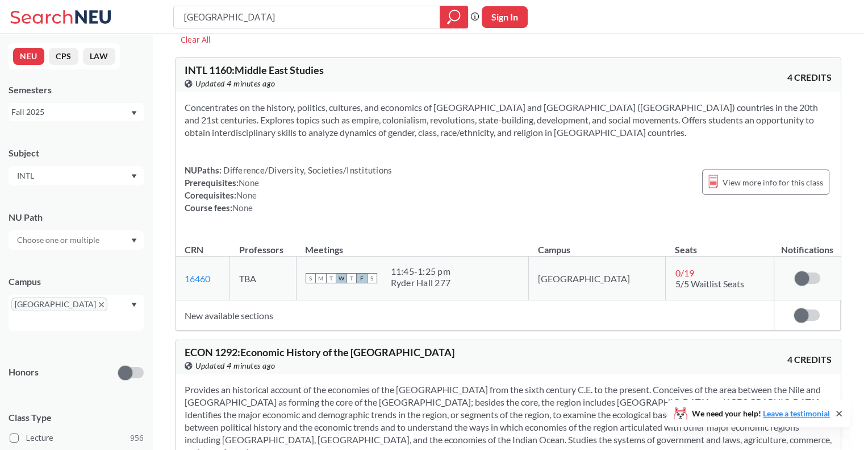
scroll to position [0, 0]
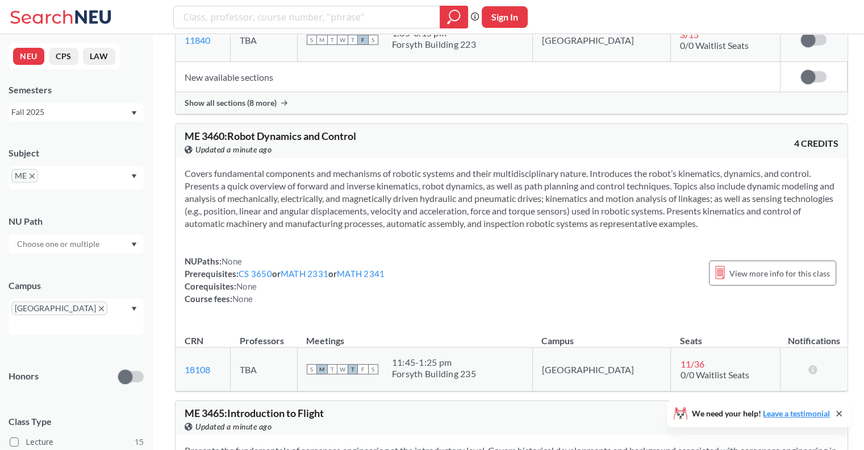
scroll to position [3291, 0]
click at [359, 278] on link "MATH 2341" at bounding box center [361, 273] width 48 height 10
